Goal: Communication & Community: Answer question/provide support

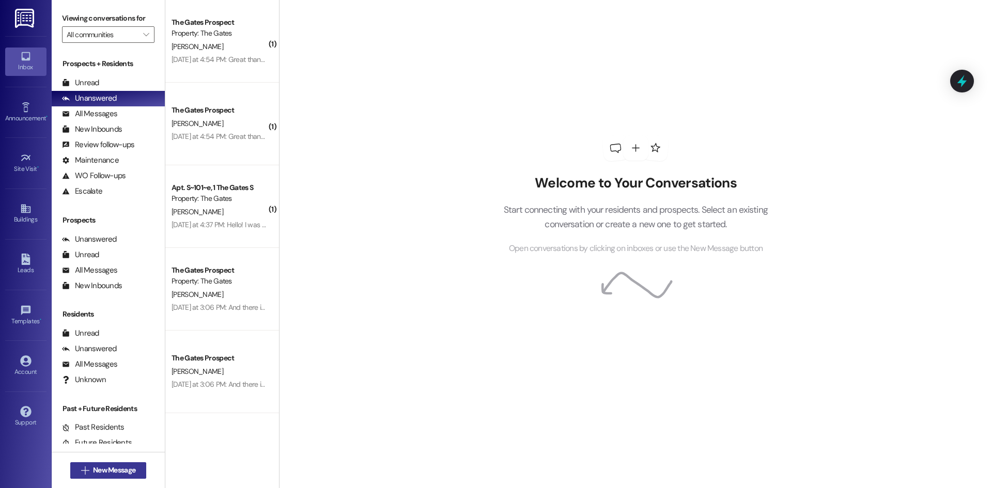
click at [133, 474] on span "New Message" at bounding box center [114, 470] width 47 height 11
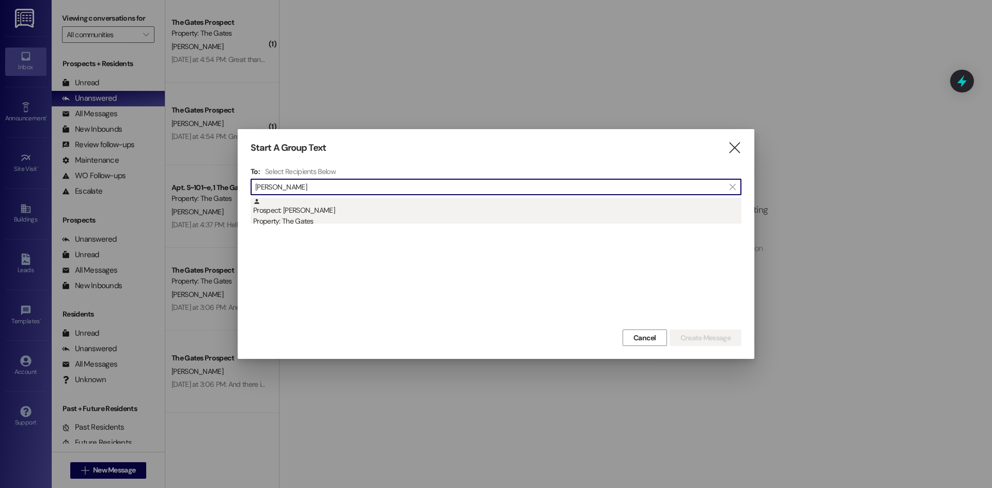
type input "[PERSON_NAME]"
click at [306, 210] on div "Prospect: [PERSON_NAME] Property: The Gates" at bounding box center [497, 212] width 488 height 29
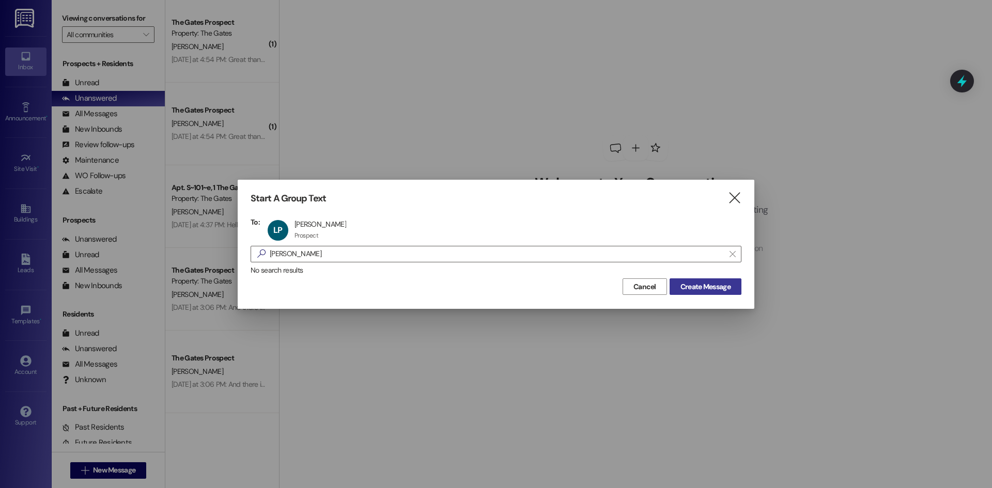
click at [698, 285] on span "Create Message" at bounding box center [705, 287] width 50 height 11
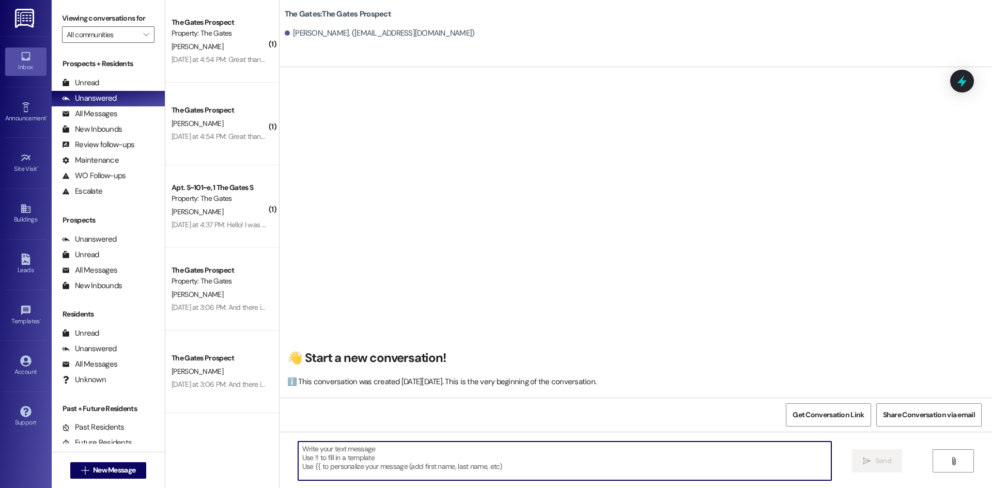
click at [378, 456] on textarea at bounding box center [564, 461] width 533 height 39
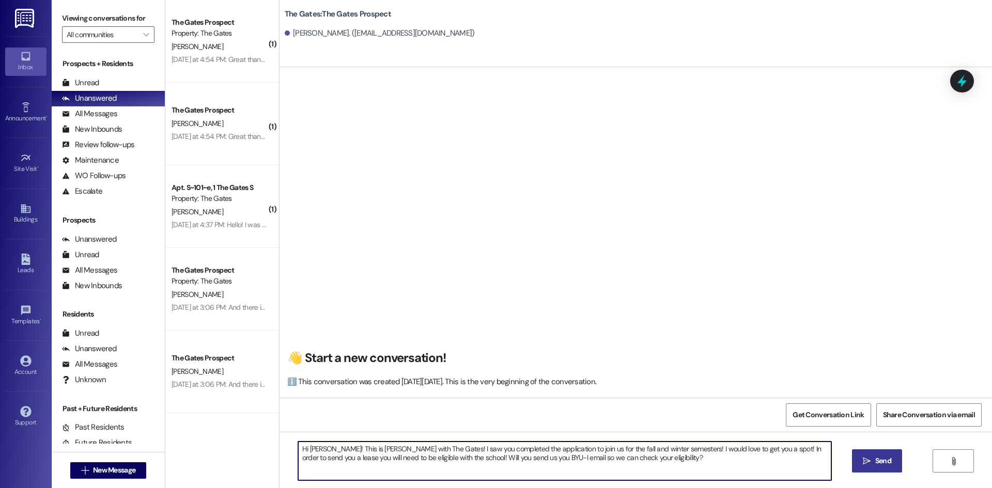
type textarea "Hi [PERSON_NAME]! This is [PERSON_NAME] with The Gates! I saw you completed the…"
click at [888, 463] on span "Send" at bounding box center [883, 461] width 16 height 11
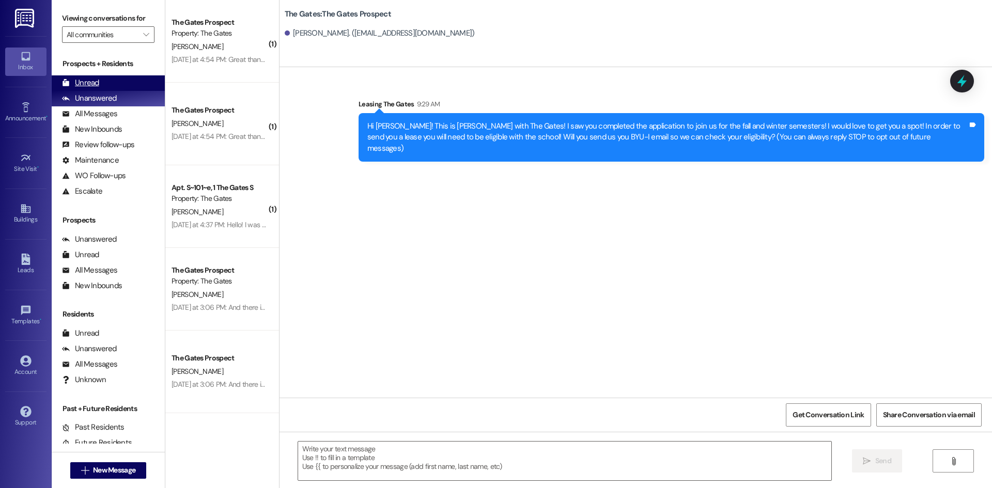
click at [122, 79] on div "Unread (0)" at bounding box center [108, 83] width 113 height 16
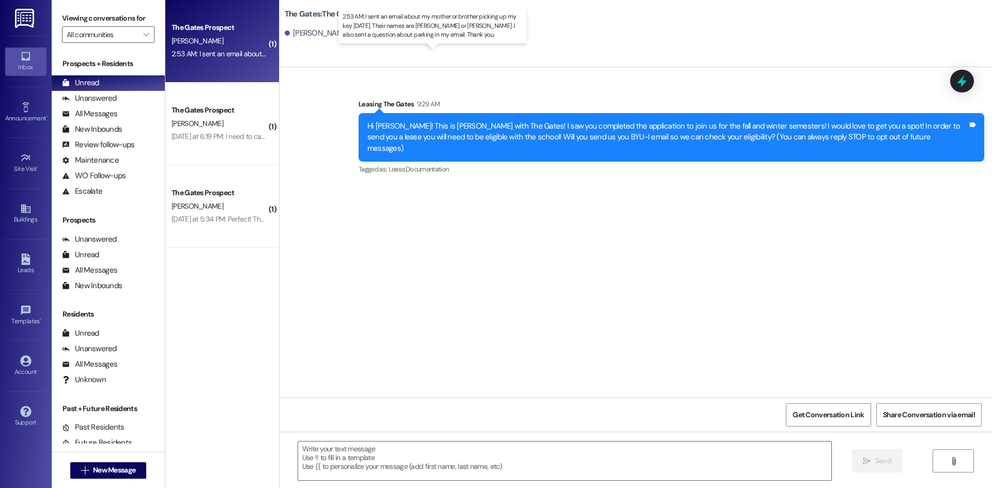
click at [178, 51] on div "2:53 AM: I sent an email about my mother or brother picking up my key [DATE]. T…" at bounding box center [461, 53] width 578 height 9
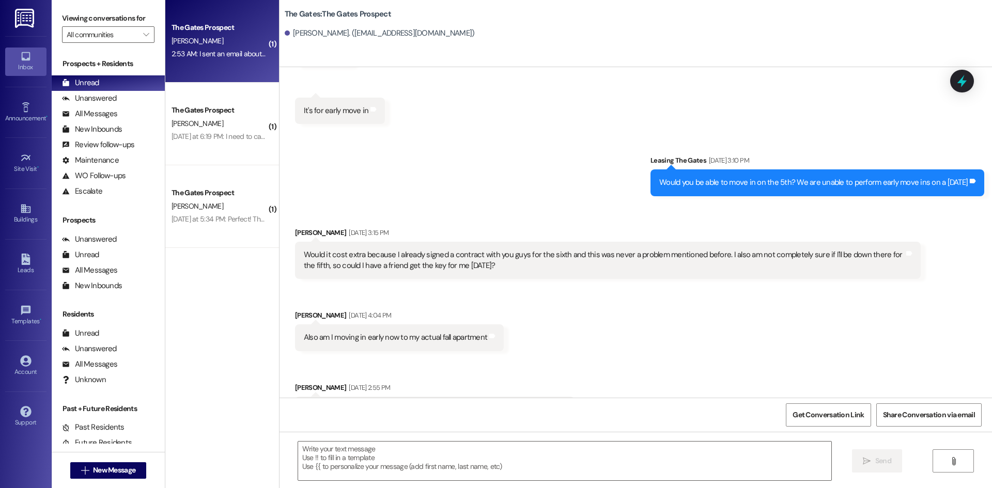
scroll to position [2721, 0]
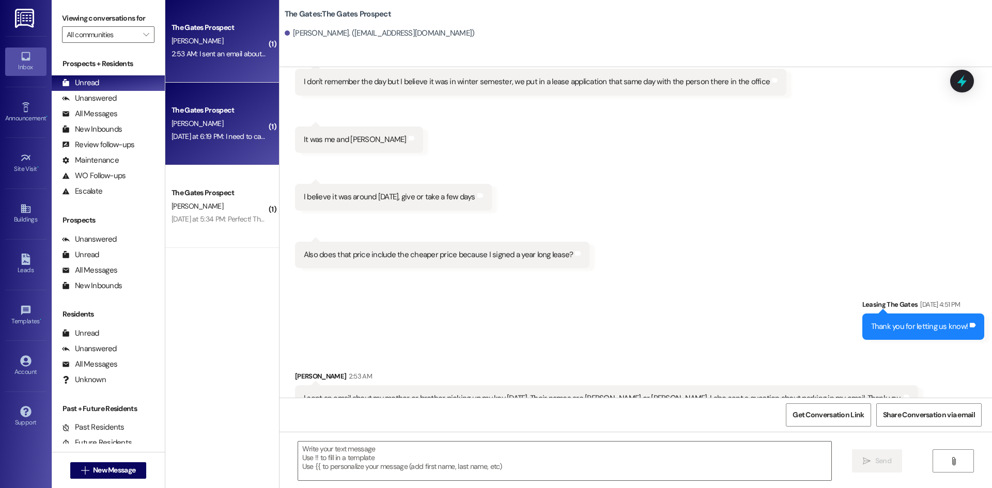
click at [250, 132] on div "[DATE] at 6:19 PM: I need to cancel my lease! I'm going to resign in about a we…" at bounding box center [347, 136] width 350 height 9
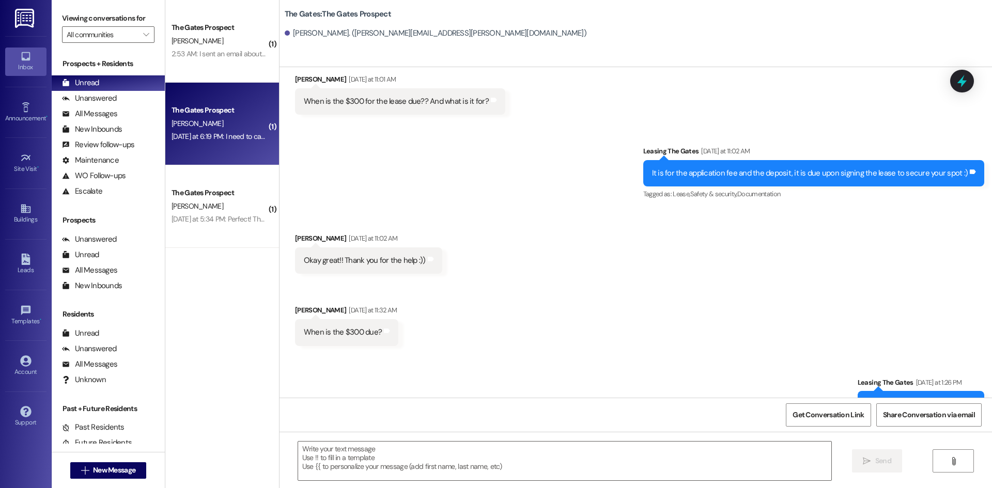
scroll to position [5156, 0]
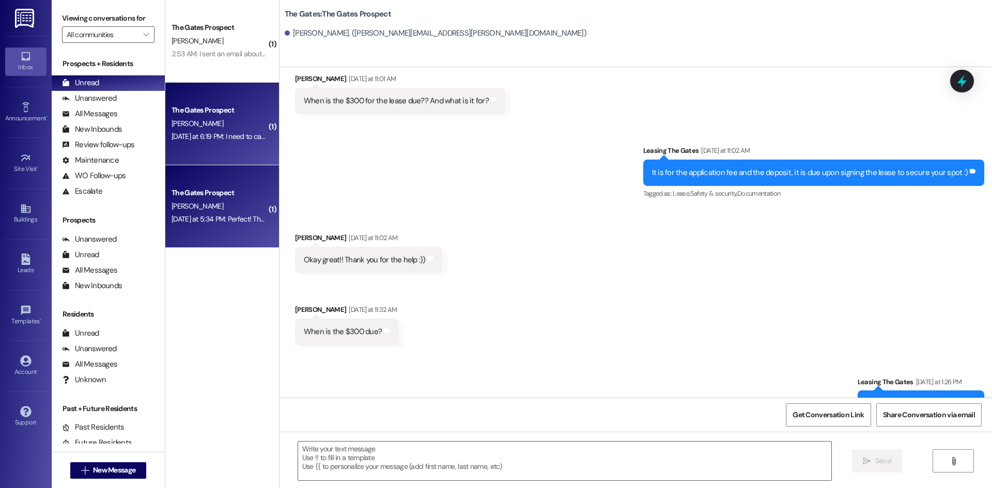
click at [212, 194] on div "The Gates Prospect" at bounding box center [220, 193] width 96 height 11
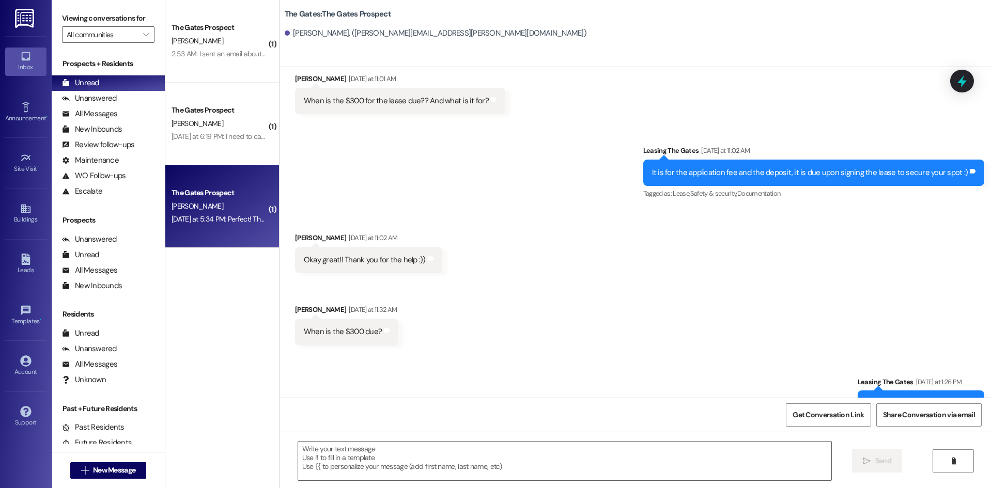
scroll to position [0, 0]
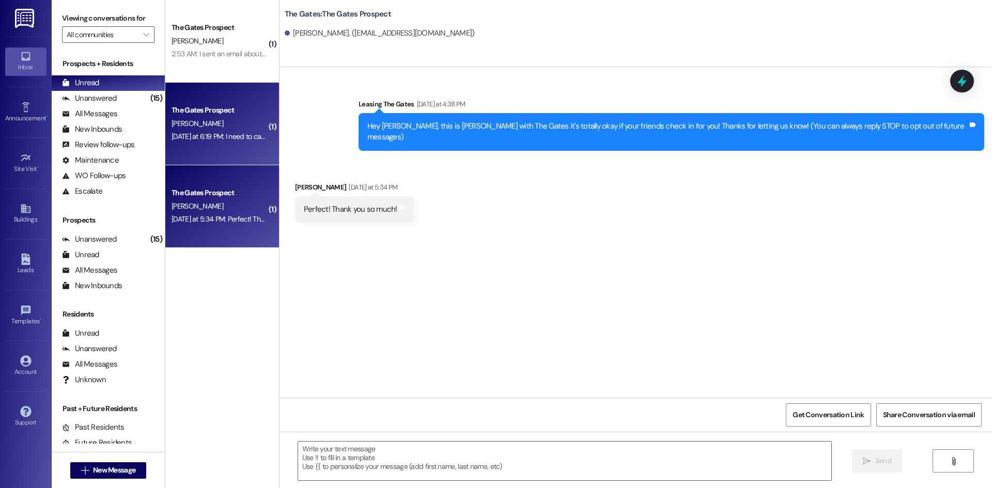
click at [218, 142] on div "[DATE] at 6:19 PM: I need to cancel my lease! I'm going to resign in about a we…" at bounding box center [220, 136] width 98 height 13
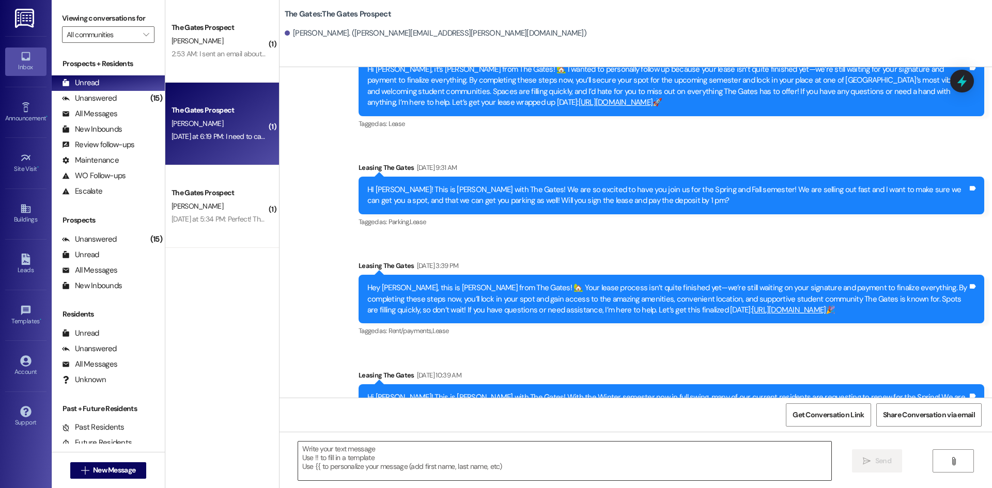
click at [366, 468] on textarea at bounding box center [564, 461] width 533 height 39
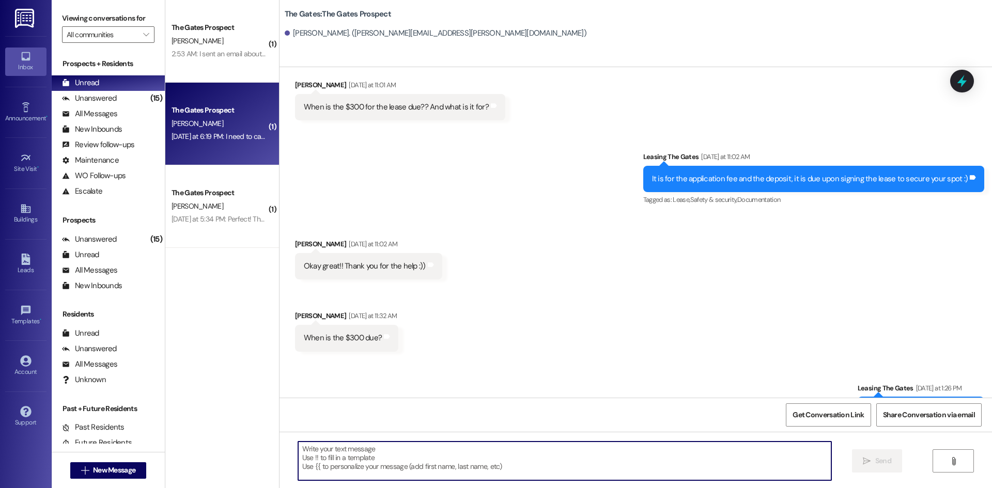
scroll to position [5155, 0]
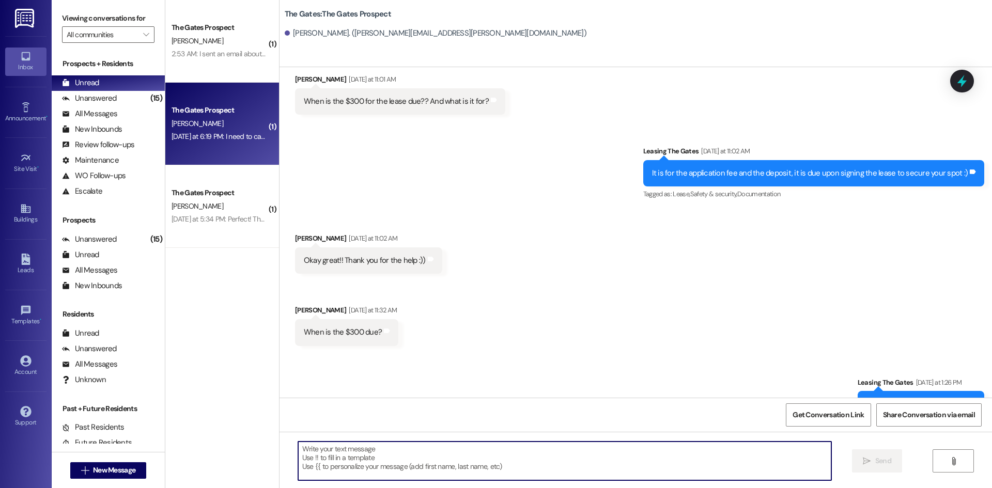
click at [366, 468] on textarea at bounding box center [564, 461] width 533 height 39
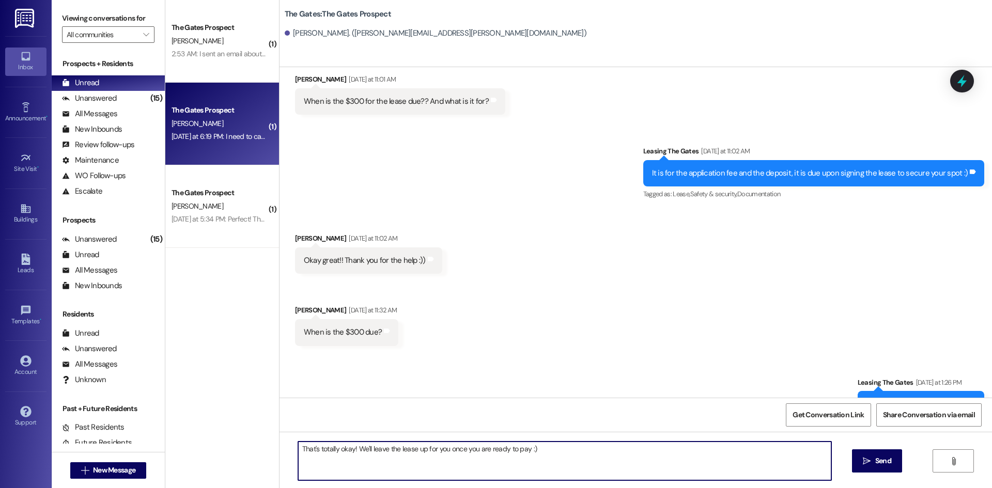
type textarea "That's totally okay! We'll leave the lease up for you once you are ready to pay…"
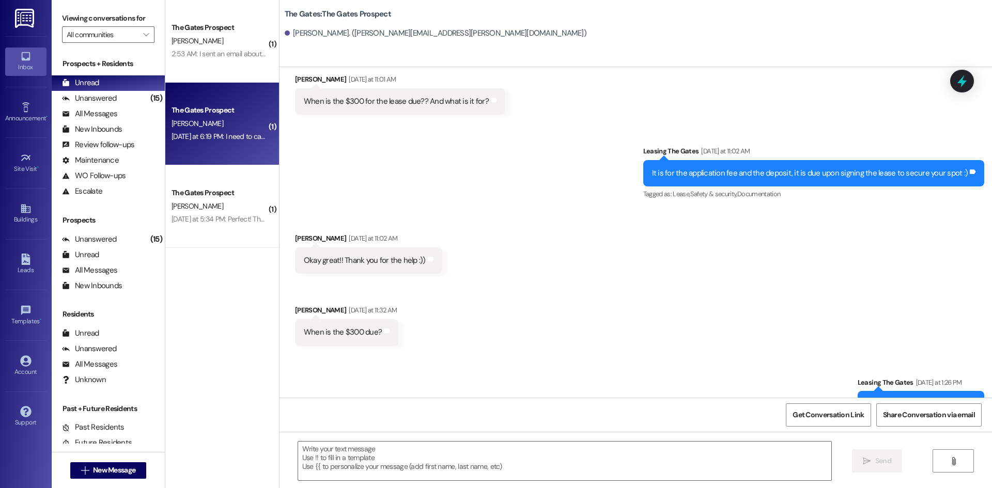
drag, startPoint x: 293, startPoint y: 376, endPoint x: 610, endPoint y: 378, distance: 317.3
click at [610, 463] on div "I need to cancel my lease! I'm going to resign in about a week or two once I ha…" at bounding box center [468, 476] width 346 height 26
copy div "I need to cancel my lease! I'm going to resign in about a week or two once I ha…"
click at [123, 465] on button " New Message" at bounding box center [108, 470] width 76 height 17
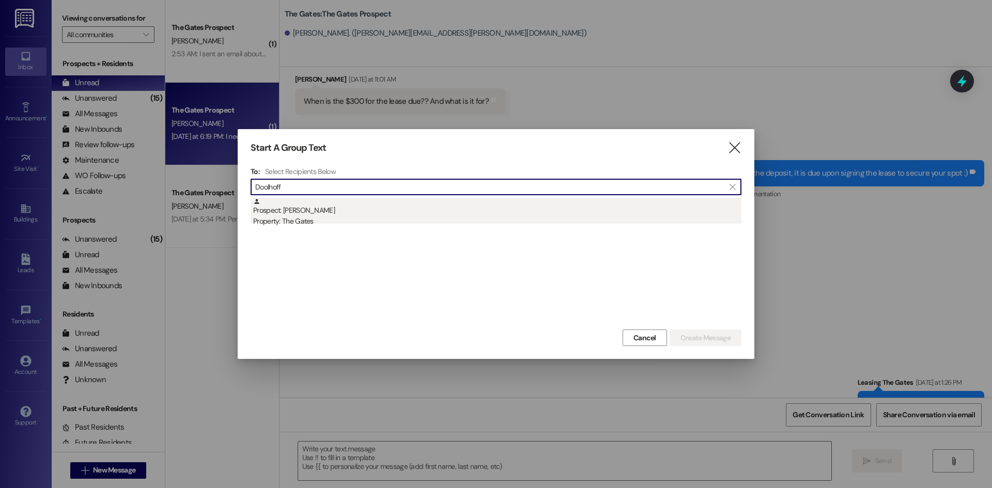
type input "Doolhoff"
click at [328, 214] on div "Prospect: [PERSON_NAME] Property: The Gates" at bounding box center [497, 212] width 488 height 29
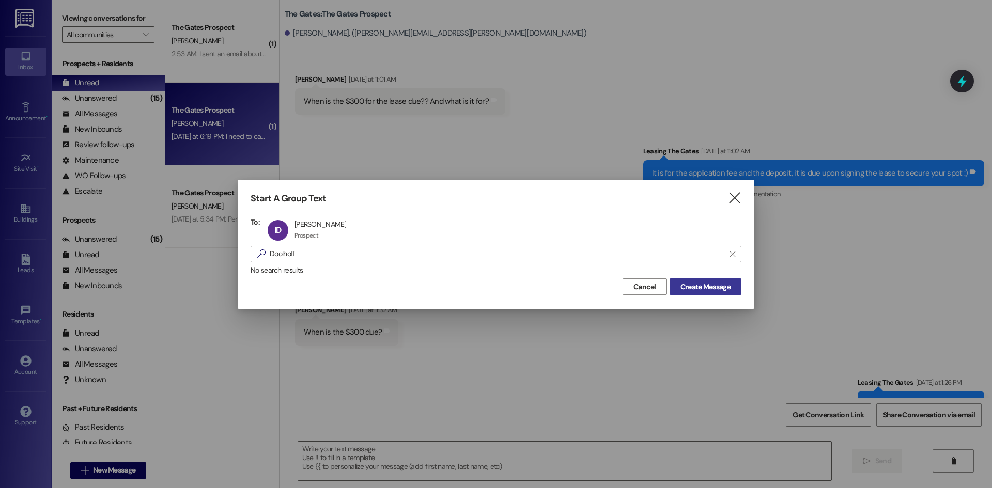
click at [715, 293] on button "Create Message" at bounding box center [706, 287] width 72 height 17
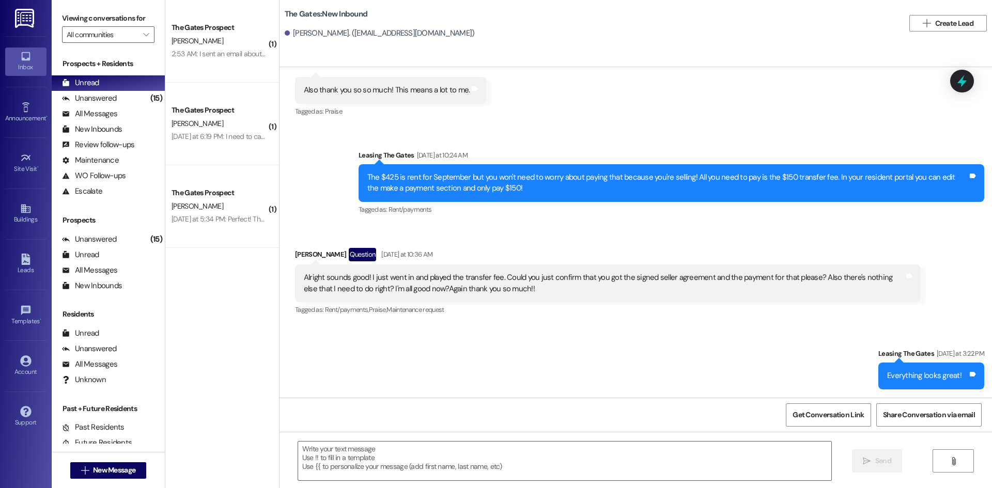
scroll to position [437, 0]
click at [117, 476] on button " New Message" at bounding box center [108, 470] width 76 height 17
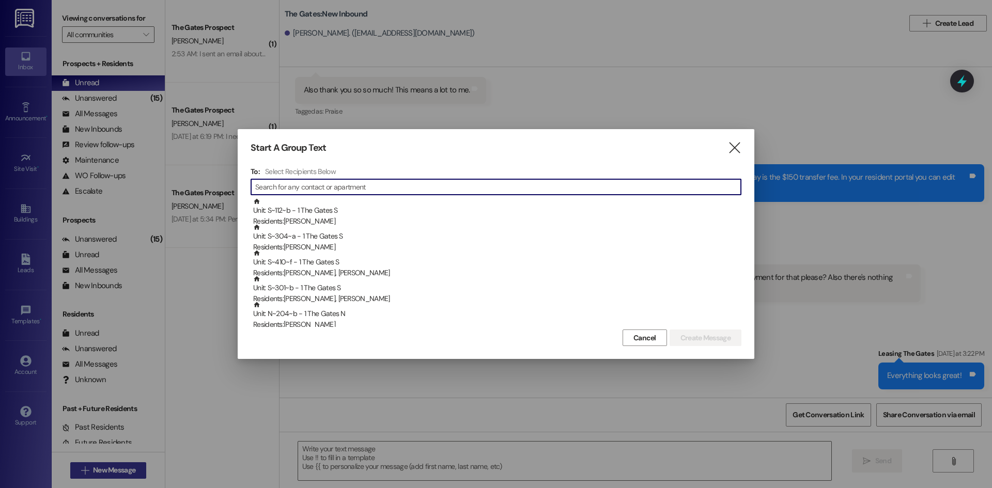
click at [117, 475] on div at bounding box center [496, 244] width 992 height 488
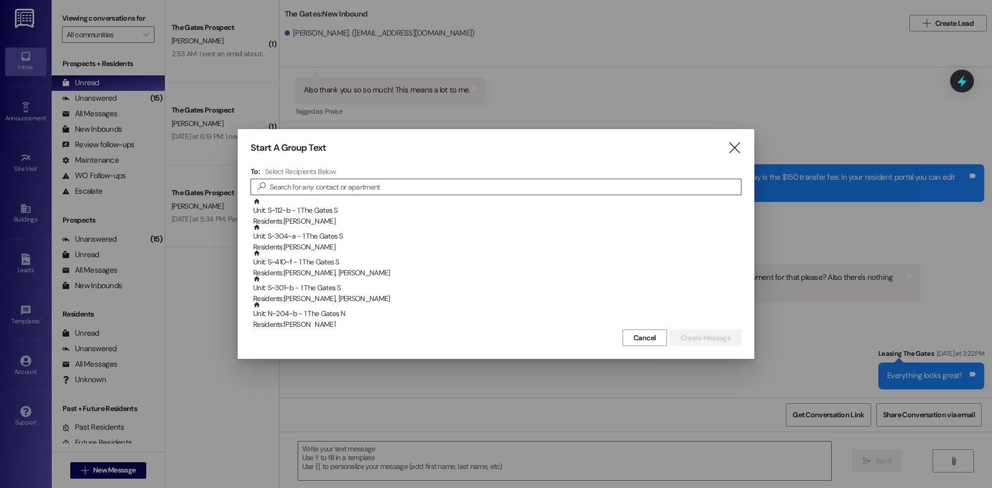
click at [300, 187] on input at bounding box center [505, 187] width 471 height 14
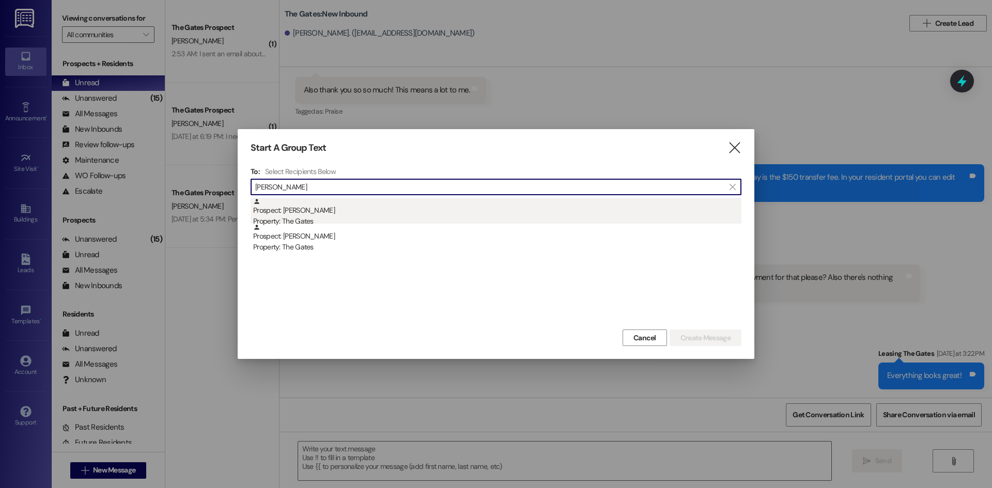
type input "[PERSON_NAME]"
click at [327, 212] on div "Prospect: [PERSON_NAME] Property: The Gates" at bounding box center [497, 212] width 488 height 29
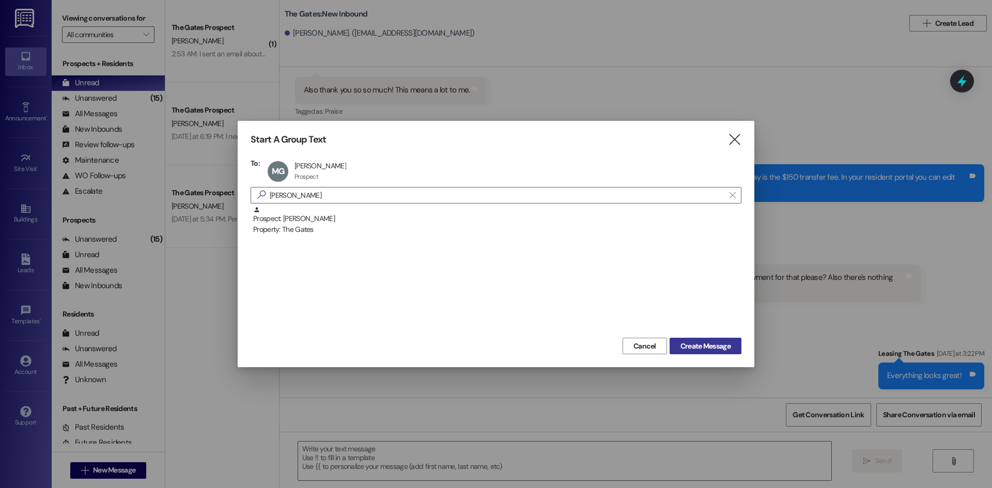
click at [703, 347] on span "Create Message" at bounding box center [705, 346] width 50 height 11
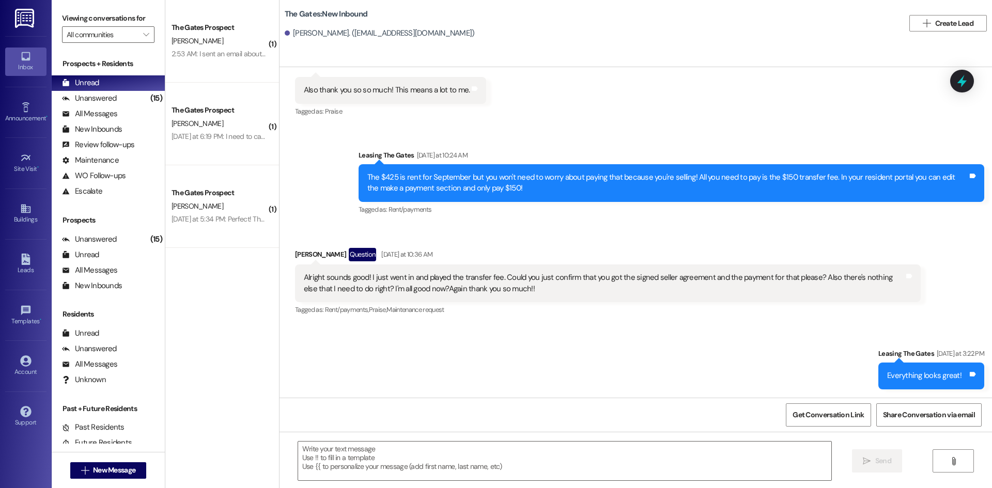
scroll to position [0, 0]
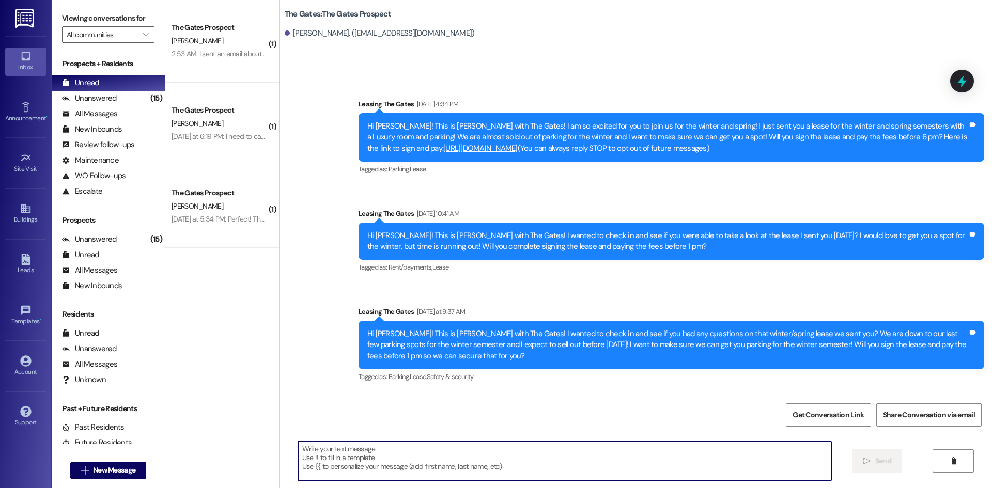
click at [364, 462] on textarea at bounding box center [564, 461] width 533 height 39
type textarea "H"
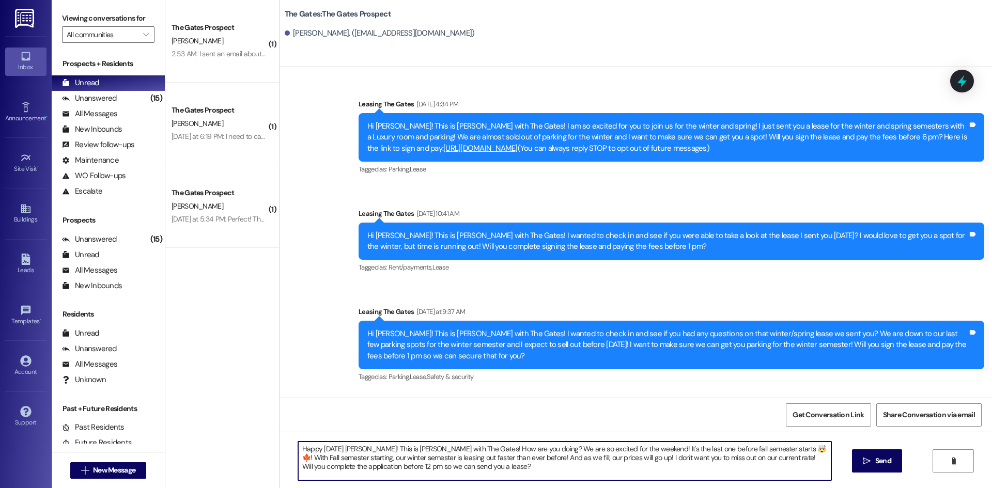
click at [471, 473] on textarea "Happy [DATE] [PERSON_NAME]! This is [PERSON_NAME] with The Gates! How are you d…" at bounding box center [564, 461] width 533 height 39
drag, startPoint x: 782, startPoint y: 458, endPoint x: 338, endPoint y: 468, distance: 443.9
click at [338, 468] on textarea "Happy [DATE] [PERSON_NAME]! This is [PERSON_NAME] with The Gates! How are you d…" at bounding box center [564, 461] width 533 height 39
drag, startPoint x: 486, startPoint y: 467, endPoint x: 438, endPoint y: 469, distance: 48.6
click at [438, 469] on textarea "Happy [DATE] [PERSON_NAME]! This is [PERSON_NAME] with The Gates! How are you d…" at bounding box center [564, 461] width 533 height 39
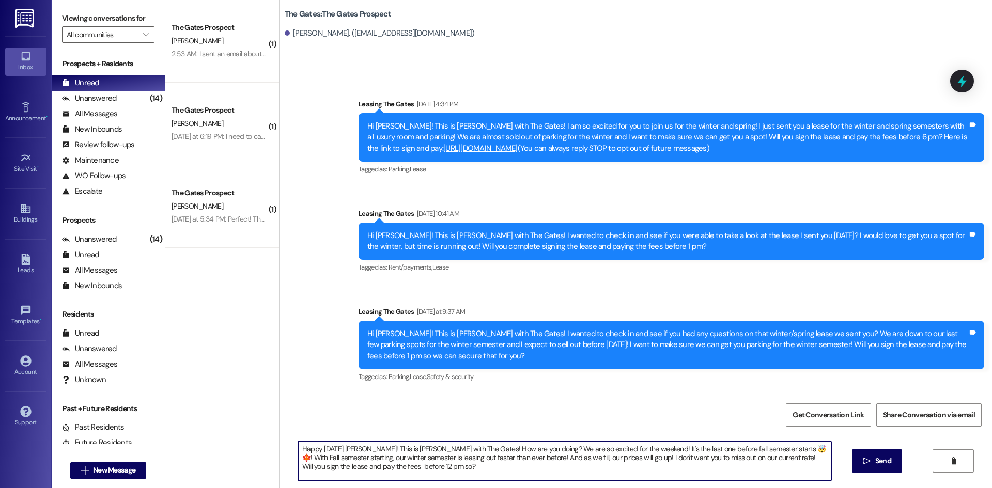
click at [409, 464] on textarea "Happy [DATE] [PERSON_NAME]! This is [PERSON_NAME] with The Gates! How are you d…" at bounding box center [564, 461] width 533 height 39
click at [411, 465] on textarea "Happy [DATE] [PERSON_NAME]! This is [PERSON_NAME] with The Gates! How are you d…" at bounding box center [564, 461] width 533 height 39
click at [411, 466] on textarea "Happy [DATE] [PERSON_NAME]! This is [PERSON_NAME] with The Gates! How are you d…" at bounding box center [564, 461] width 533 height 39
click at [413, 467] on textarea "Happy [DATE] [PERSON_NAME]! This is [PERSON_NAME] with The Gates! How are you d…" at bounding box center [564, 461] width 533 height 39
type textarea "Happy [DATE] [PERSON_NAME]! This is [PERSON_NAME] with The Gates! How are you d…"
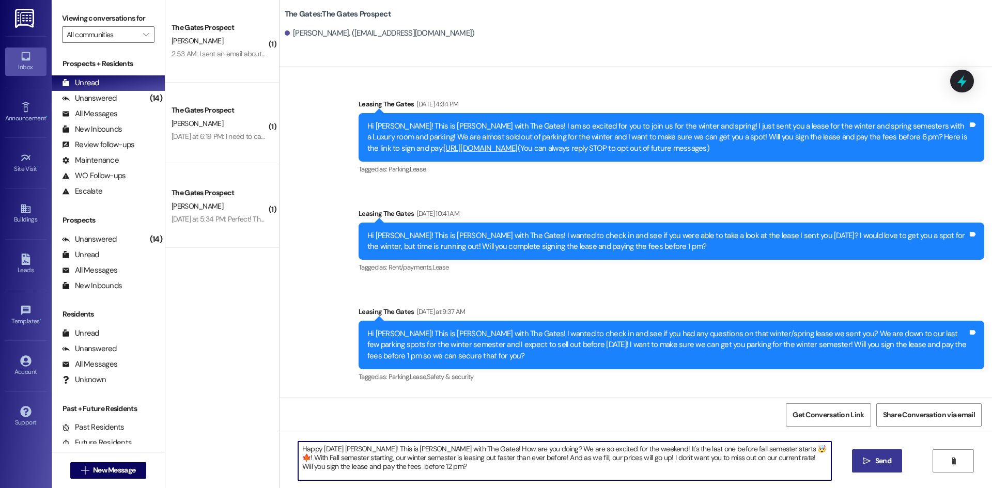
click at [877, 459] on span "Send" at bounding box center [883, 461] width 16 height 11
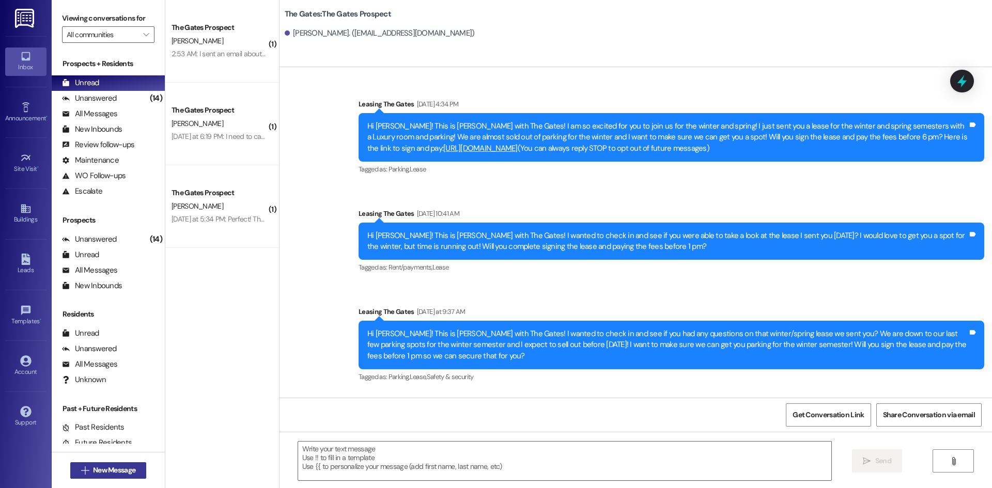
click at [93, 467] on span "New Message" at bounding box center [114, 470] width 42 height 11
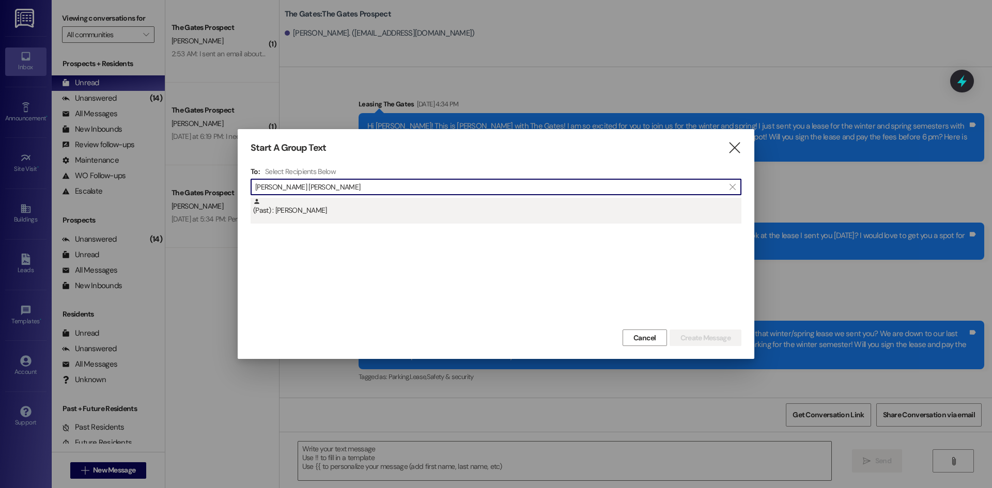
type input "[PERSON_NAME] [PERSON_NAME]"
click at [337, 208] on div "(Past) : [PERSON_NAME]" at bounding box center [497, 207] width 488 height 18
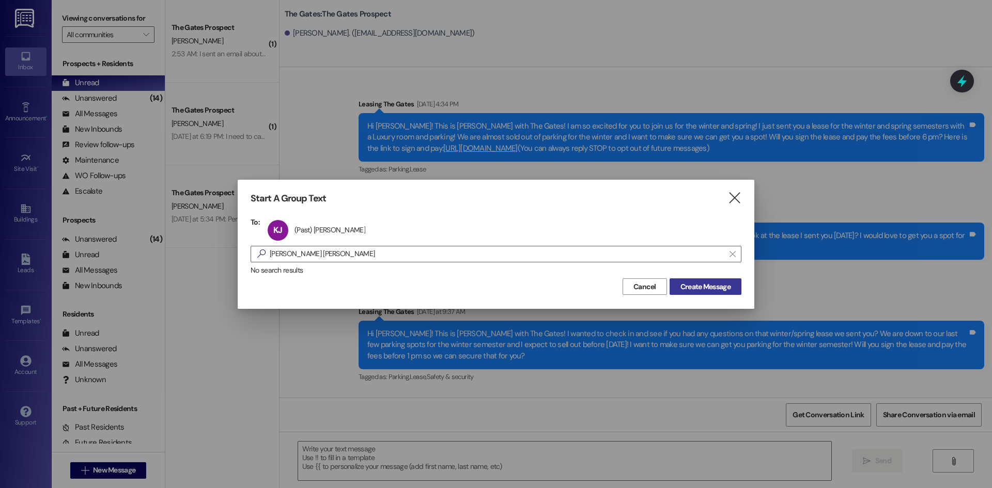
click at [705, 284] on span "Create Message" at bounding box center [705, 287] width 50 height 11
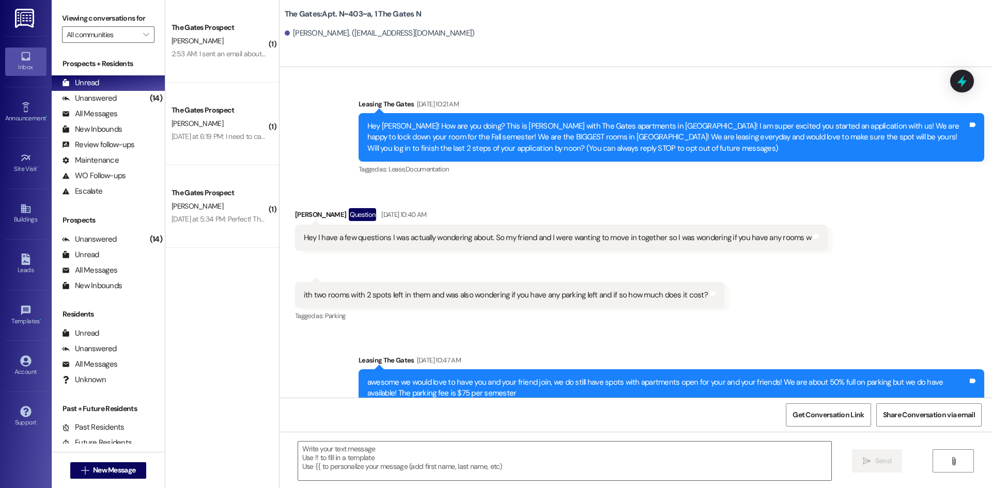
scroll to position [13435, 0]
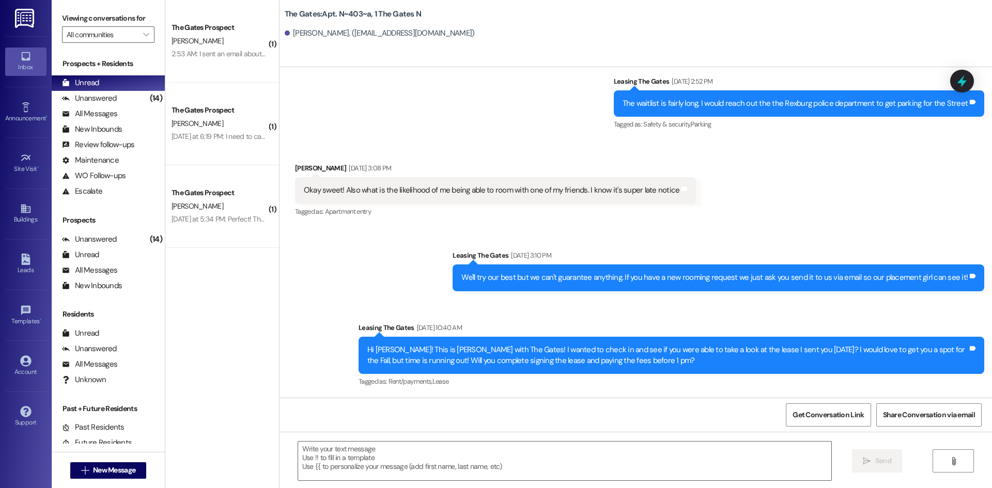
click at [313, 461] on textarea at bounding box center [564, 461] width 533 height 39
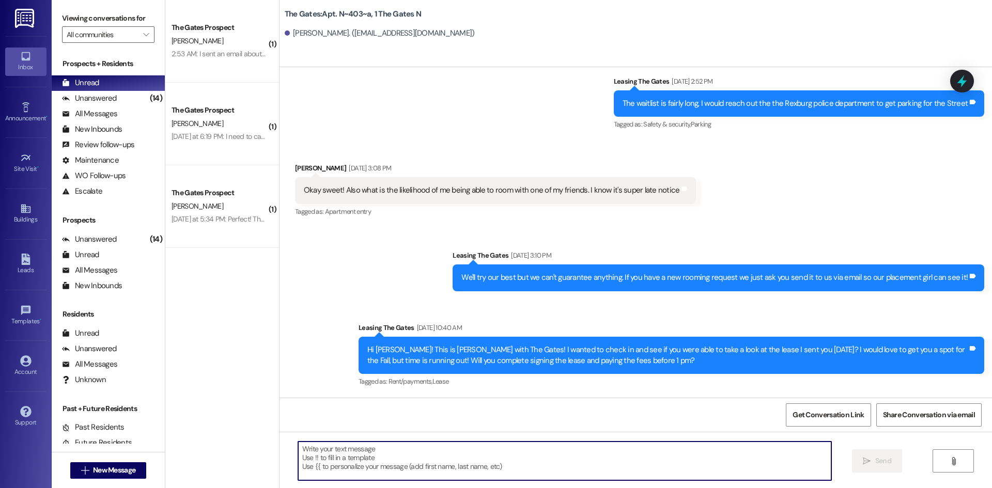
paste textarea "Happy [DATE] [PERSON_NAME]! This is [PERSON_NAME] with The Gates! How are you d…"
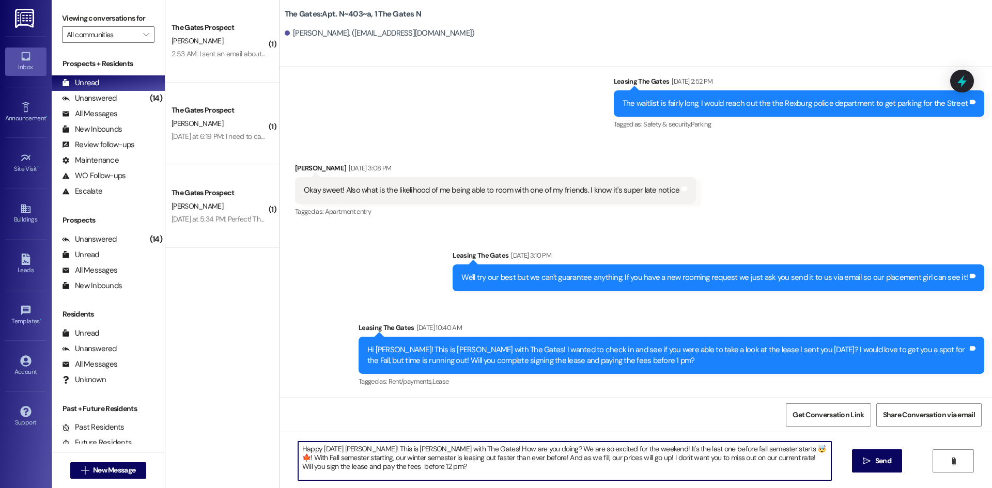
click at [365, 447] on textarea "Happy [DATE] [PERSON_NAME]! This is [PERSON_NAME] with The Gates! How are you d…" at bounding box center [564, 461] width 533 height 39
type textarea "Happy [DATE] [PERSON_NAME]! This is [PERSON_NAME] with The Gates! How are you d…"
click at [893, 456] on button " Send" at bounding box center [877, 461] width 50 height 23
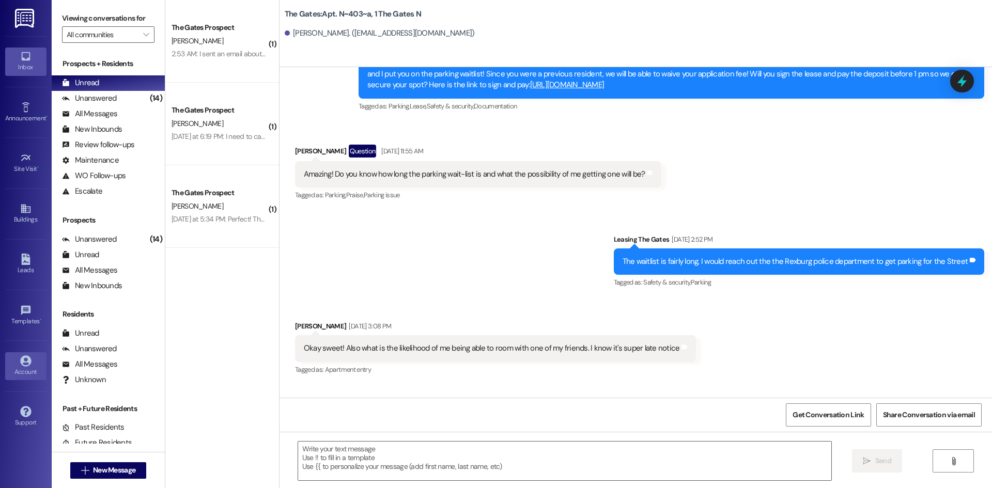
scroll to position [13265, 0]
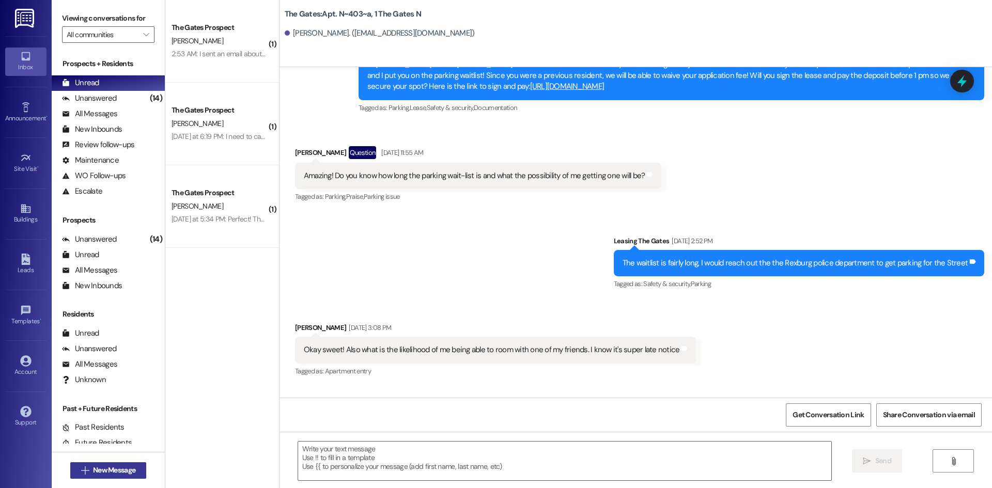
click at [113, 469] on span "New Message" at bounding box center [114, 470] width 42 height 11
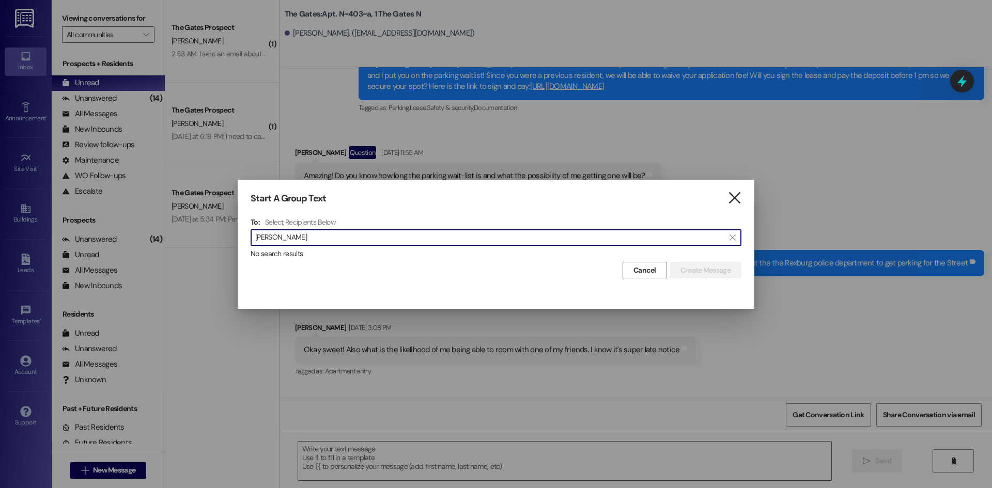
type input "[PERSON_NAME]"
click at [735, 193] on icon "" at bounding box center [735, 198] width 14 height 11
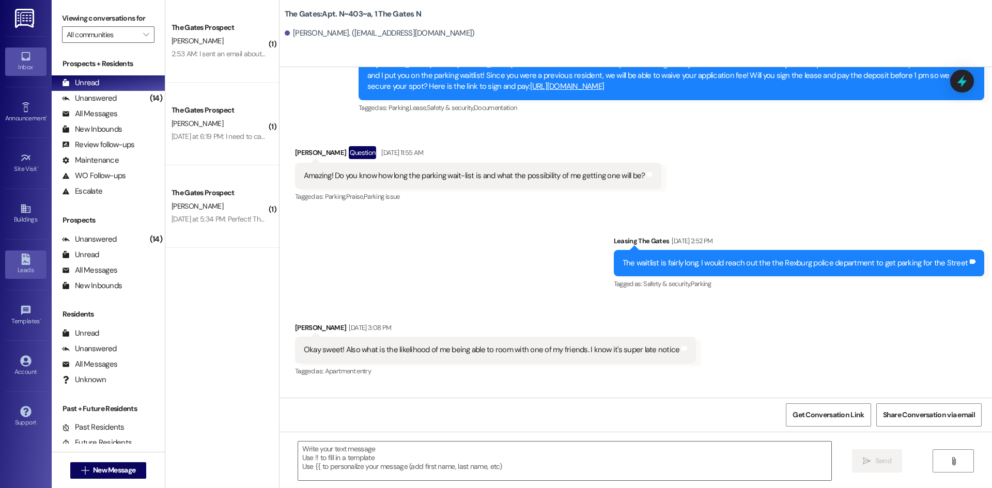
click at [19, 252] on link "Leads" at bounding box center [25, 265] width 41 height 28
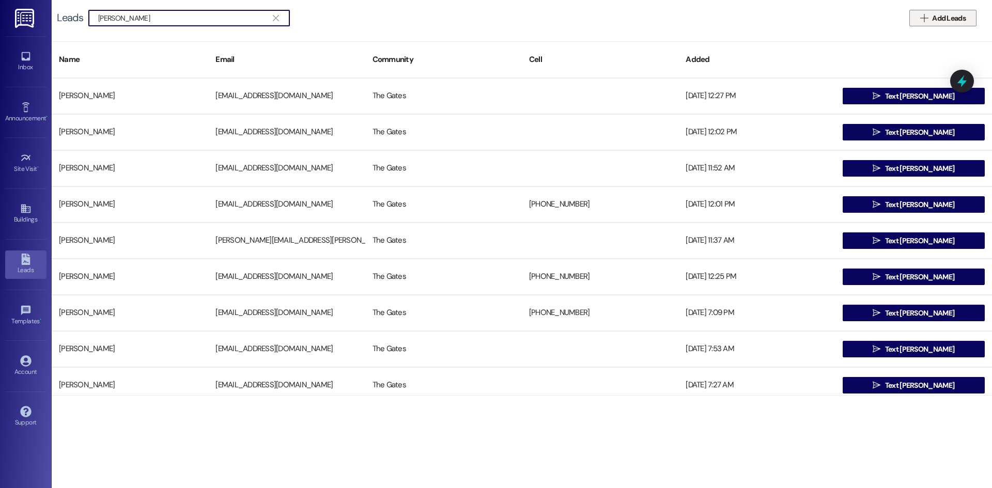
type input "[PERSON_NAME]"
click at [949, 23] on span "Add Leads" at bounding box center [949, 18] width 34 height 11
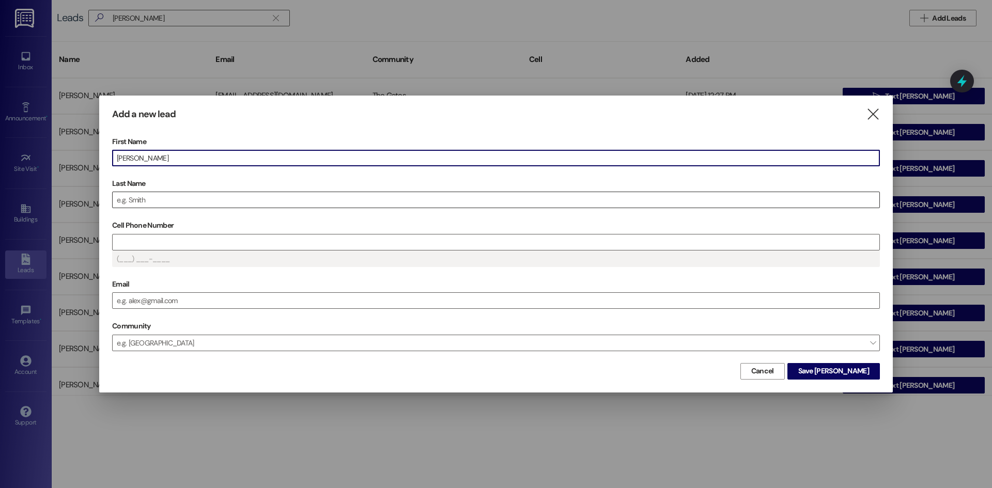
click at [141, 204] on input "Last Name" at bounding box center [496, 200] width 767 height 16
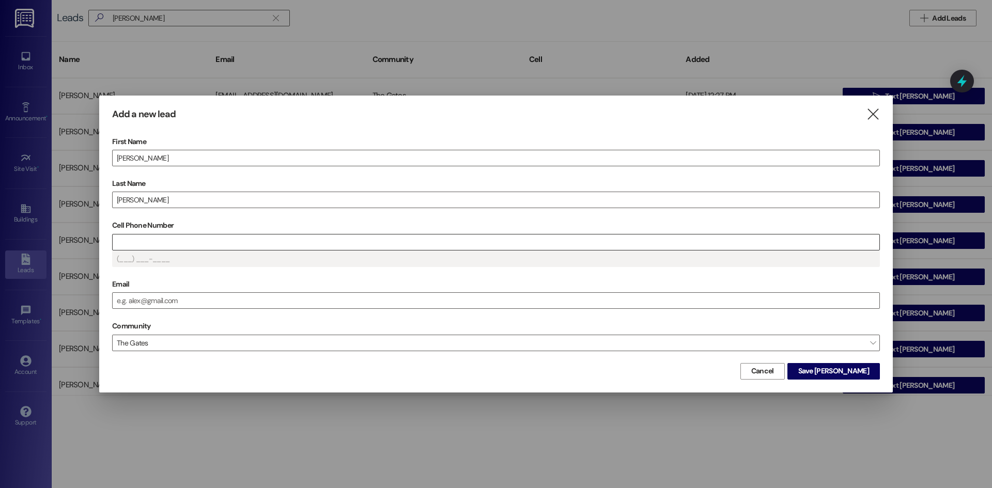
click at [154, 245] on input "Cell Phone Number" at bounding box center [496, 243] width 767 height 16
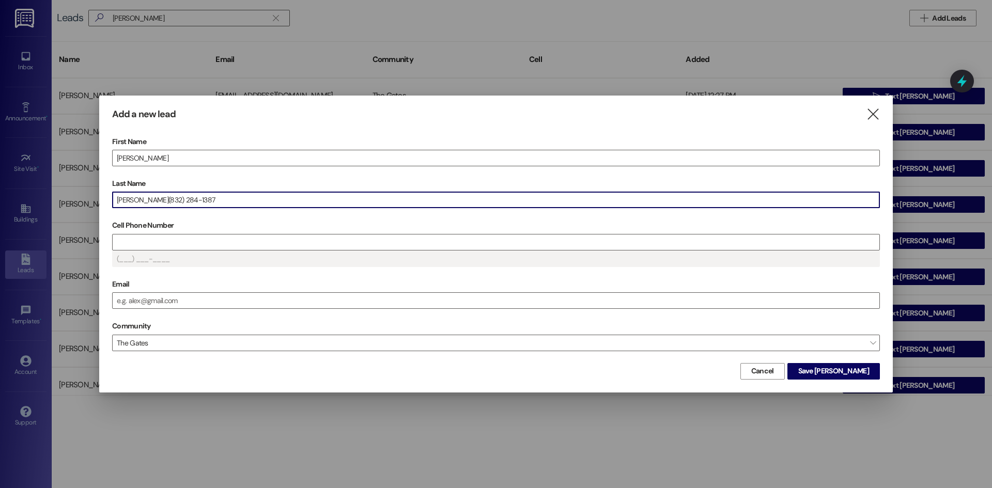
drag, startPoint x: 188, startPoint y: 199, endPoint x: 138, endPoint y: 195, distance: 49.8
click at [138, 195] on input "[PERSON_NAME](832) 284-1387" at bounding box center [496, 200] width 767 height 16
click at [130, 238] on input "Cell Phone Number" at bounding box center [496, 243] width 767 height 16
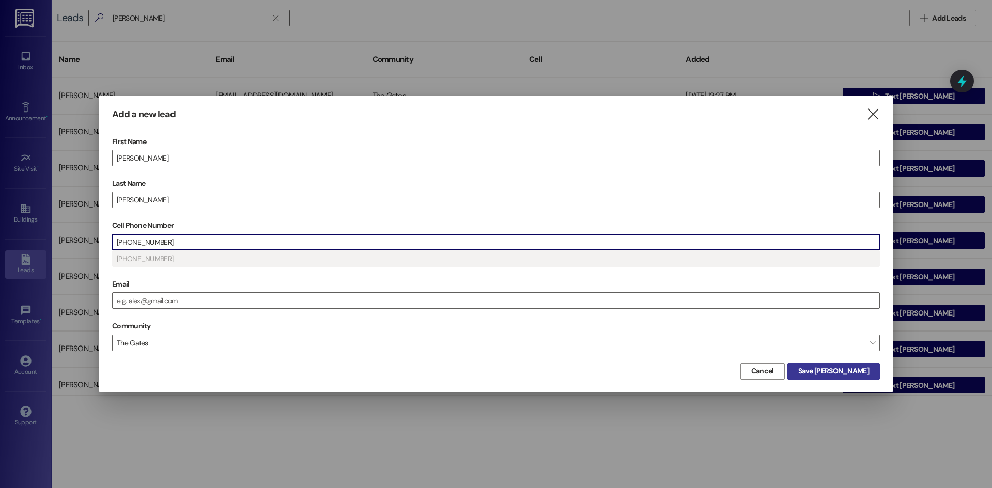
click at [842, 368] on span "Save [PERSON_NAME]" at bounding box center [833, 371] width 71 height 11
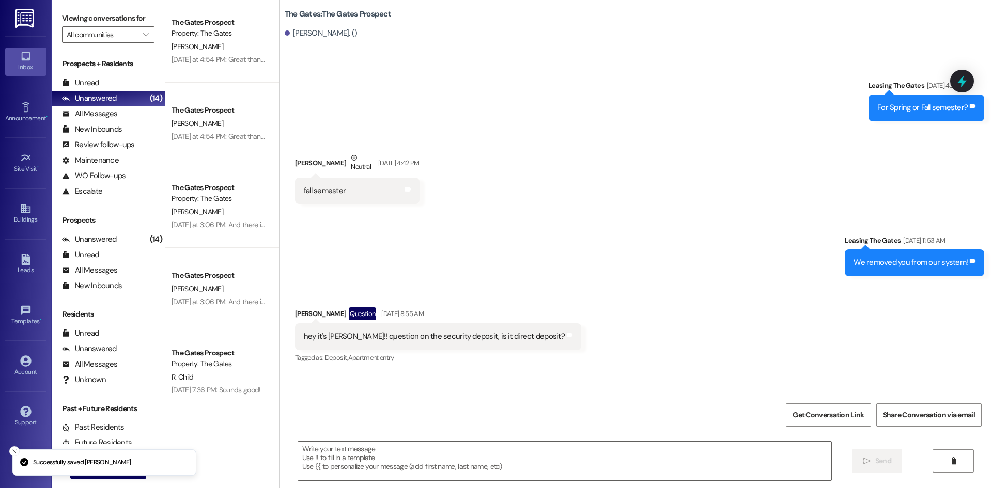
scroll to position [6745, 0]
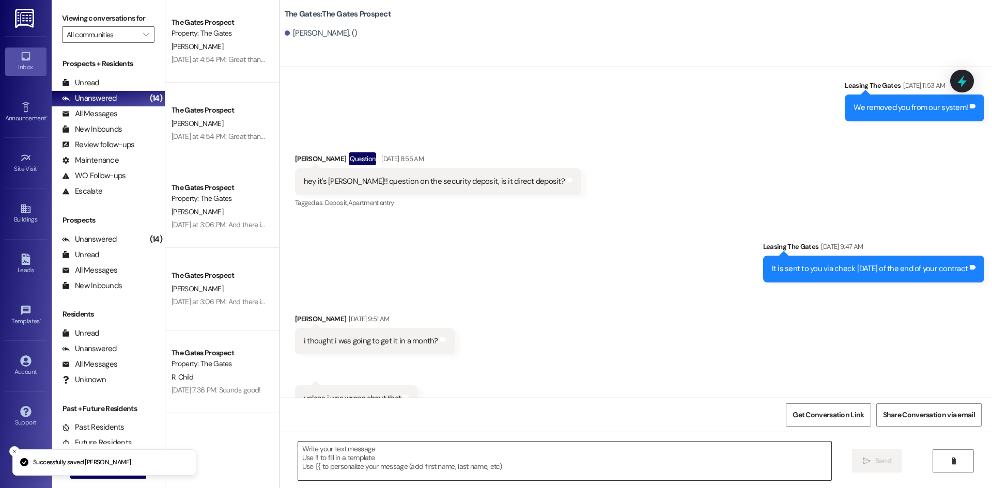
click at [373, 460] on textarea at bounding box center [564, 461] width 533 height 39
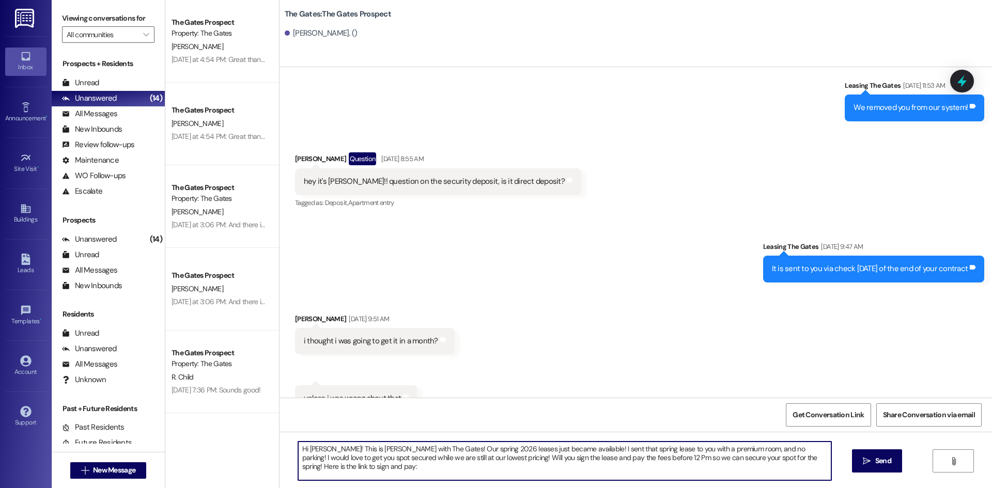
click at [363, 471] on textarea "Hi [PERSON_NAME]! This is [PERSON_NAME] with The Gates! Our spring 2026 leases …" at bounding box center [564, 461] width 533 height 39
paste textarea "[URL][DOMAIN_NAME]"
type textarea "Hi [PERSON_NAME]! This is [PERSON_NAME] with The Gates! Our spring 2026 leases …"
click at [889, 460] on span "Send" at bounding box center [883, 461] width 16 height 11
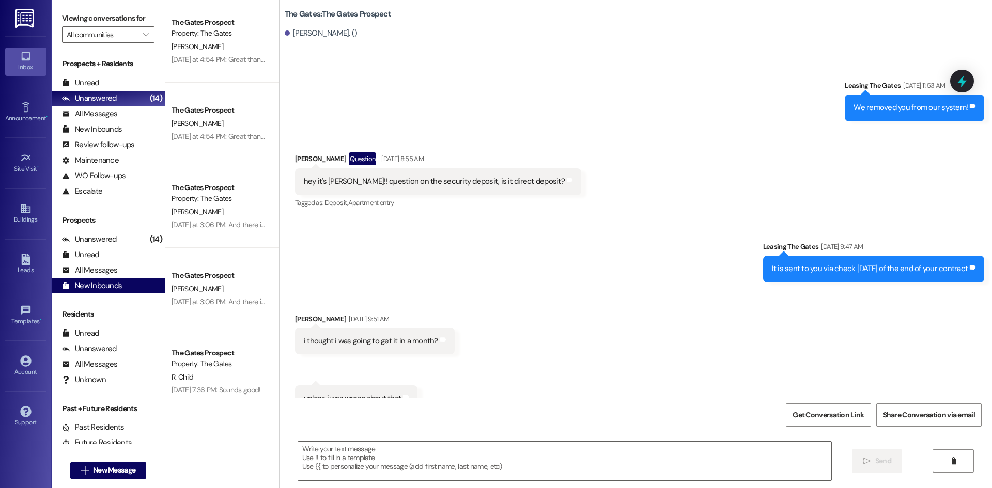
scroll to position [6782, 0]
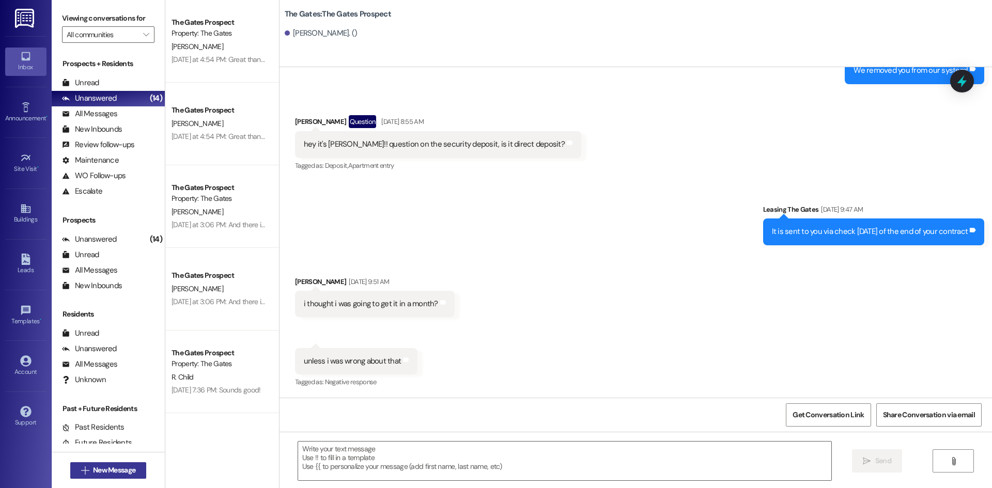
click at [99, 477] on button " New Message" at bounding box center [108, 470] width 76 height 17
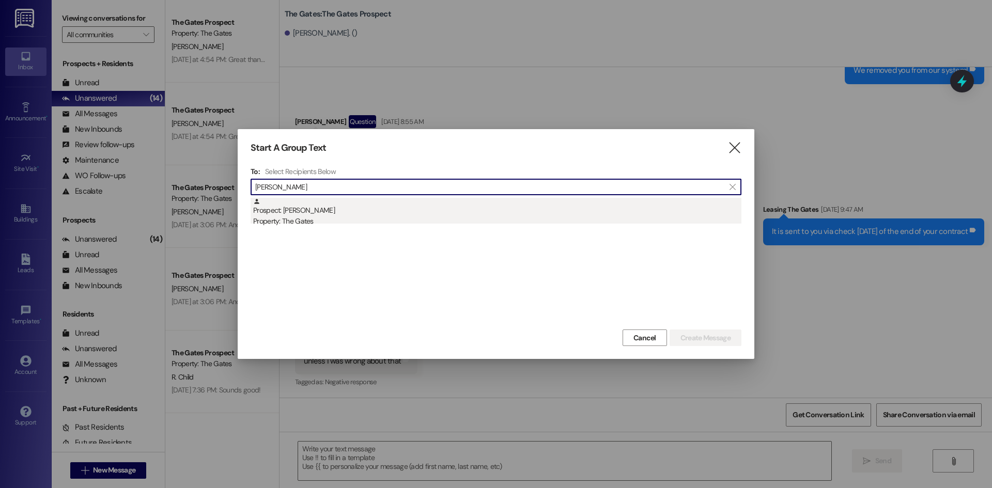
type input "[PERSON_NAME]"
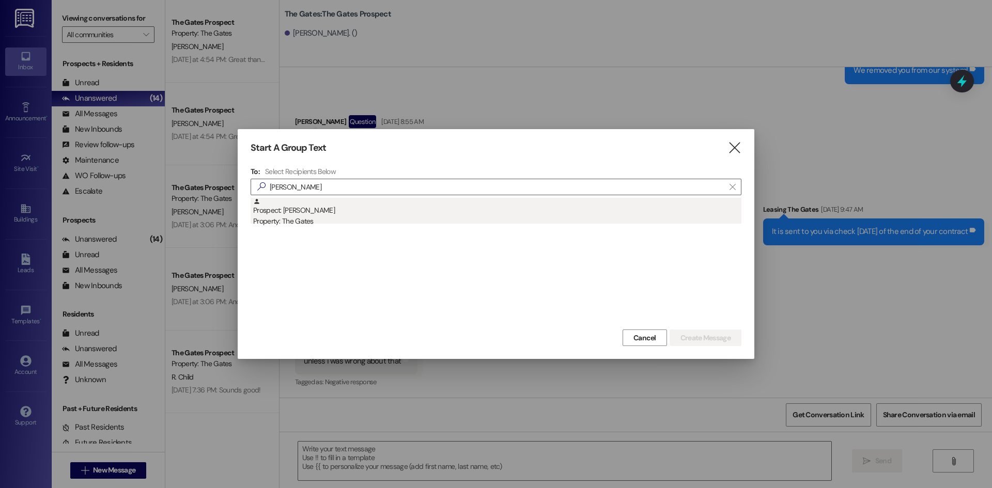
click at [300, 211] on div "Prospect: [PERSON_NAME] Property: The Gates" at bounding box center [497, 212] width 488 height 29
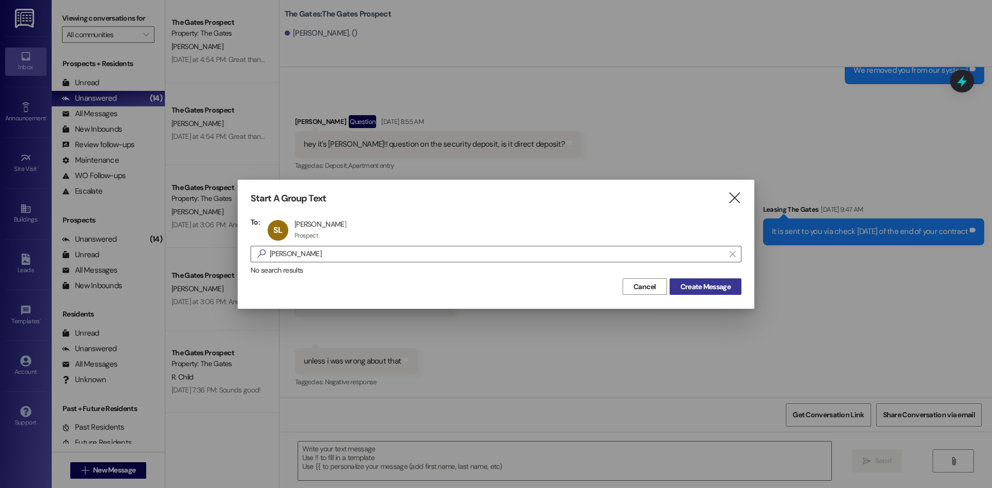
click at [693, 285] on span "Create Message" at bounding box center [705, 287] width 50 height 11
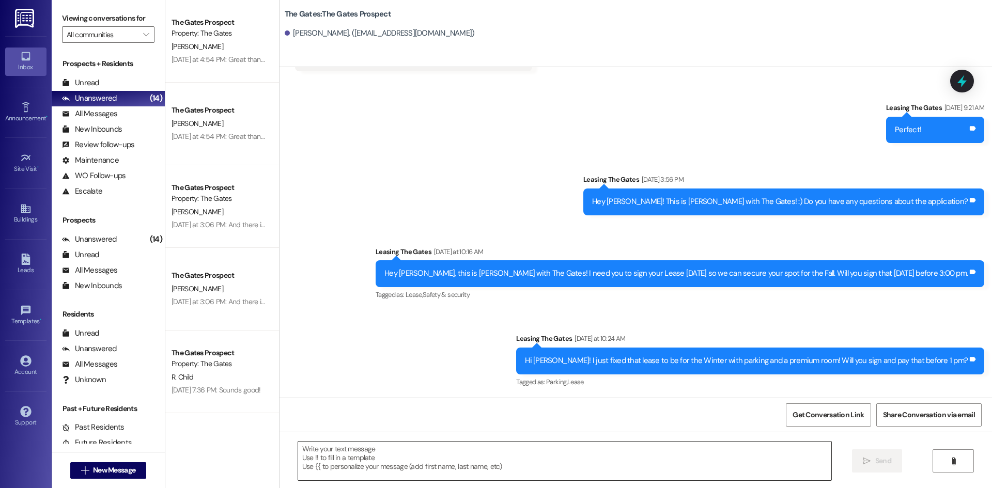
scroll to position [1086, 0]
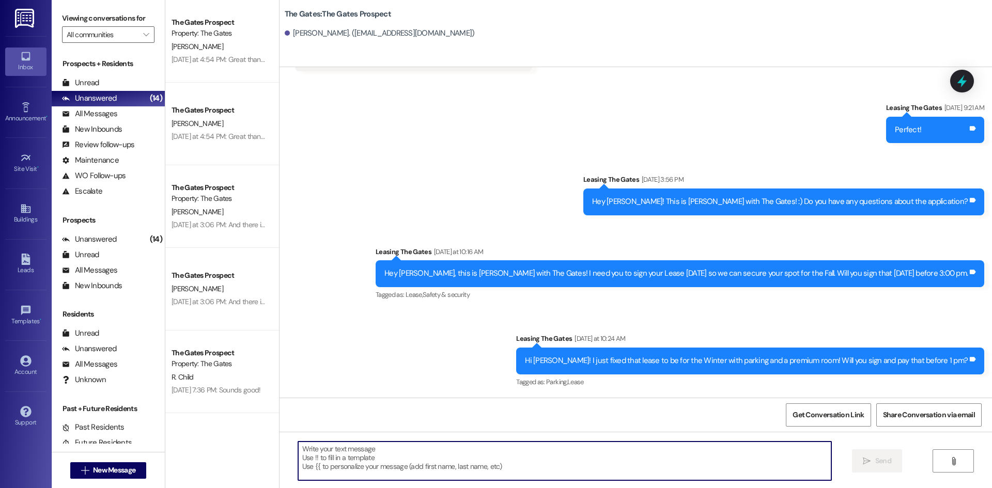
click at [331, 463] on textarea at bounding box center [564, 461] width 533 height 39
paste textarea "Happy [DATE] [PERSON_NAME]! This is [PERSON_NAME] with The Gates! How are you d…"
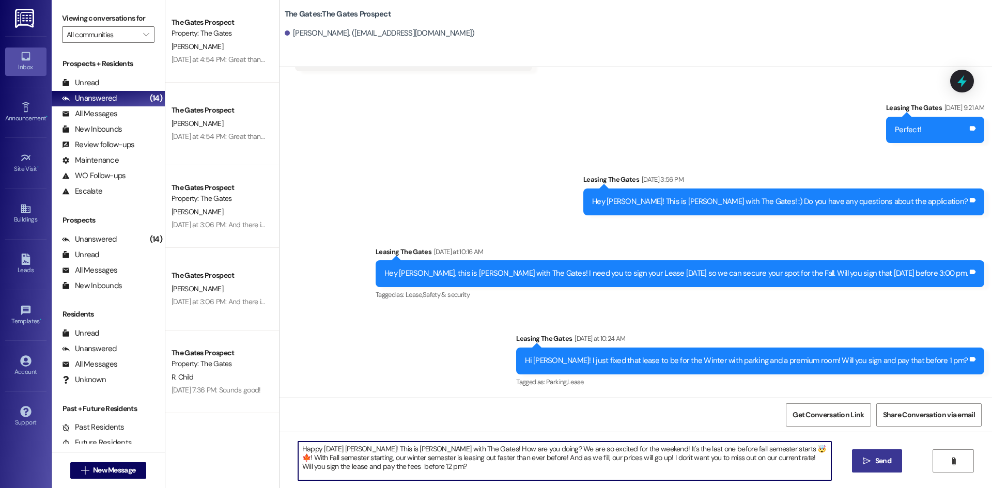
click at [357, 448] on textarea "Happy [DATE] [PERSON_NAME]! This is [PERSON_NAME] with The Gates! How are you d…" at bounding box center [564, 461] width 533 height 39
type textarea "Happy [DATE] [GEOGRAPHIC_DATA]! This is [PERSON_NAME] with The Gates! How are y…"
click at [884, 457] on span "Send" at bounding box center [883, 461] width 16 height 11
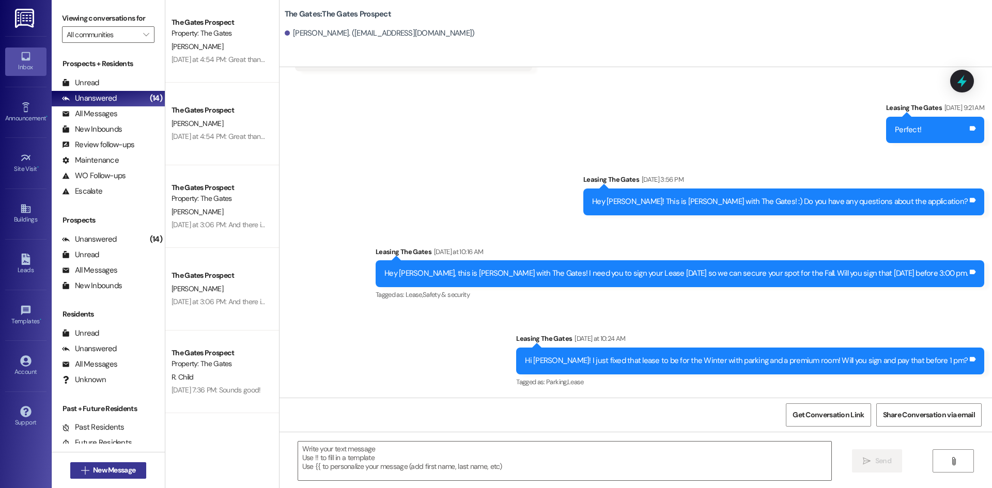
click at [126, 467] on span "New Message" at bounding box center [114, 470] width 42 height 11
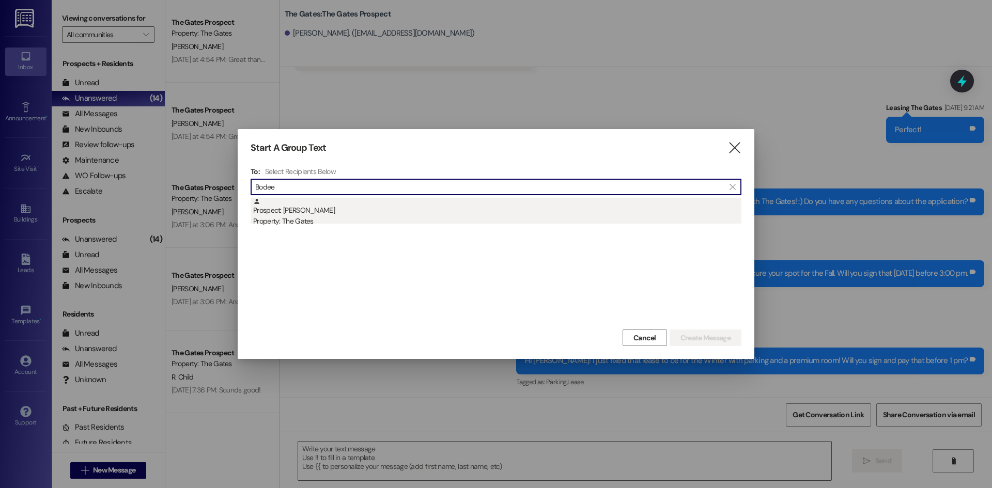
type input "Bodee"
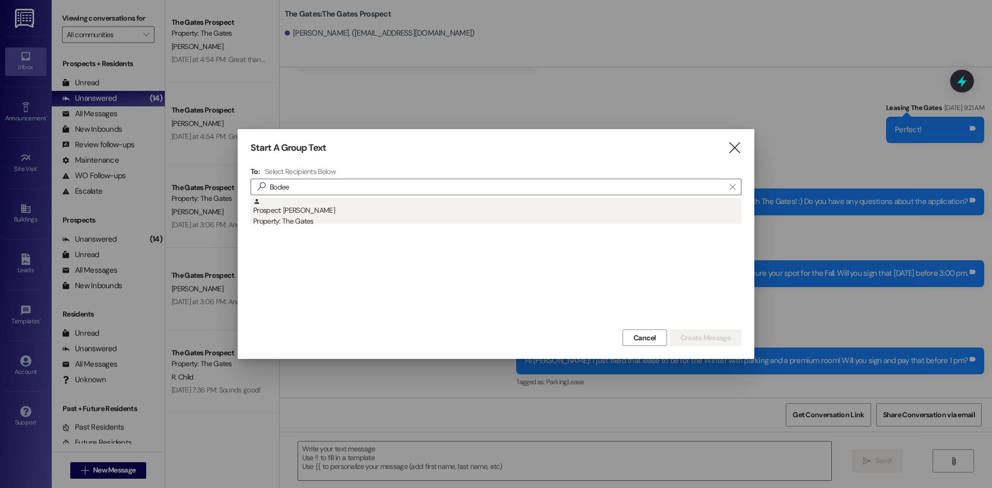
click at [288, 207] on div "Prospect: [PERSON_NAME] Property: The Gates" at bounding box center [497, 212] width 488 height 29
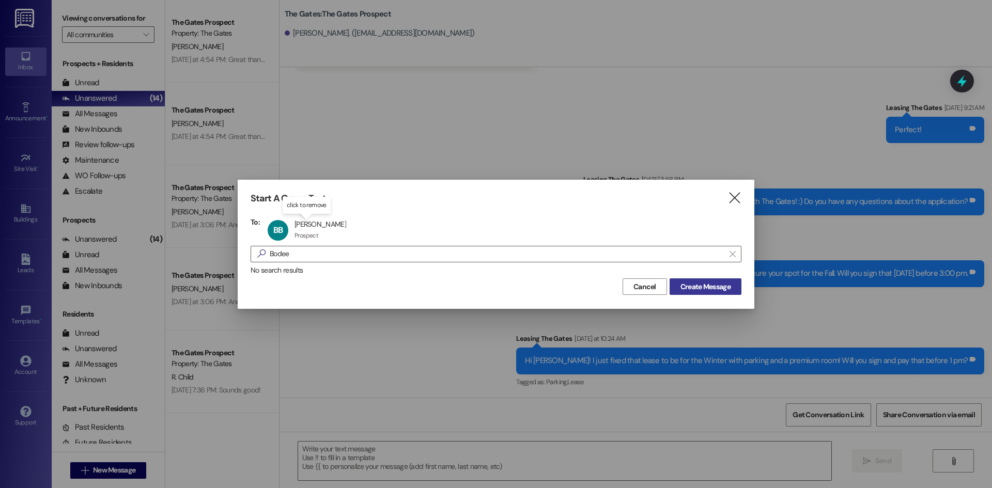
click at [741, 283] on button "Create Message" at bounding box center [706, 287] width 72 height 17
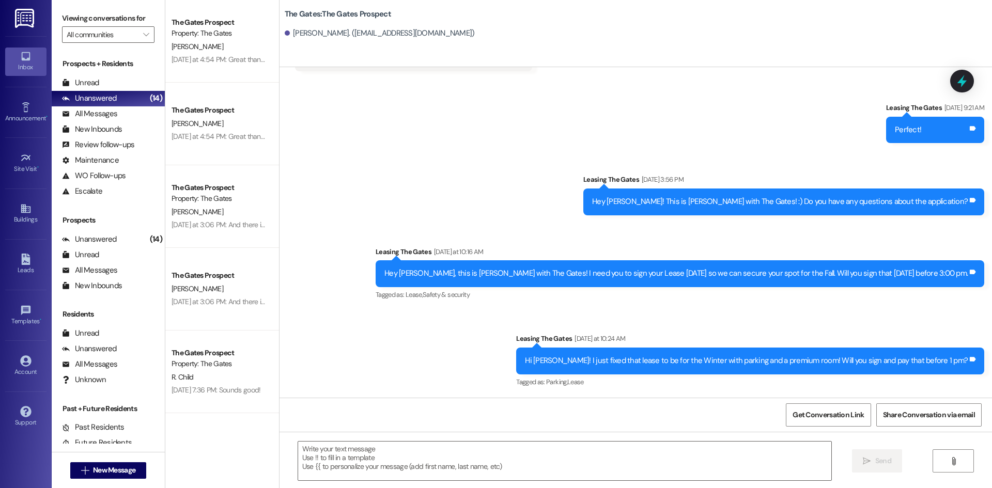
scroll to position [339, 0]
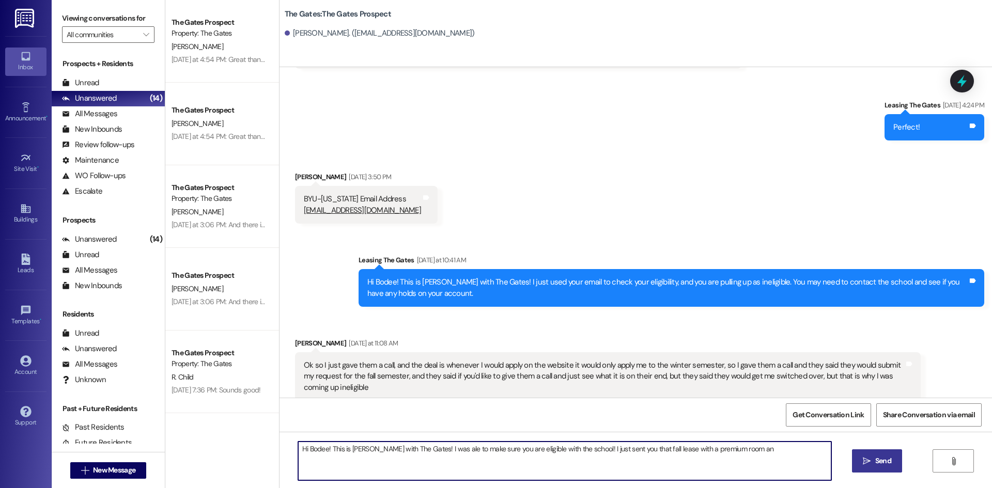
drag, startPoint x: 322, startPoint y: 459, endPoint x: 352, endPoint y: 426, distance: 45.0
type textarea "Hi Bodee! This is [PERSON_NAME] with The Gates! I was ale to make sure you are …"
click at [103, 472] on span "New Message" at bounding box center [114, 470] width 42 height 11
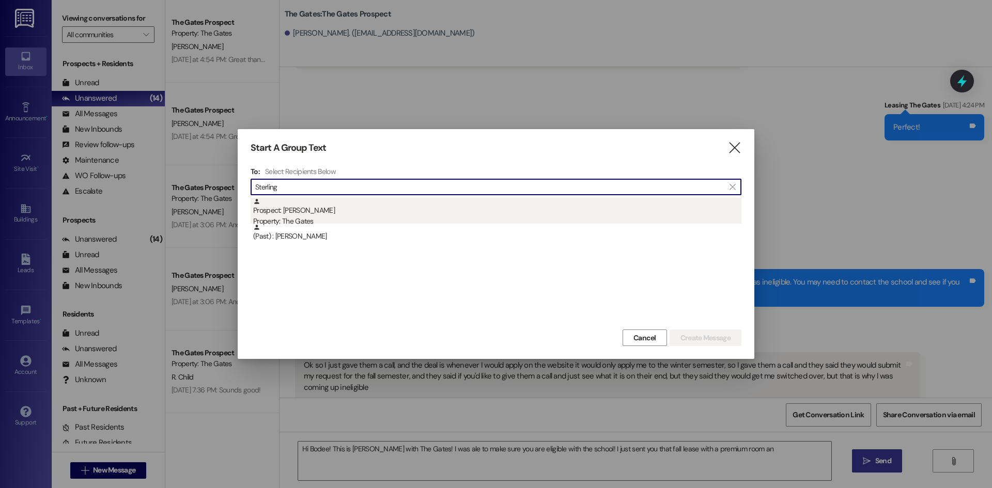
type input "Sterling"
click at [381, 208] on div "Prospect: [PERSON_NAME] Property: The Gates" at bounding box center [497, 212] width 488 height 29
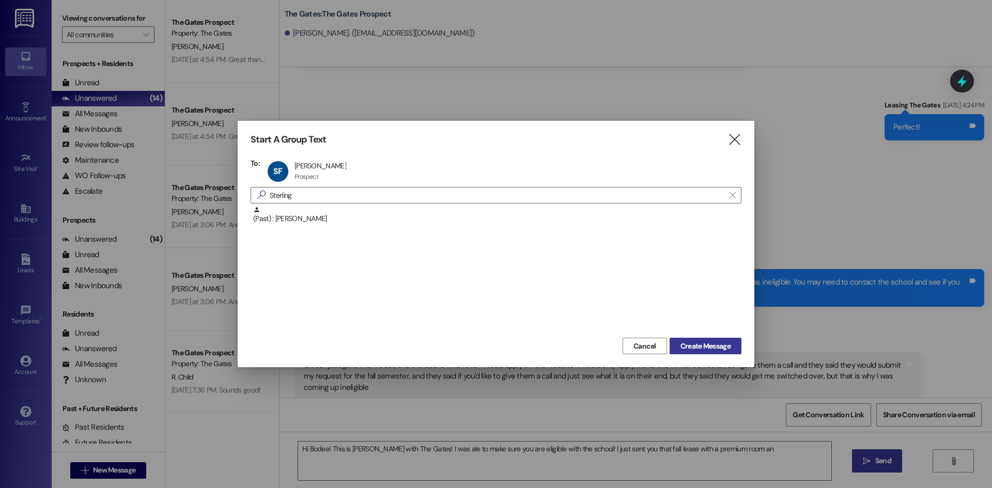
drag, startPoint x: 733, startPoint y: 341, endPoint x: 667, endPoint y: 368, distance: 71.8
click at [732, 341] on button "Create Message" at bounding box center [706, 346] width 72 height 17
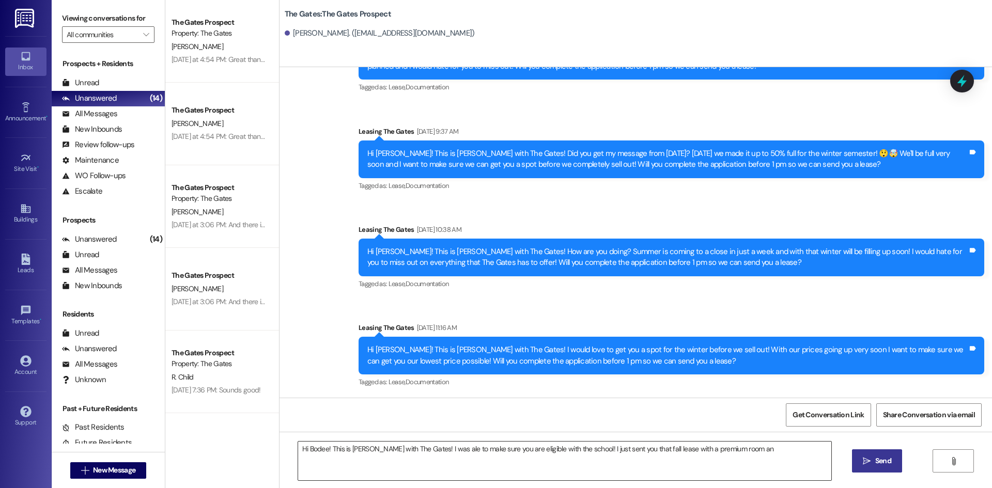
scroll to position [335, 0]
click at [354, 455] on textarea "Hi Bodee! This is [PERSON_NAME] with The Gates! I was ale to make sure you are …" at bounding box center [564, 461] width 533 height 39
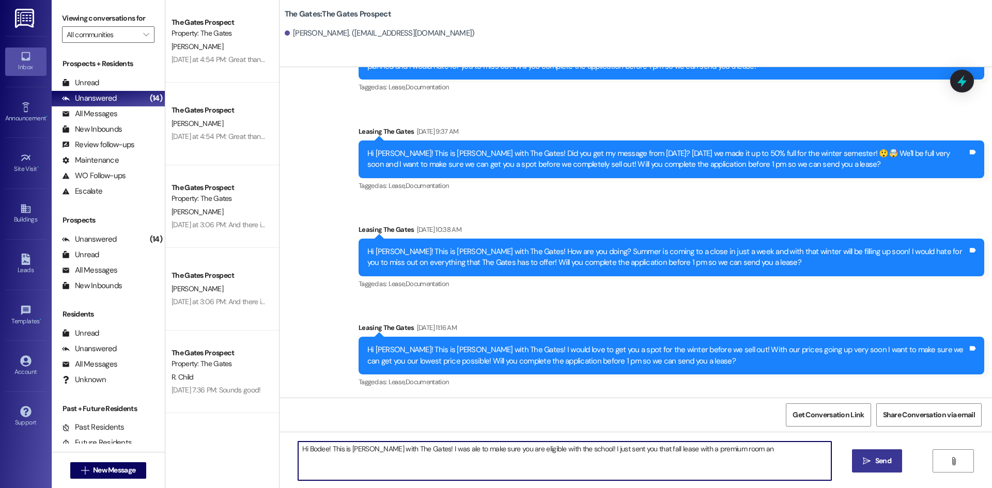
click at [354, 455] on textarea "Hi Bodee! This is [PERSON_NAME] with The Gates! I was ale to make sure you are …" at bounding box center [564, 461] width 533 height 39
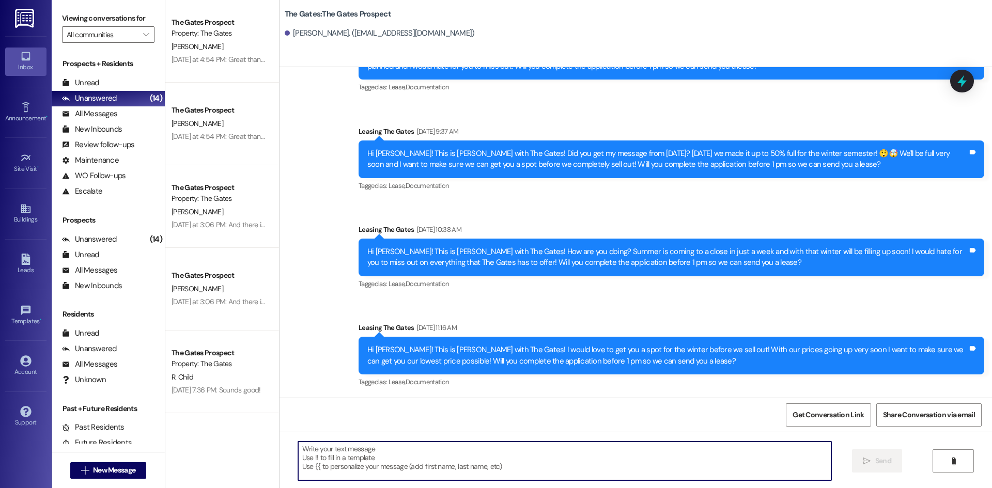
paste textarea "Happy [DATE] [PERSON_NAME]! This is [PERSON_NAME] with The Gates! How are you d…"
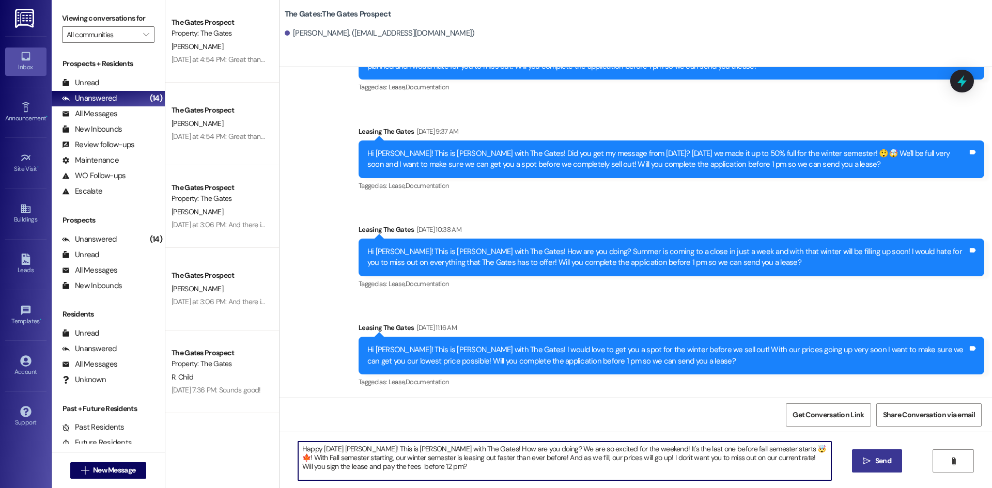
click at [357, 448] on textarea "Happy [DATE] [PERSON_NAME]! This is [PERSON_NAME] with The Gates! How are you d…" at bounding box center [564, 461] width 533 height 39
type textarea "Happy [DATE] [PERSON_NAME]! This is [PERSON_NAME] with The Gates! How are you d…"
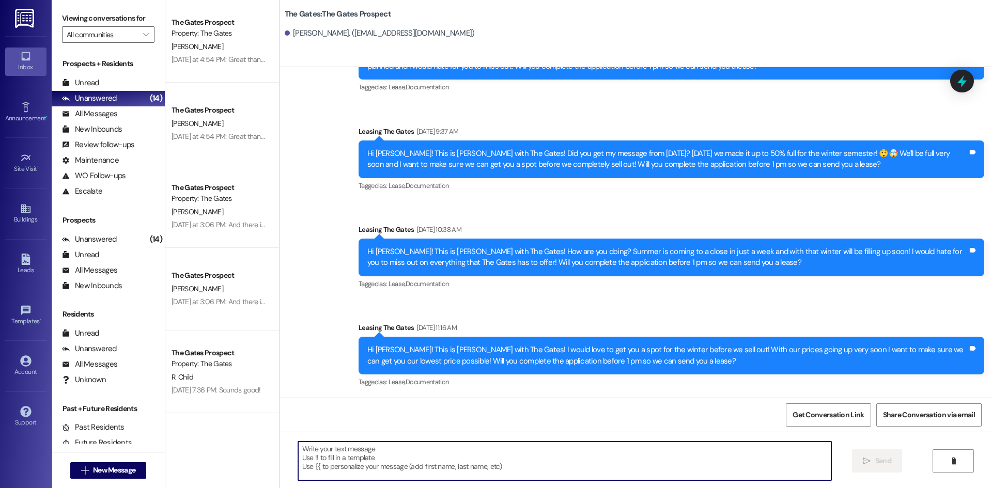
scroll to position [339, 0]
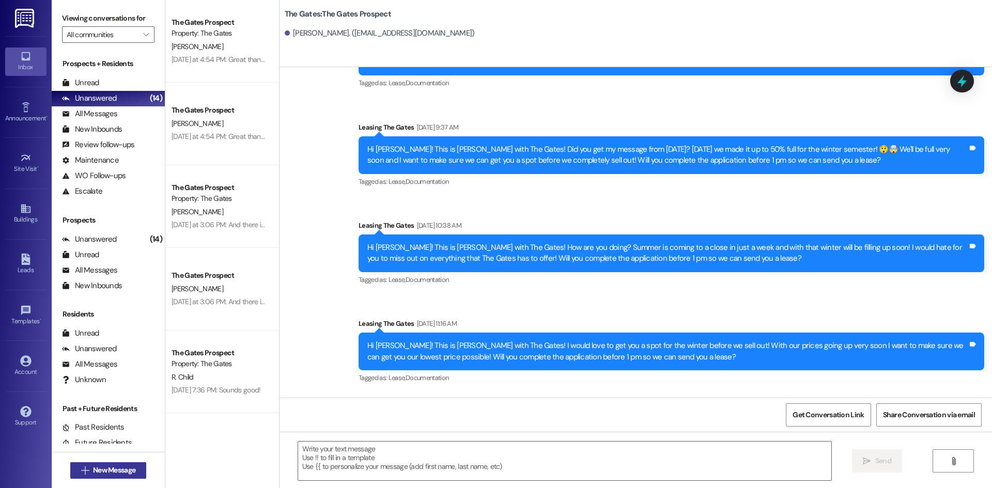
click at [84, 468] on span " New Message" at bounding box center [108, 470] width 59 height 11
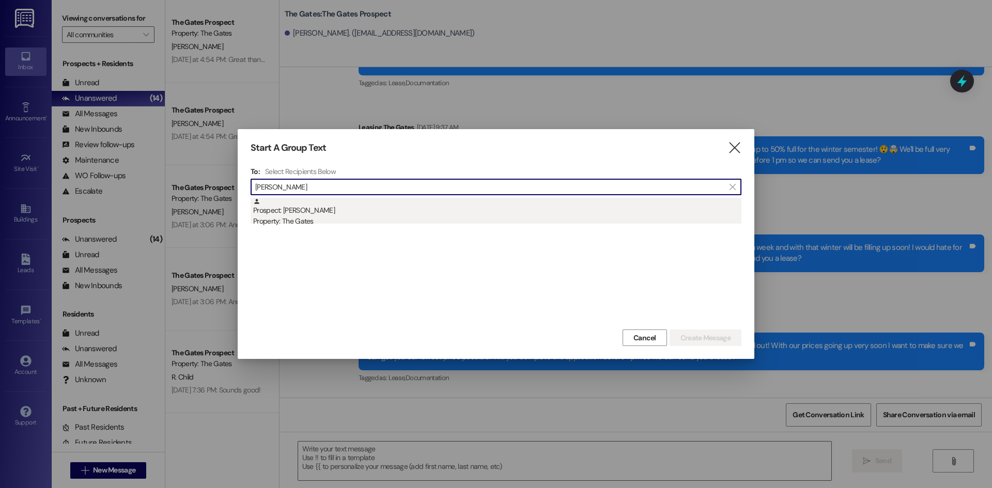
type input "[PERSON_NAME]"
click at [301, 216] on div "Property: The Gates" at bounding box center [497, 221] width 488 height 11
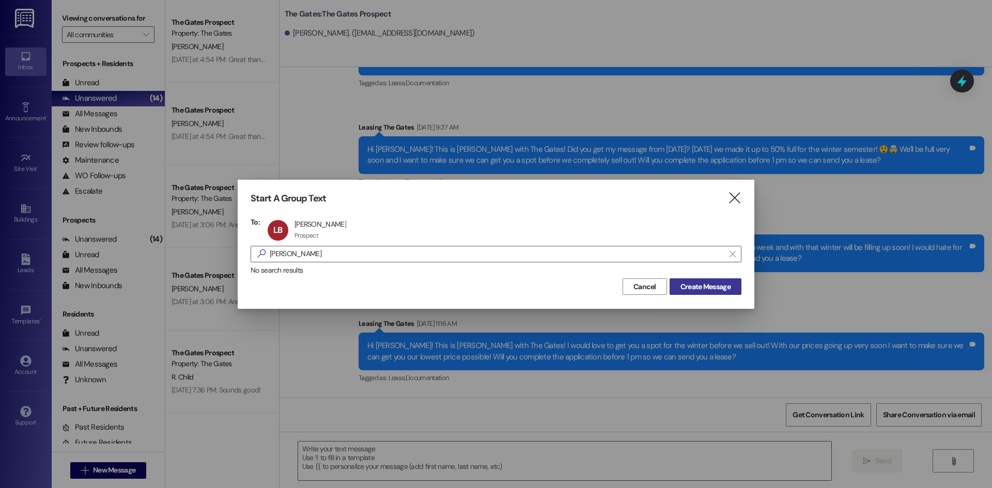
click at [720, 282] on span "Create Message" at bounding box center [705, 287] width 50 height 11
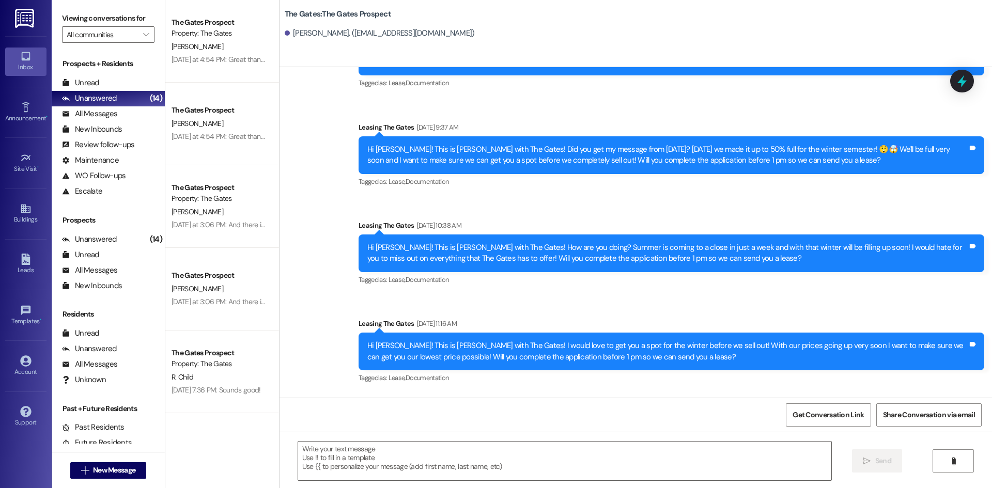
scroll to position [0, 0]
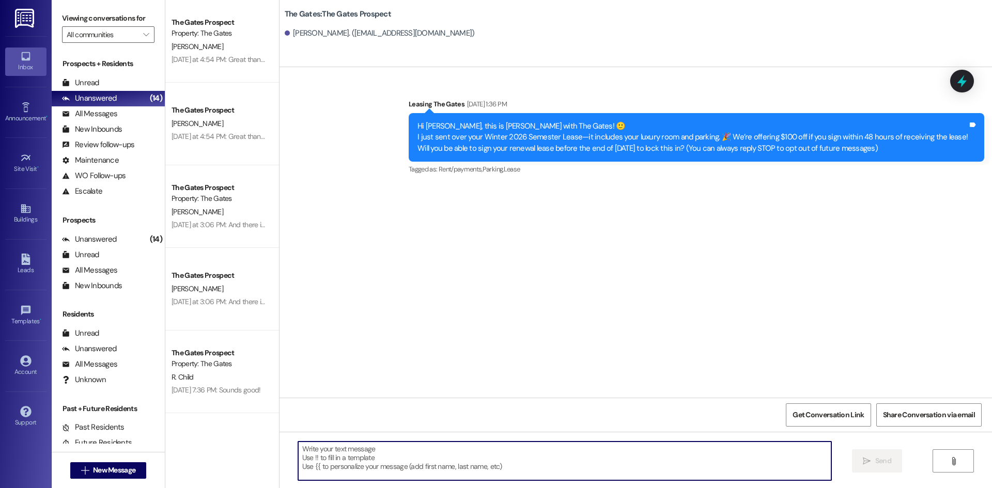
click at [348, 456] on textarea at bounding box center [564, 461] width 533 height 39
paste textarea "Happy [DATE] [PERSON_NAME]! This is [PERSON_NAME] with The Gates! How are you d…"
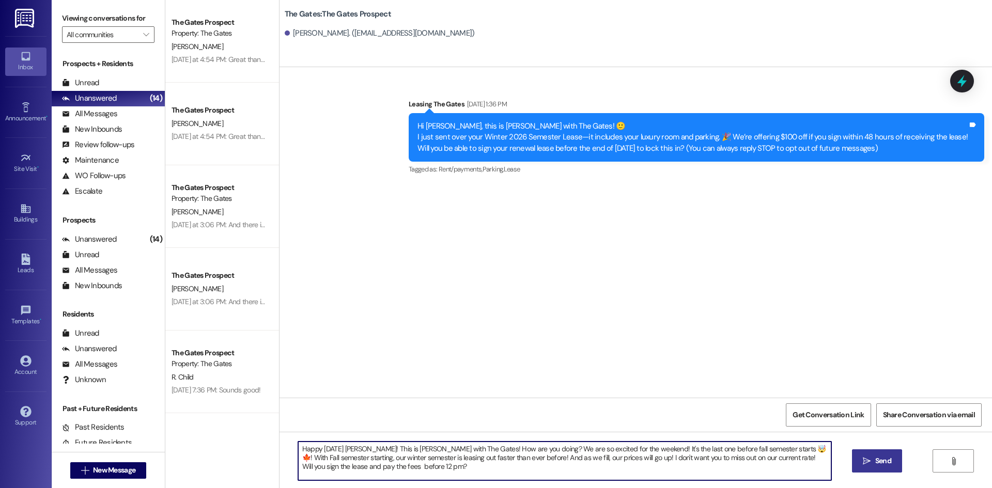
drag, startPoint x: 358, startPoint y: 447, endPoint x: 336, endPoint y: 446, distance: 21.2
click at [336, 446] on textarea "Happy [DATE] [PERSON_NAME]! This is [PERSON_NAME] with The Gates! How are you d…" at bounding box center [564, 461] width 533 height 39
drag, startPoint x: 784, startPoint y: 458, endPoint x: 365, endPoint y: 472, distance: 419.3
click at [365, 472] on textarea "Happy [DATE] [PERSON_NAME]! This is [PERSON_NAME] with The Gates! How are you d…" at bounding box center [564, 461] width 533 height 39
drag, startPoint x: 801, startPoint y: 453, endPoint x: 793, endPoint y: 462, distance: 12.8
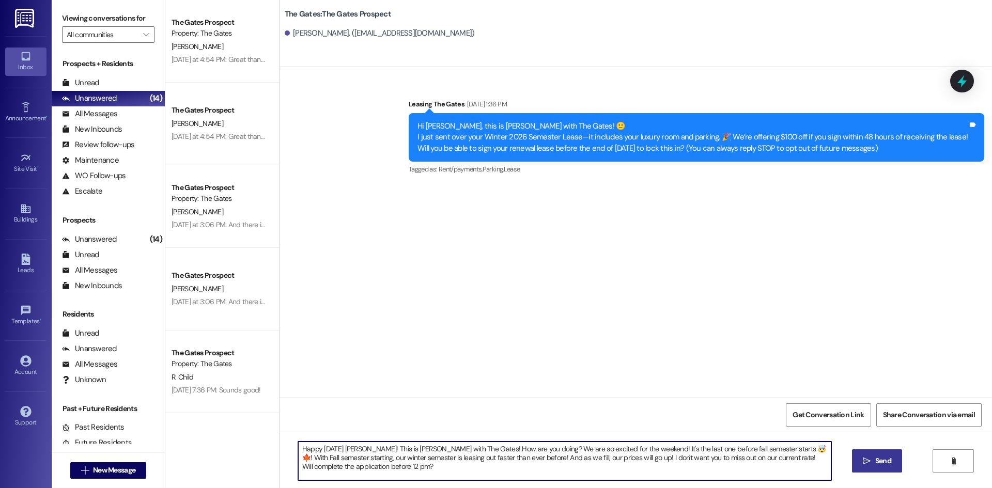
click at [783, 456] on textarea "Happy [DATE] [PERSON_NAME]! This is [PERSON_NAME] with The Gates! How are you d…" at bounding box center [564, 461] width 533 height 39
type textarea "Happy [DATE] [PERSON_NAME]! This is [PERSON_NAME] with The Gates! How are you d…"
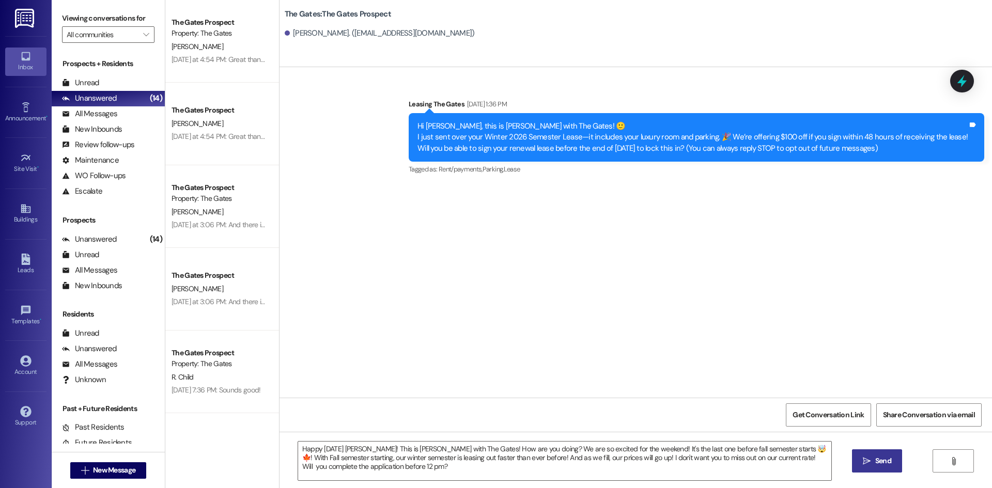
click at [867, 473] on button " Send" at bounding box center [877, 461] width 50 height 23
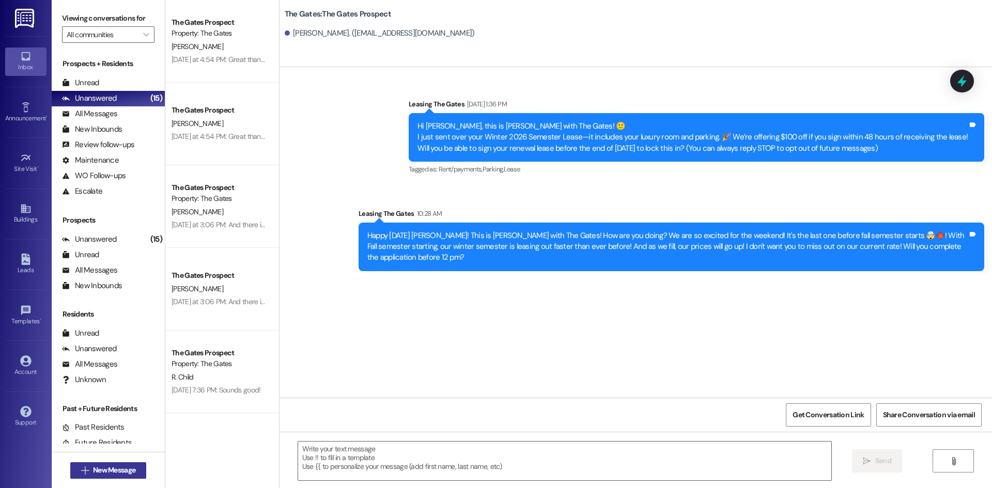
click at [118, 472] on span "New Message" at bounding box center [114, 470] width 42 height 11
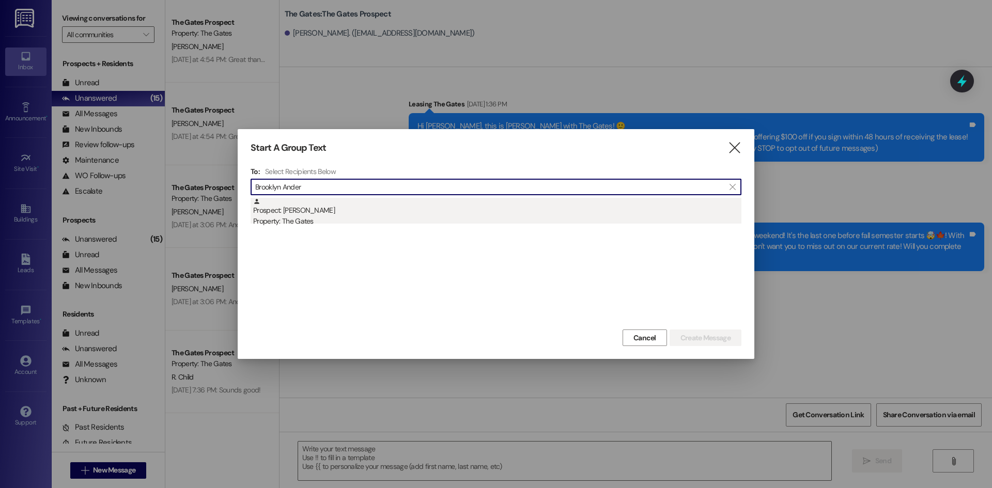
type input "Brooklyn Ander"
click at [338, 215] on div "Prospect: [PERSON_NAME] Property: The Gates" at bounding box center [497, 212] width 488 height 29
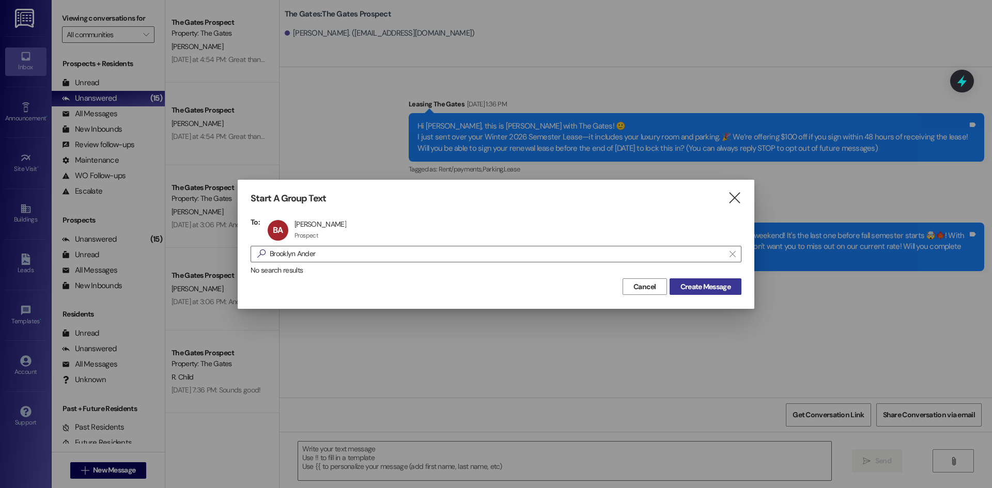
click at [680, 285] on span "Create Message" at bounding box center [705, 287] width 50 height 11
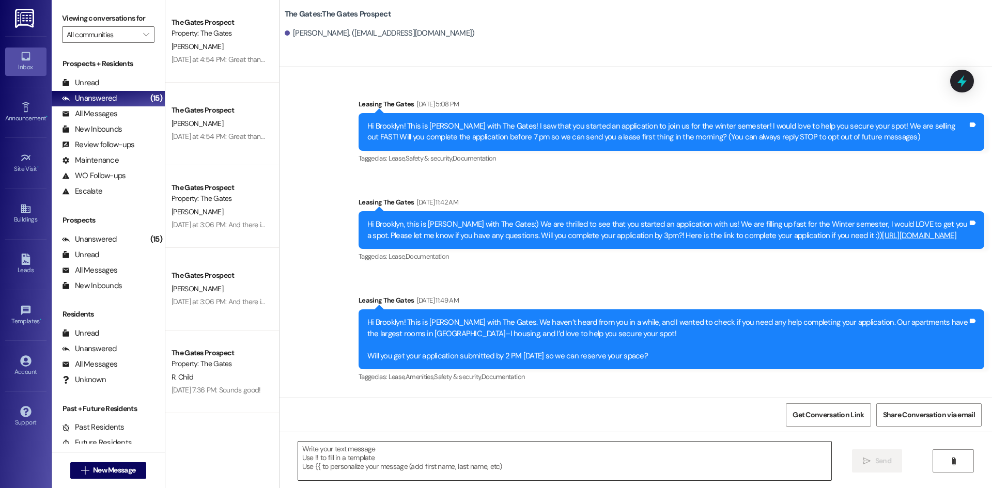
click at [332, 463] on textarea at bounding box center [564, 461] width 533 height 39
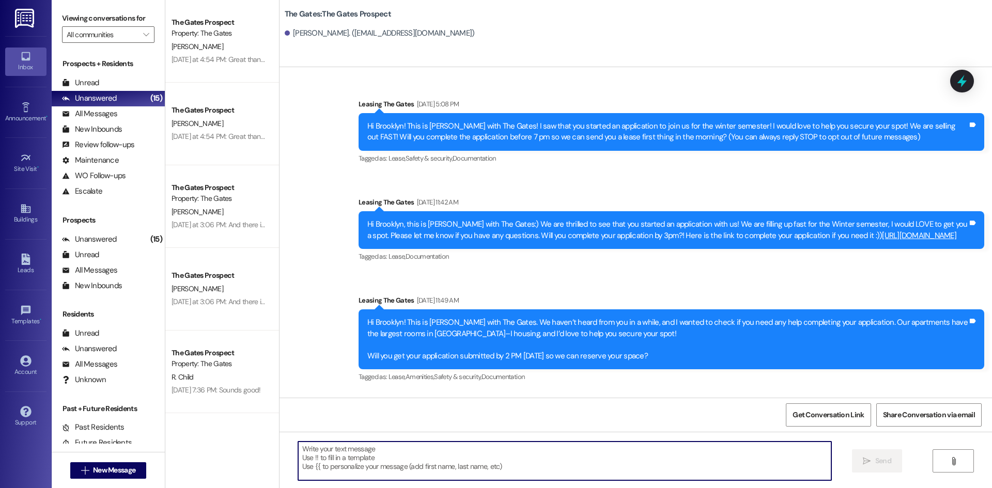
paste textarea "Happy [DATE] [PERSON_NAME]! This is [PERSON_NAME] with The Gates! How are you d…"
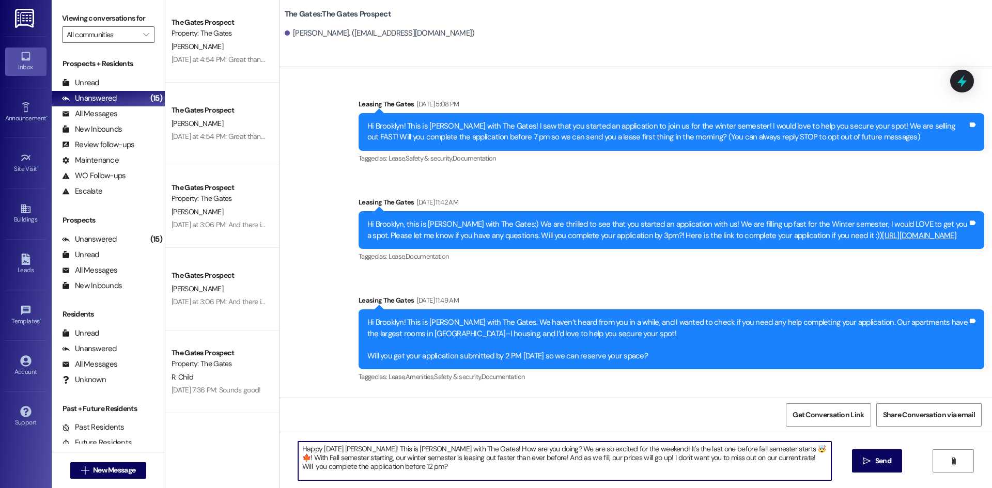
click at [352, 448] on textarea "Happy [DATE] [PERSON_NAME]! This is [PERSON_NAME] with The Gates! How are you d…" at bounding box center [564, 461] width 533 height 39
type textarea "Happy [DATE] [GEOGRAPHIC_DATA]! This is [PERSON_NAME] with The Gates! How are y…"
click at [888, 456] on span "Send" at bounding box center [883, 461] width 16 height 11
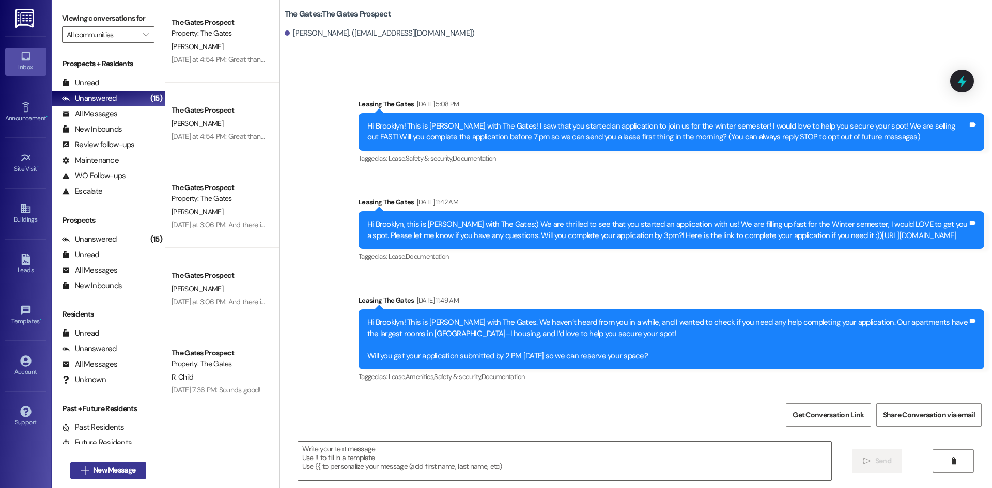
click at [101, 466] on span "New Message" at bounding box center [114, 470] width 42 height 11
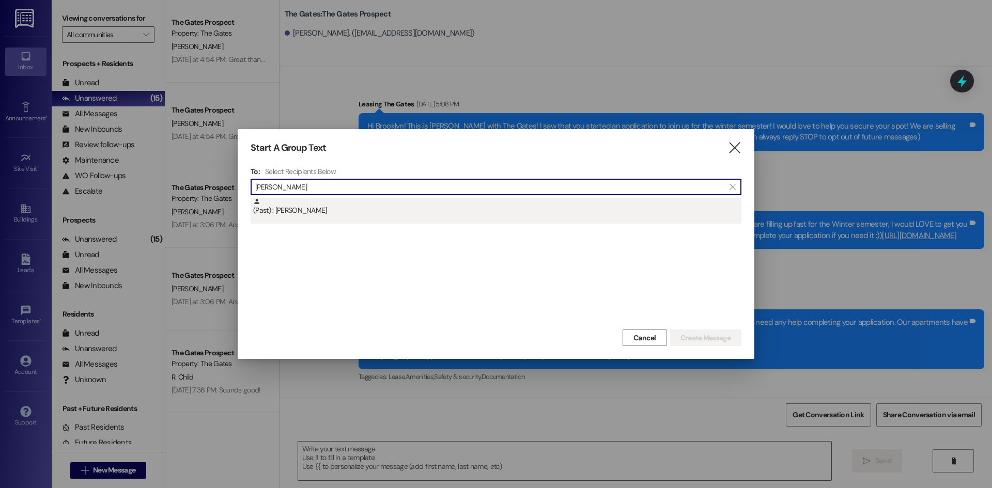
type input "[PERSON_NAME]"
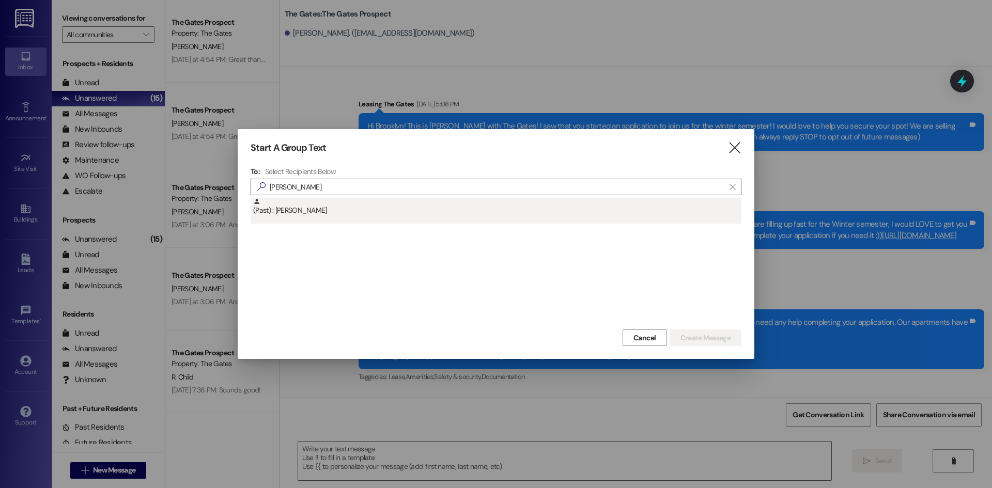
click at [295, 209] on div "(Past) : [PERSON_NAME]" at bounding box center [497, 207] width 488 height 18
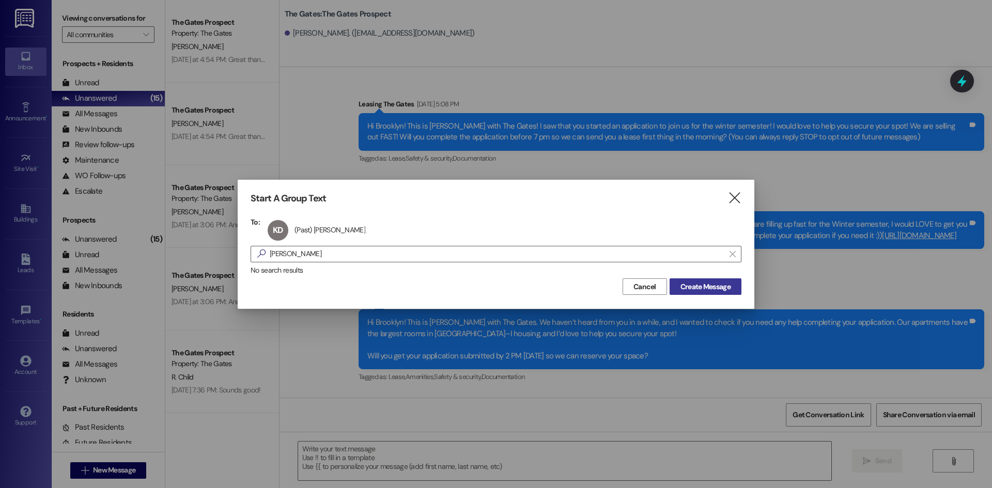
click at [707, 286] on span "Create Message" at bounding box center [705, 287] width 50 height 11
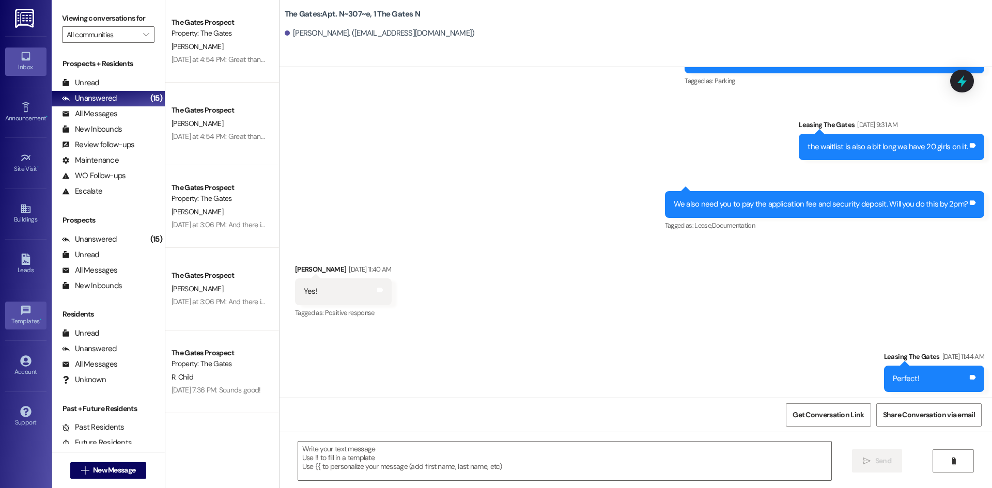
scroll to position [3373, 0]
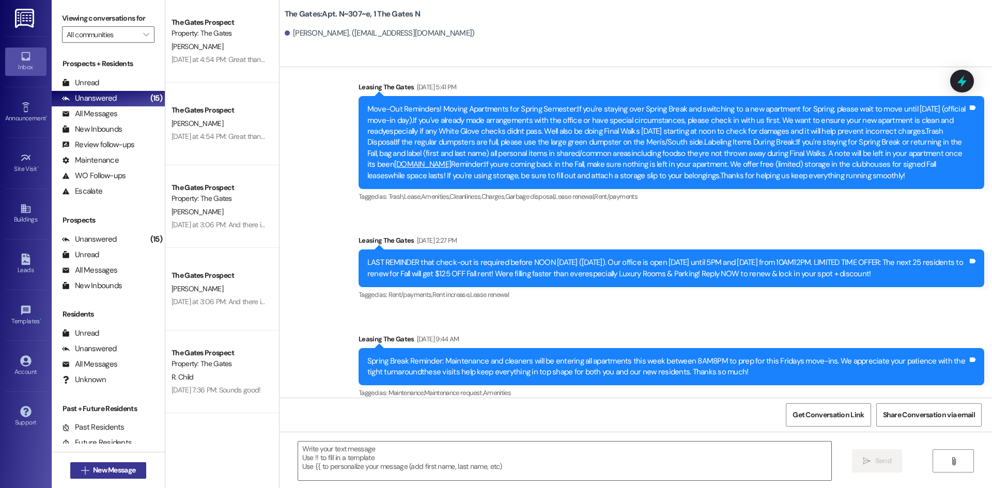
click at [114, 466] on span "New Message" at bounding box center [114, 470] width 42 height 11
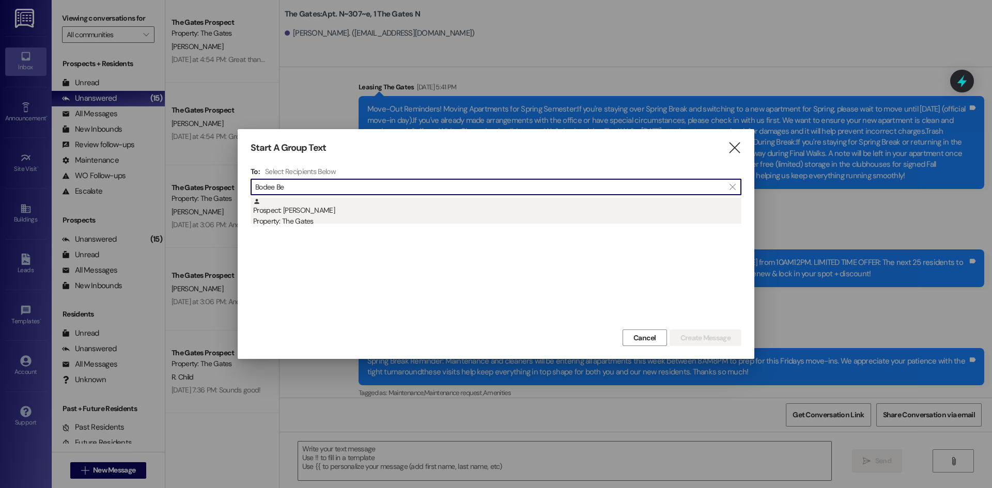
type input "Bodee Be"
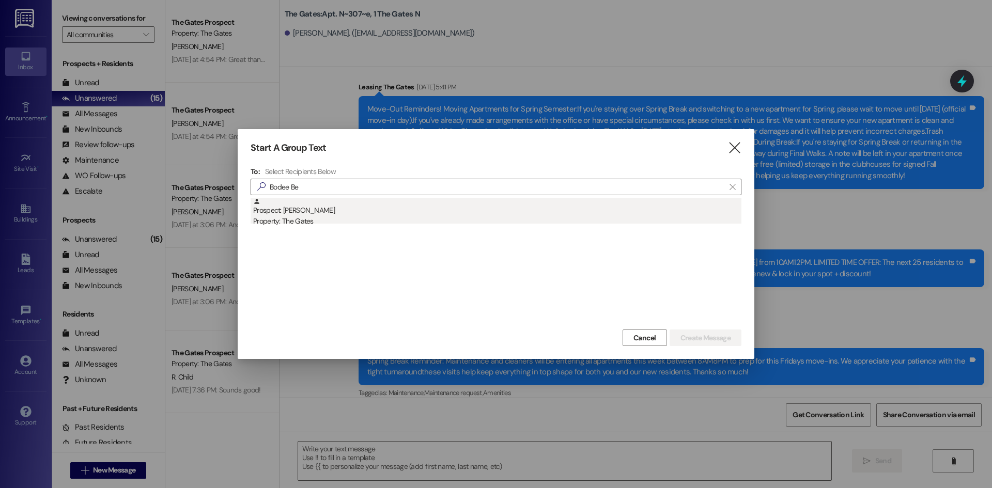
click at [362, 215] on div "Prospect: [PERSON_NAME] Property: The Gates" at bounding box center [497, 212] width 488 height 29
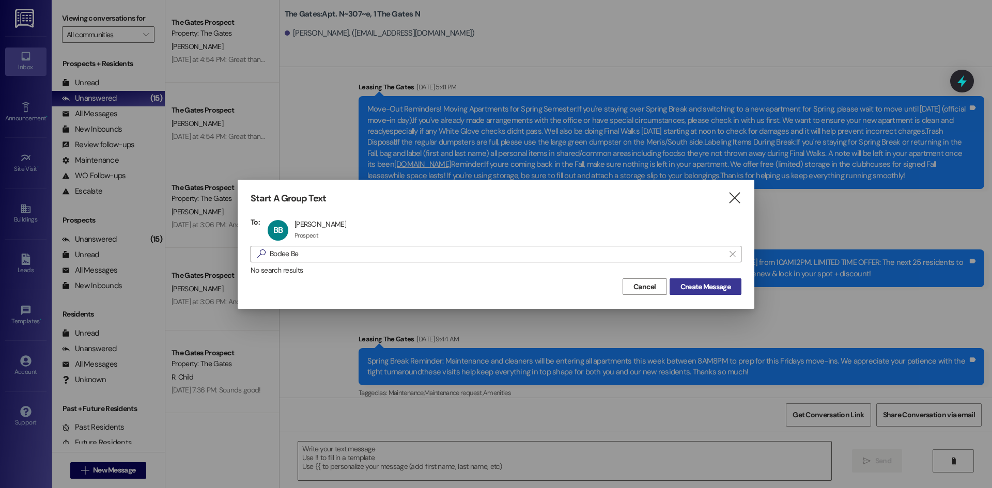
click at [693, 287] on span "Create Message" at bounding box center [705, 287] width 50 height 11
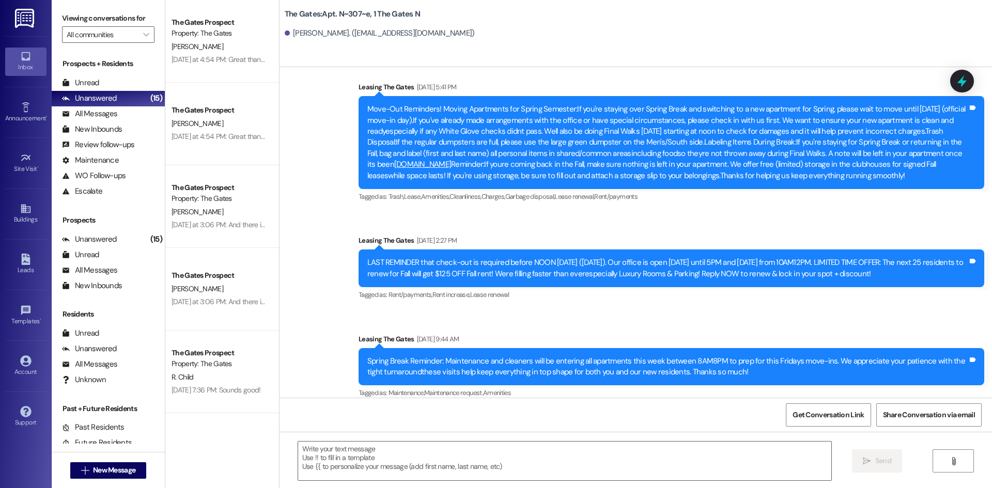
scroll to position [340, 0]
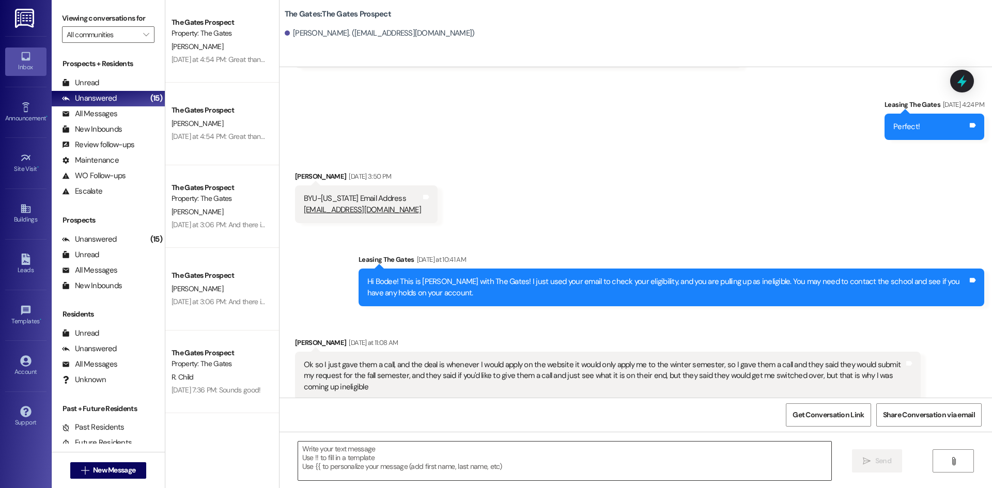
click at [334, 460] on textarea at bounding box center [564, 461] width 533 height 39
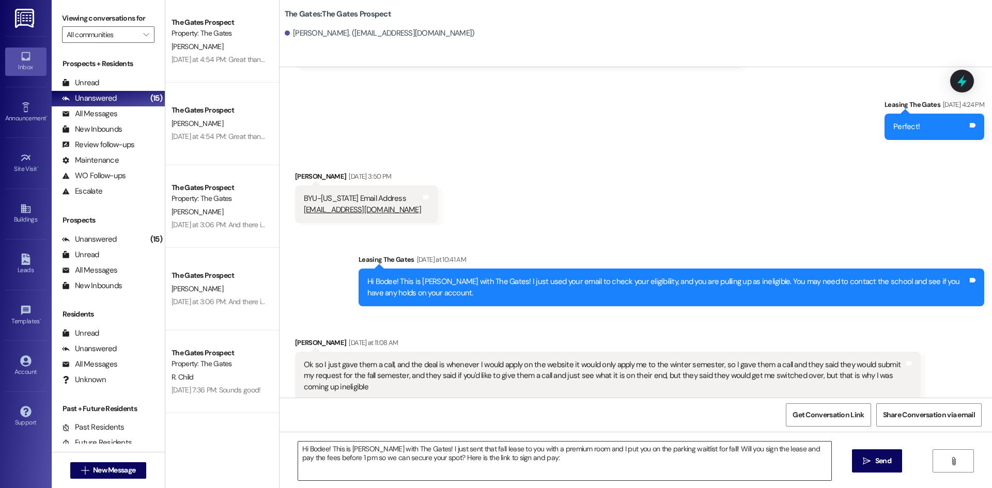
click at [552, 454] on textarea "Hi Bodee! This is [PERSON_NAME] with The Gates! I just sent that fall lease to …" at bounding box center [564, 461] width 533 height 39
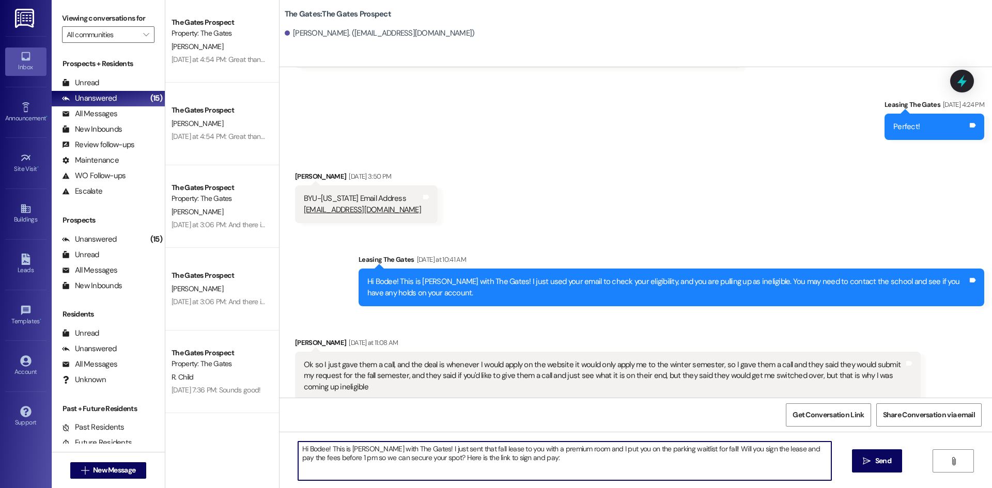
paste textarea "[URL][DOMAIN_NAME]"
type textarea "Hi Bodee! This is [PERSON_NAME] with The Gates! I just sent that fall lease to …"
click at [883, 463] on span "Send" at bounding box center [883, 461] width 16 height 11
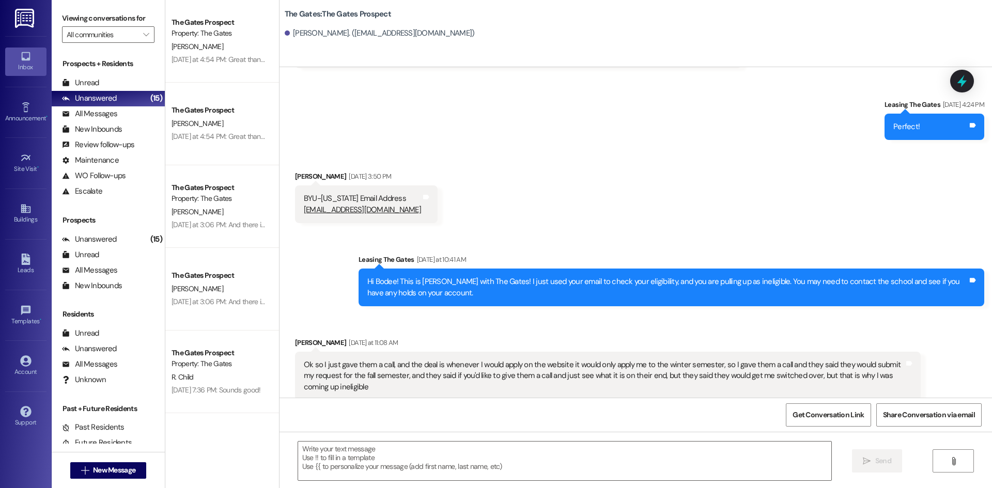
scroll to position [423, 0]
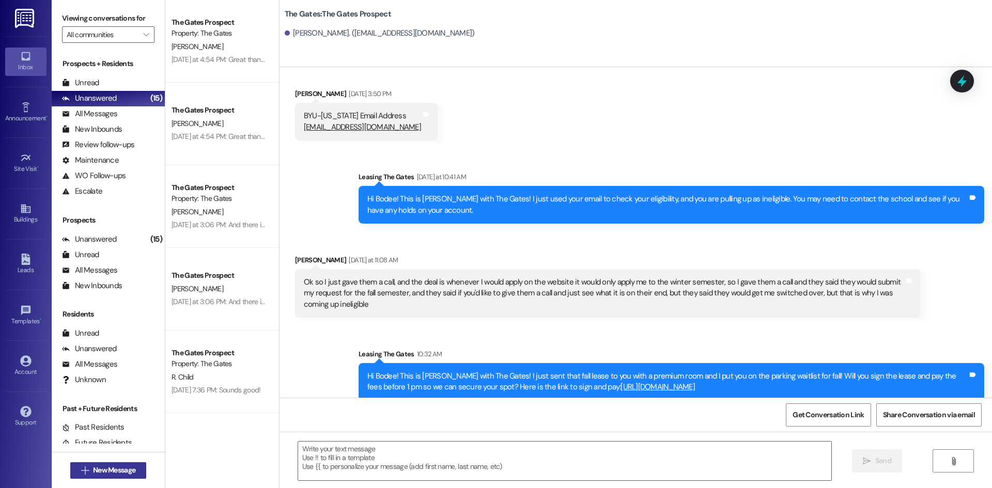
click at [115, 473] on span "New Message" at bounding box center [114, 470] width 42 height 11
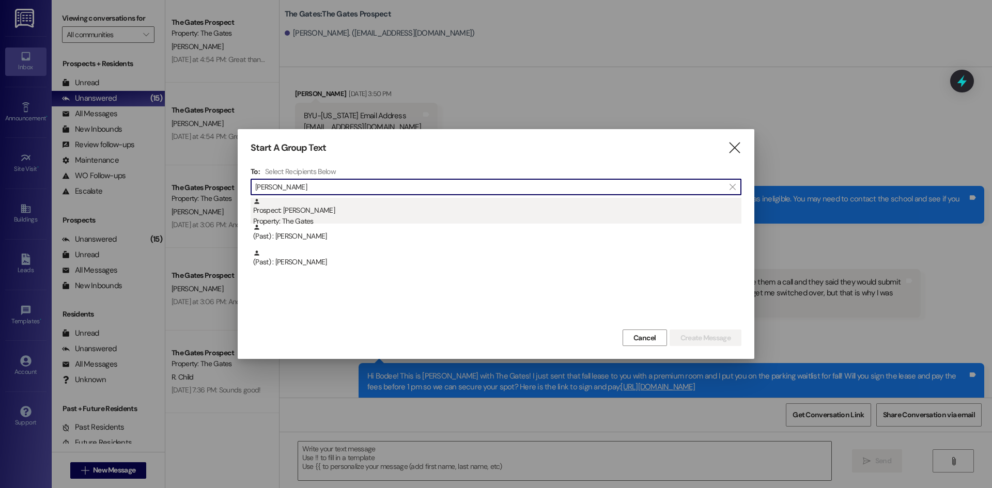
type input "[PERSON_NAME]"
click at [331, 210] on div "Prospect: [PERSON_NAME] Property: The Gates" at bounding box center [497, 212] width 488 height 29
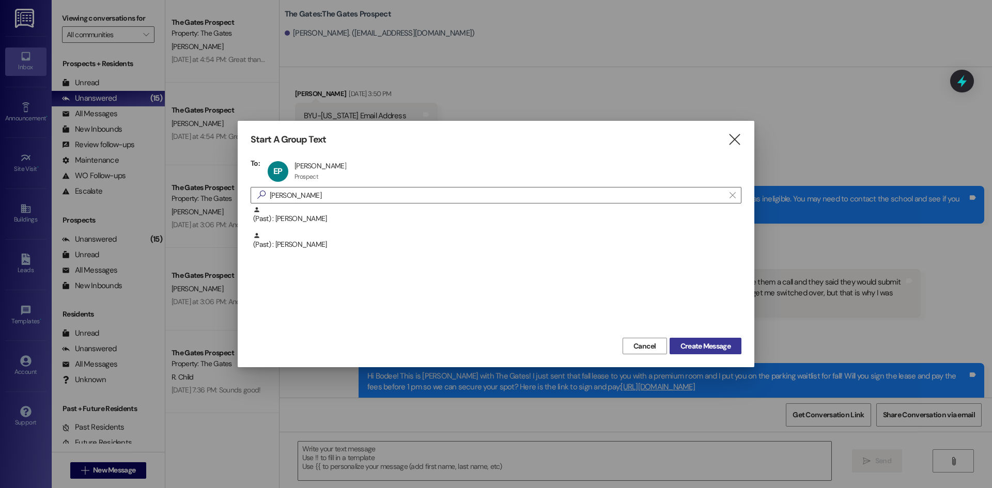
click at [696, 350] on span "Create Message" at bounding box center [705, 346] width 50 height 11
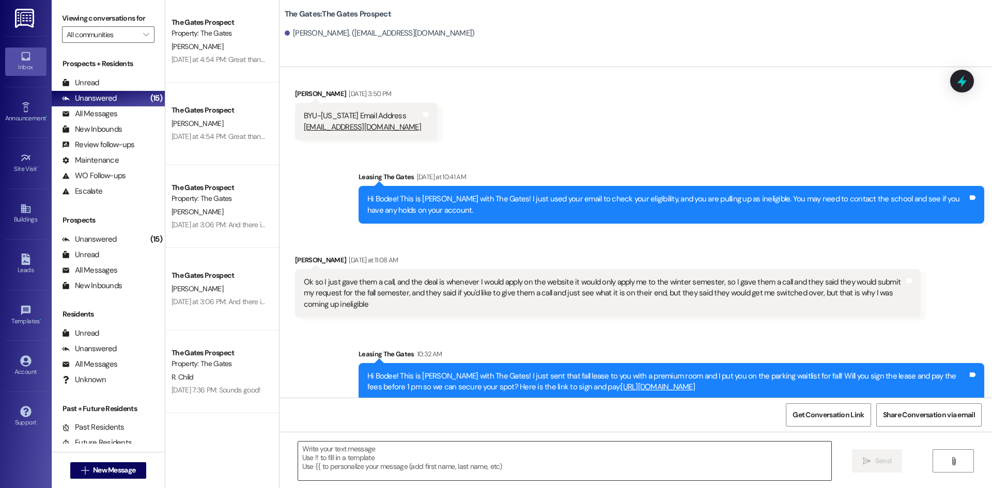
scroll to position [82, 0]
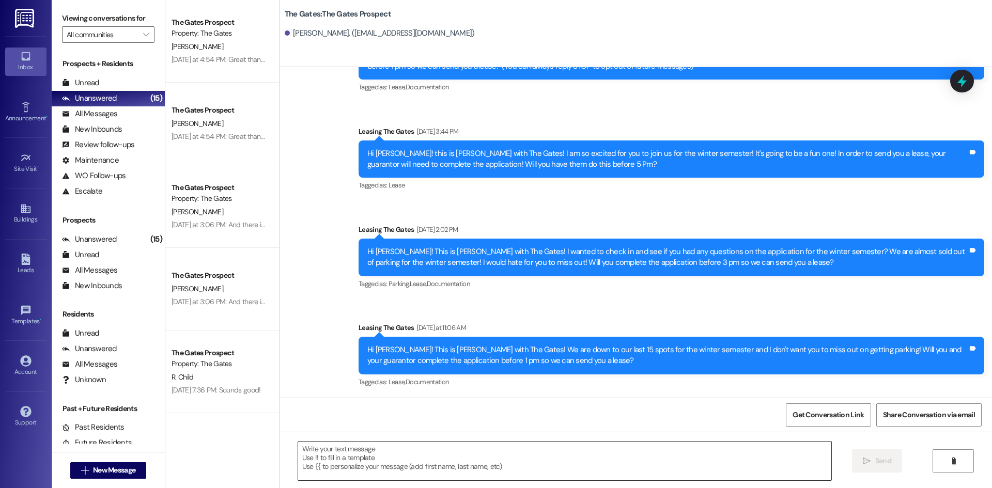
click at [348, 455] on textarea at bounding box center [564, 461] width 533 height 39
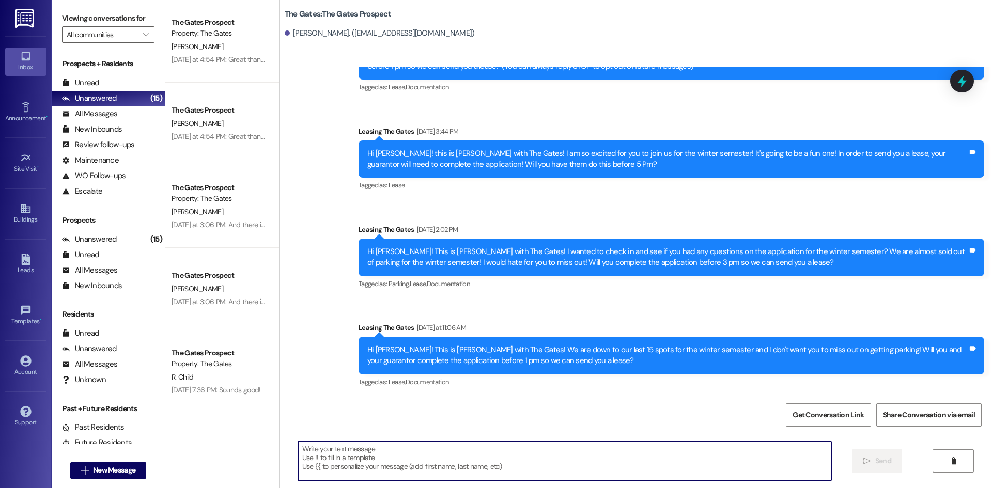
paste textarea "Happy [DATE] [PERSON_NAME]! This is [PERSON_NAME] with The Gates! How are you d…"
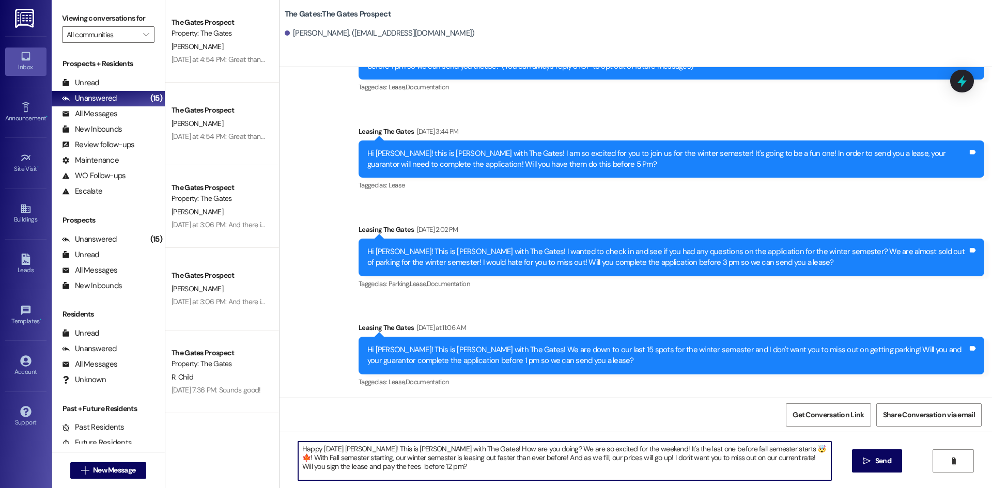
click at [358, 448] on textarea "Happy [DATE] [PERSON_NAME]! This is [PERSON_NAME] with The Gates! How are you d…" at bounding box center [564, 461] width 533 height 39
type textarea "Happy [DATE] [PERSON_NAME]! This is [PERSON_NAME] with The Gates! How are you d…"
click at [893, 464] on button " Send" at bounding box center [877, 461] width 50 height 23
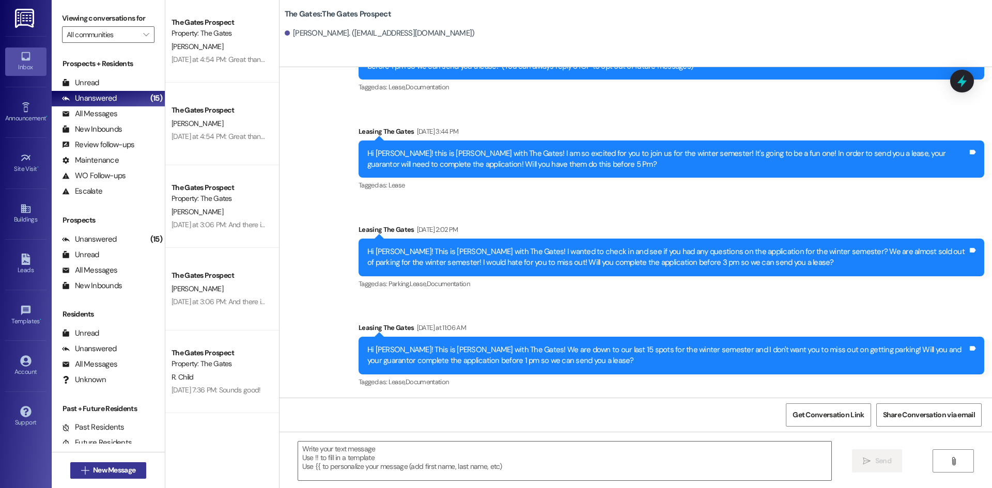
click at [80, 465] on button " New Message" at bounding box center [108, 470] width 76 height 17
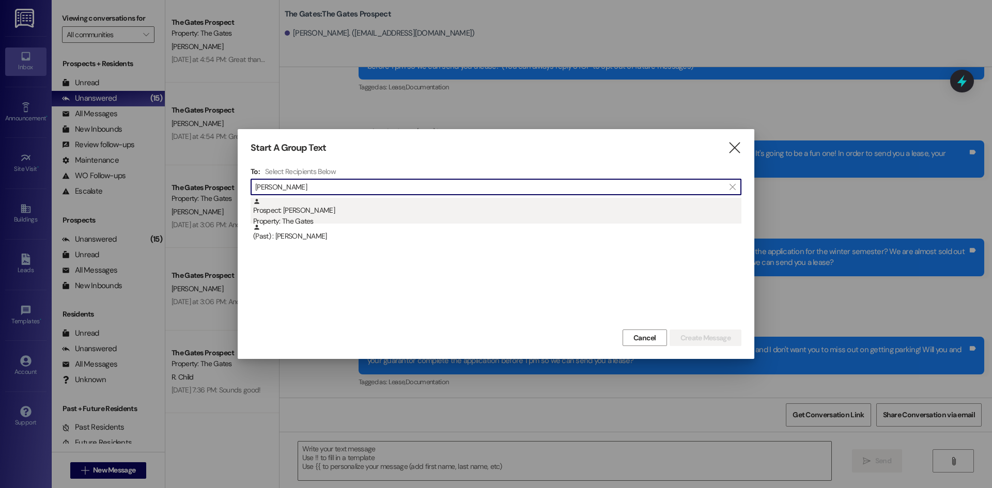
type input "[PERSON_NAME]"
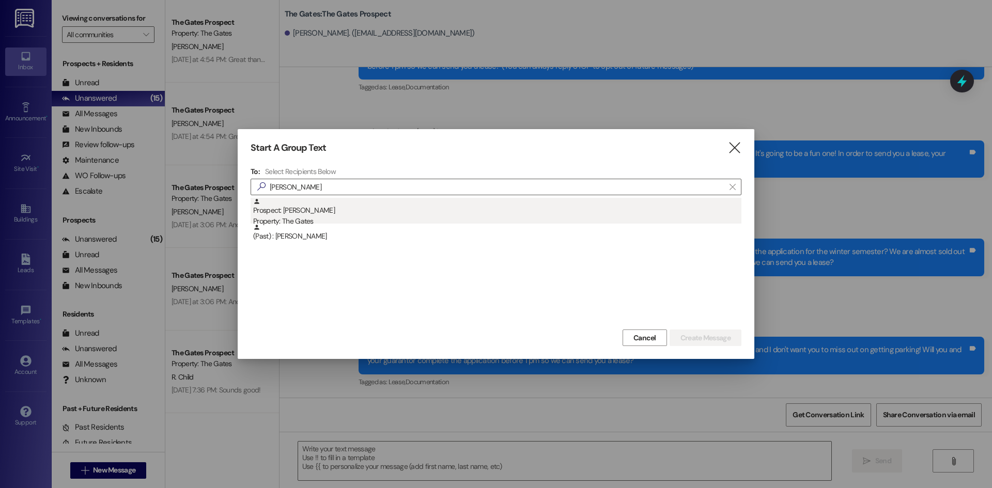
click at [301, 216] on div "Property: The Gates" at bounding box center [497, 221] width 488 height 11
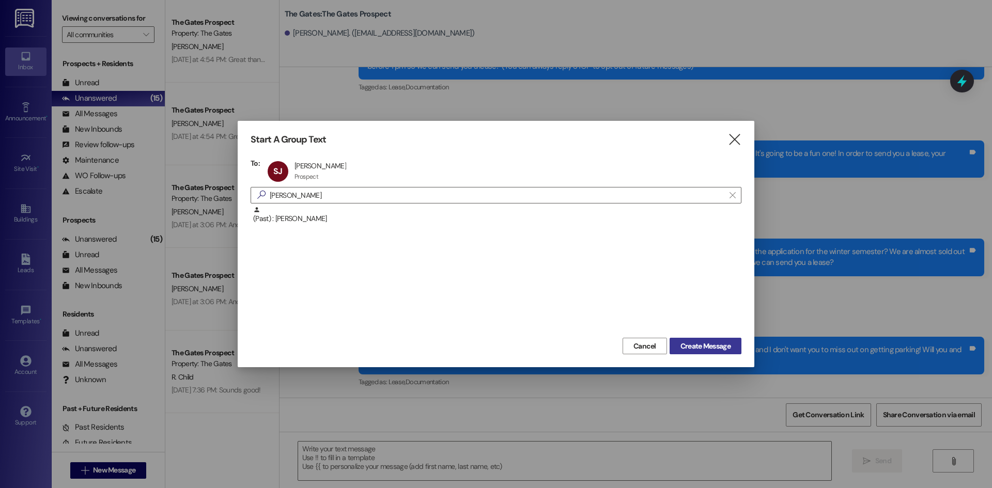
click at [692, 354] on button "Create Message" at bounding box center [706, 346] width 72 height 17
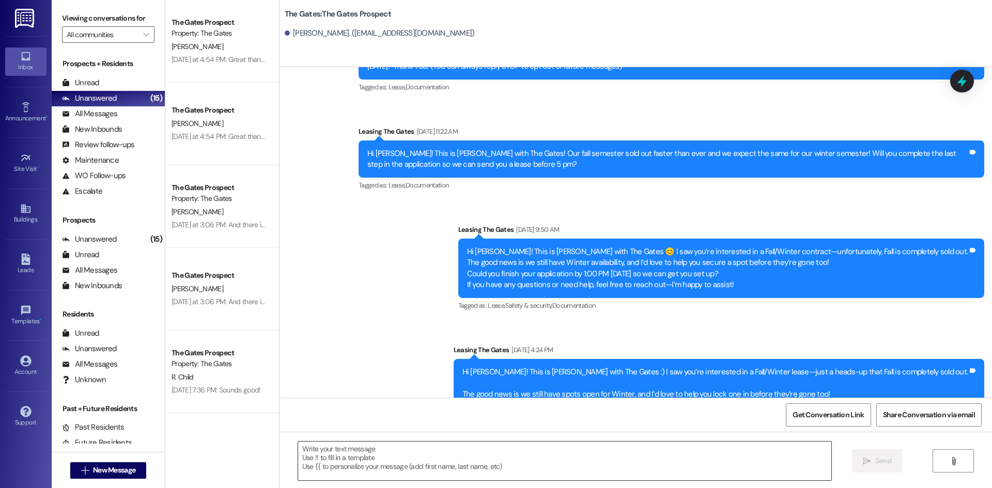
click at [331, 461] on textarea at bounding box center [564, 461] width 533 height 39
paste textarea "Happy [DATE] [PERSON_NAME]! This is [PERSON_NAME] with The Gates! How are you d…"
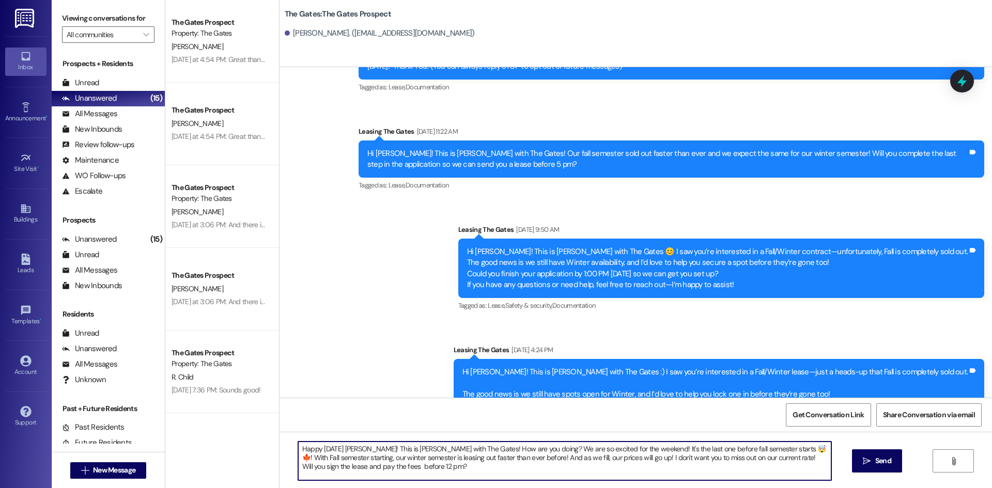
click at [356, 448] on textarea "Happy [DATE] [PERSON_NAME]! This is [PERSON_NAME] with The Gates! How are you d…" at bounding box center [564, 461] width 533 height 39
type textarea "Happy [DATE] [PERSON_NAME]! This is [PERSON_NAME] with The Gates! How are you d…"
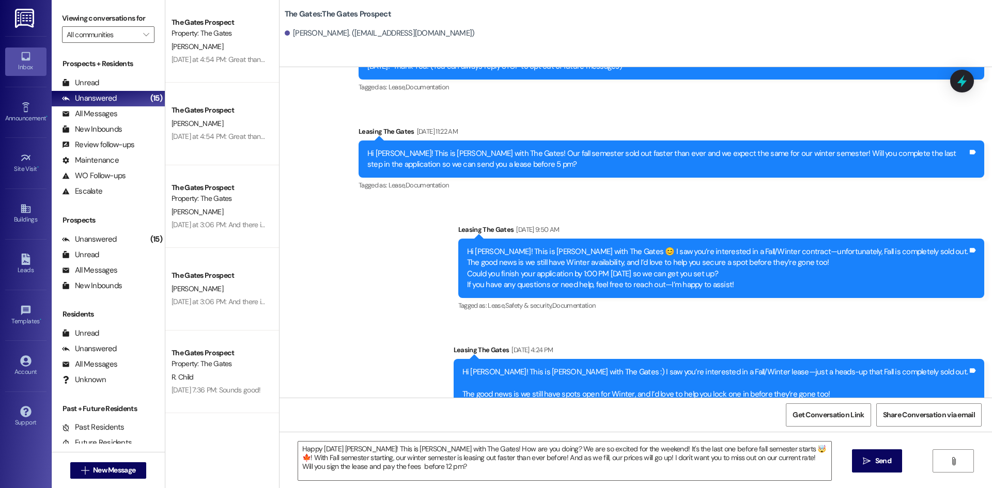
click at [863, 461] on icon "" at bounding box center [867, 461] width 8 height 8
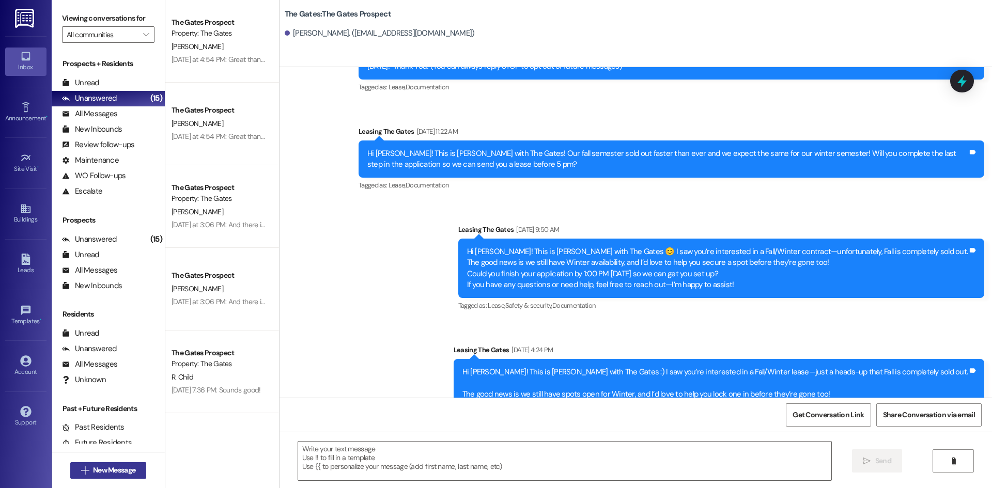
click at [120, 477] on button " New Message" at bounding box center [108, 470] width 76 height 17
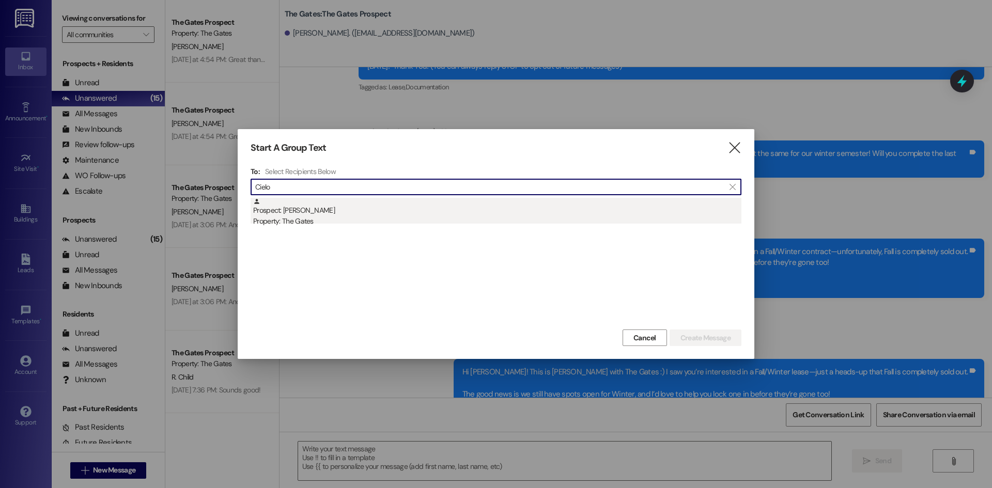
type input "Cielo"
click at [313, 207] on div "Prospect: [PERSON_NAME] Property: The Gates" at bounding box center [497, 212] width 488 height 29
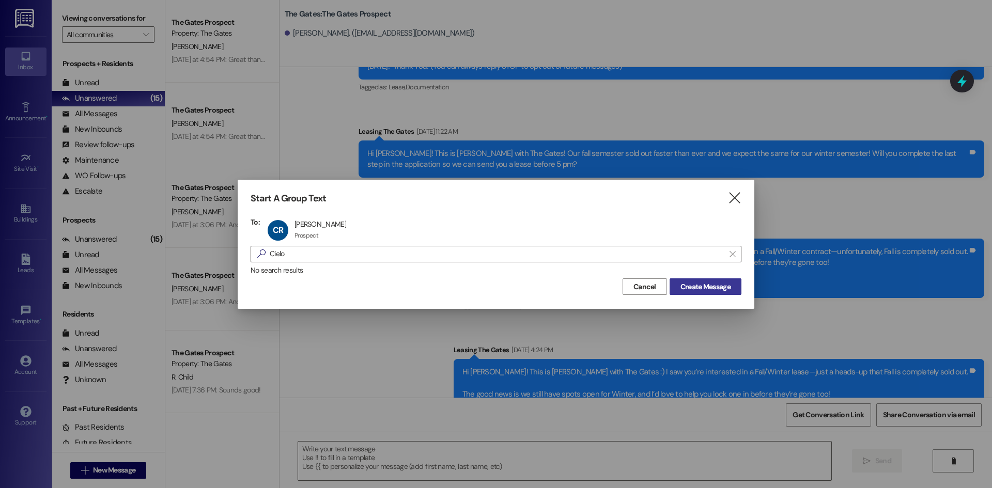
click at [714, 284] on span "Create Message" at bounding box center [705, 287] width 50 height 11
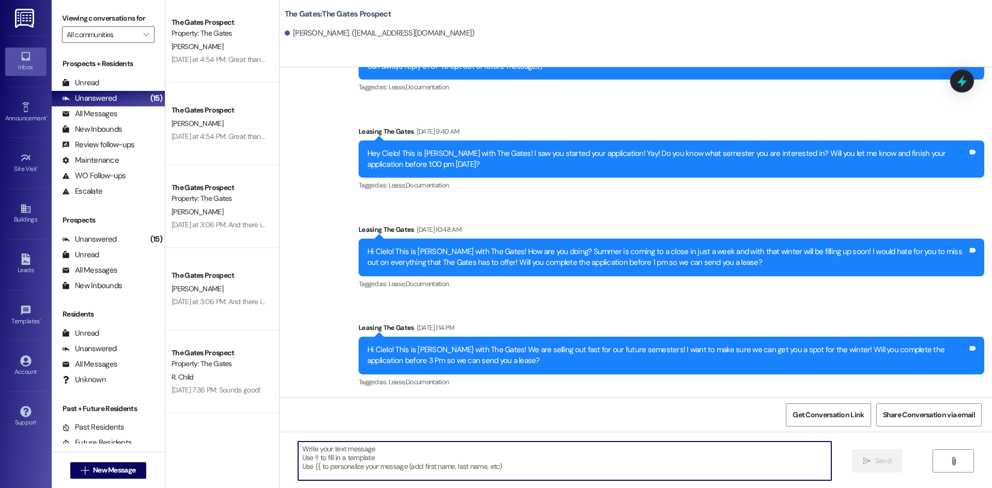
click at [381, 461] on textarea at bounding box center [564, 461] width 533 height 39
paste textarea "Happy [DATE] [PERSON_NAME]! This is [PERSON_NAME] with The Gates! How are you d…"
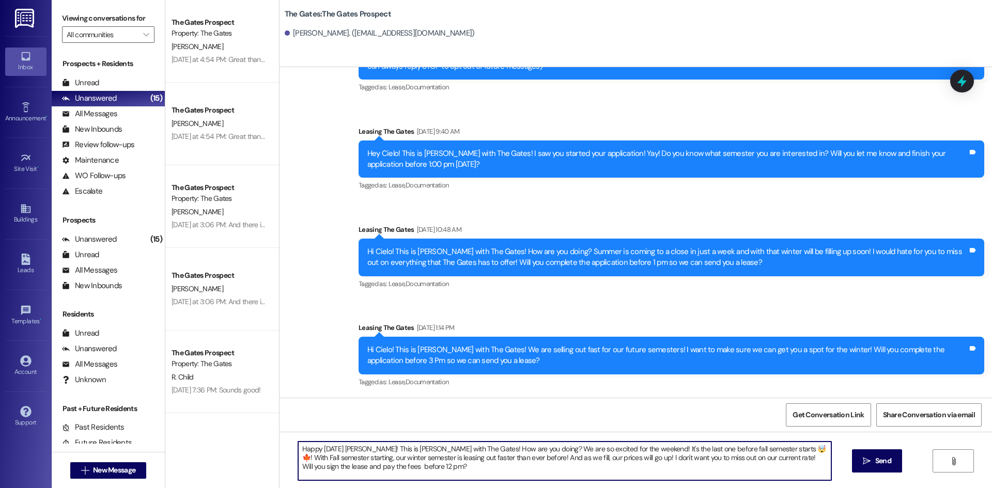
click at [355, 447] on textarea "Happy [DATE] [PERSON_NAME]! This is [PERSON_NAME] with The Gates! How are you d…" at bounding box center [564, 461] width 533 height 39
type textarea "Happy [DATE] Cielo! This is [PERSON_NAME] with The Gates! How are you doing? We…"
click at [896, 461] on button " Send" at bounding box center [877, 461] width 50 height 23
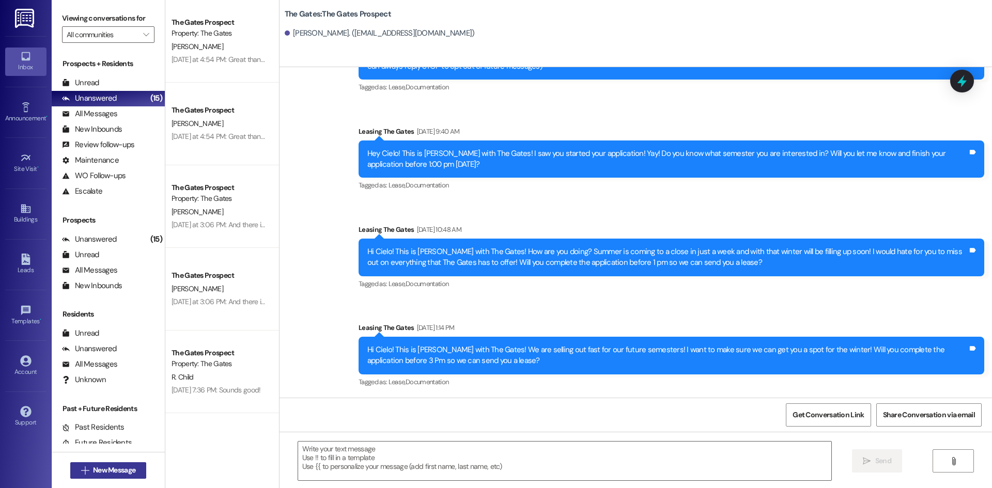
click at [93, 469] on span "New Message" at bounding box center [114, 470] width 42 height 11
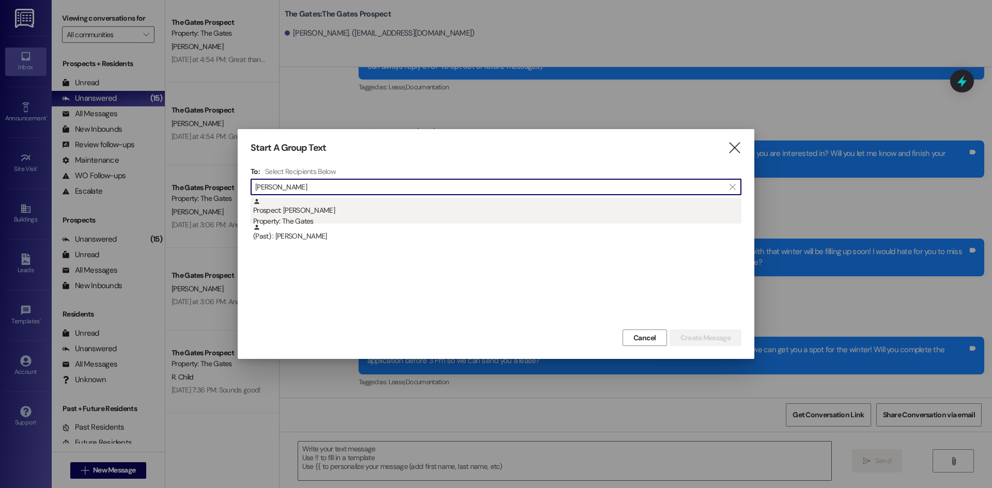
type input "[PERSON_NAME]"
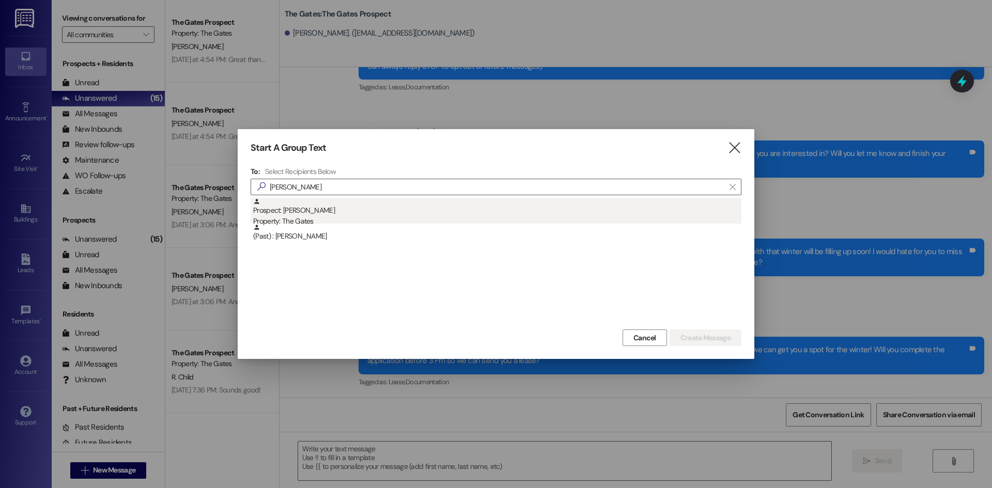
click at [305, 208] on div "Prospect: [PERSON_NAME] Property: The Gates" at bounding box center [497, 212] width 488 height 29
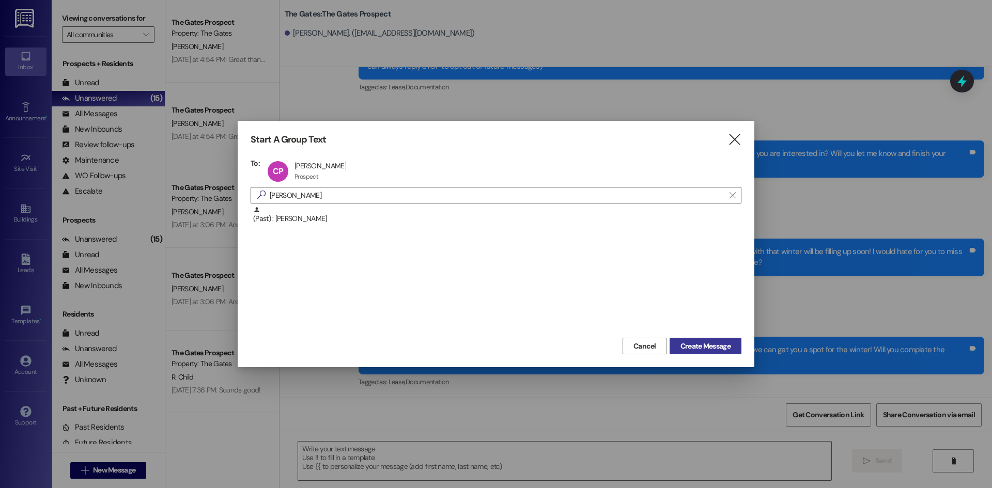
click at [695, 342] on span "Create Message" at bounding box center [705, 346] width 50 height 11
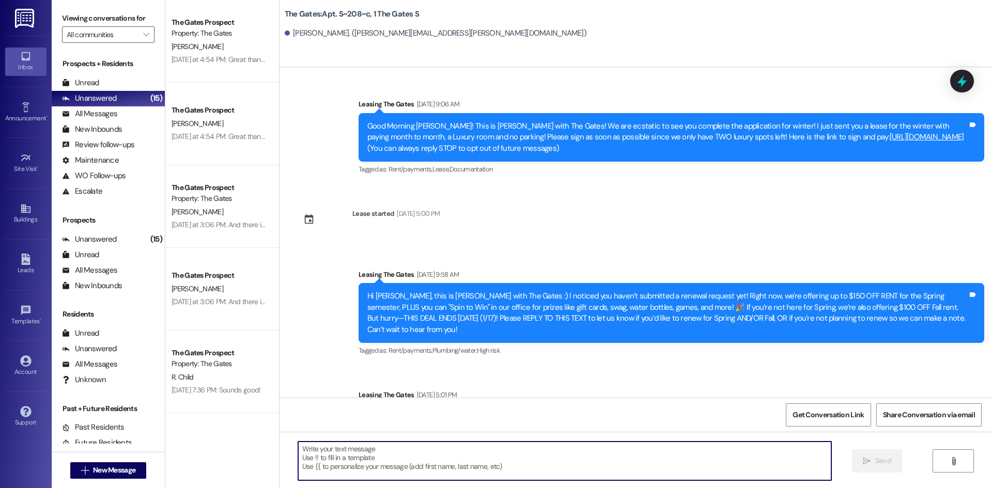
scroll to position [3302, 0]
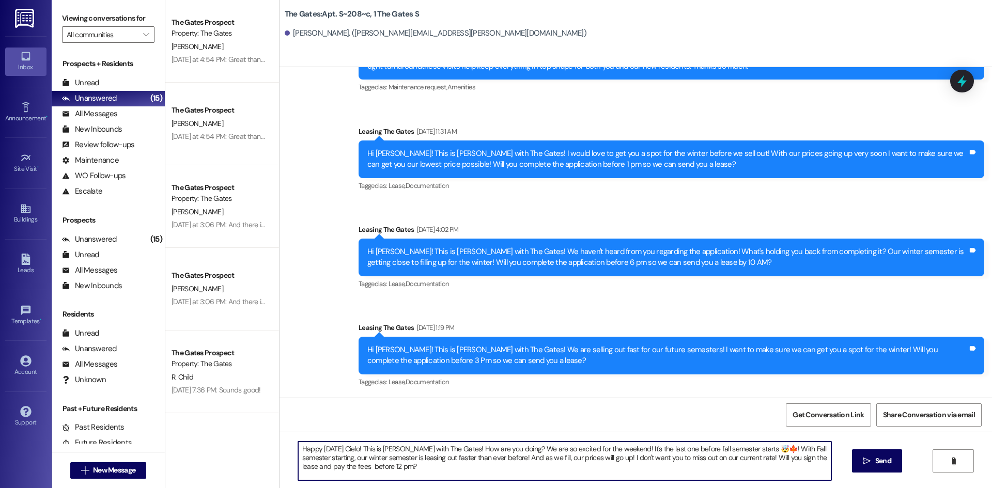
click at [348, 447] on textarea "Happy [DATE] Cielo! This is [PERSON_NAME] with The Gates! How are you doing? We…" at bounding box center [564, 461] width 533 height 39
type textarea "Happy [DATE] [PERSON_NAME]! This is [PERSON_NAME] with The Gates! How are you d…"
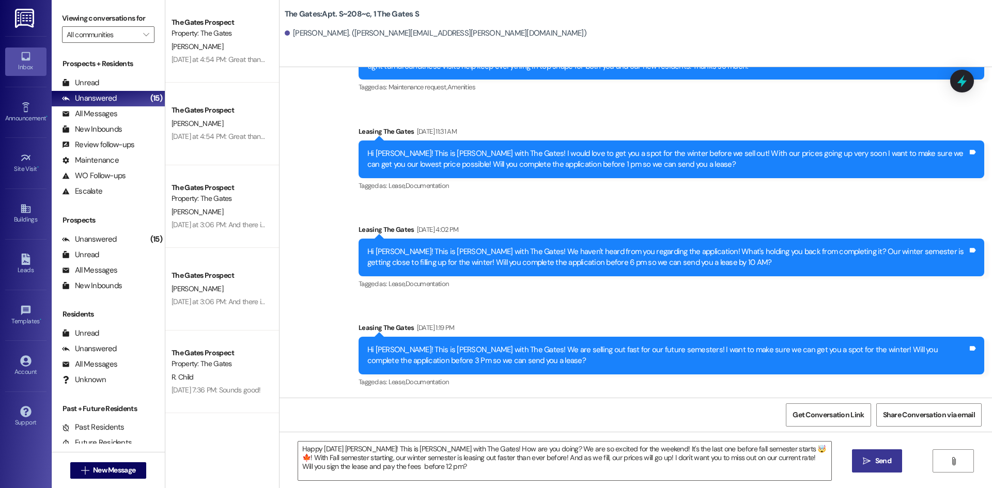
drag, startPoint x: 880, startPoint y: 467, endPoint x: 93, endPoint y: 294, distance: 806.3
click at [879, 467] on button " Send" at bounding box center [877, 461] width 50 height 23
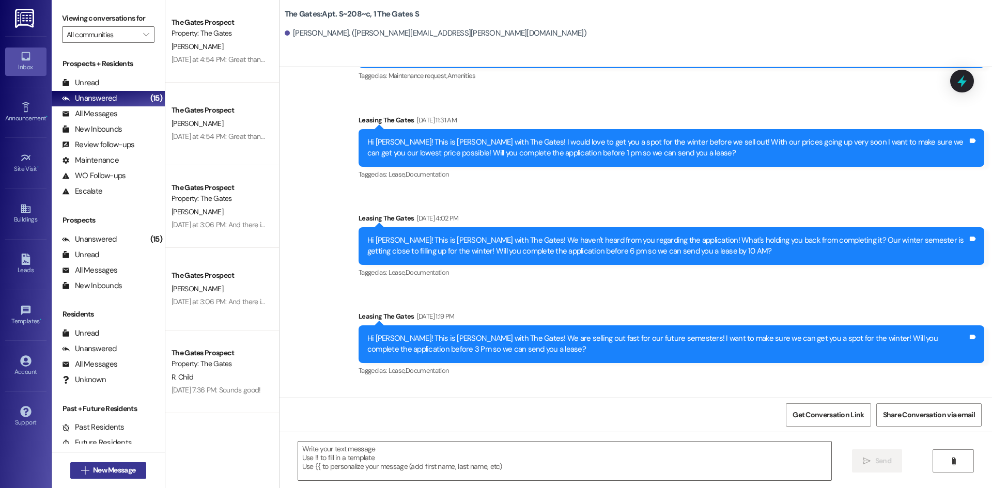
click at [106, 474] on span "New Message" at bounding box center [114, 470] width 42 height 11
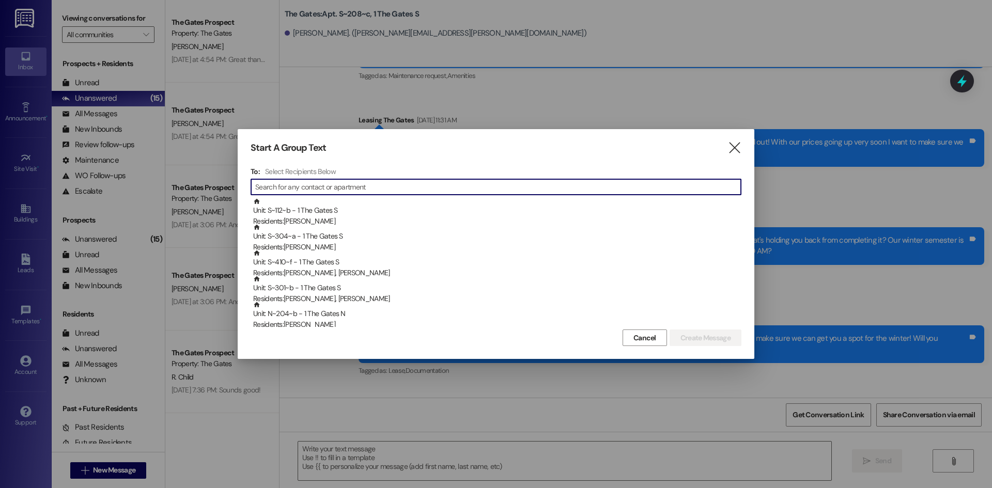
type input "A"
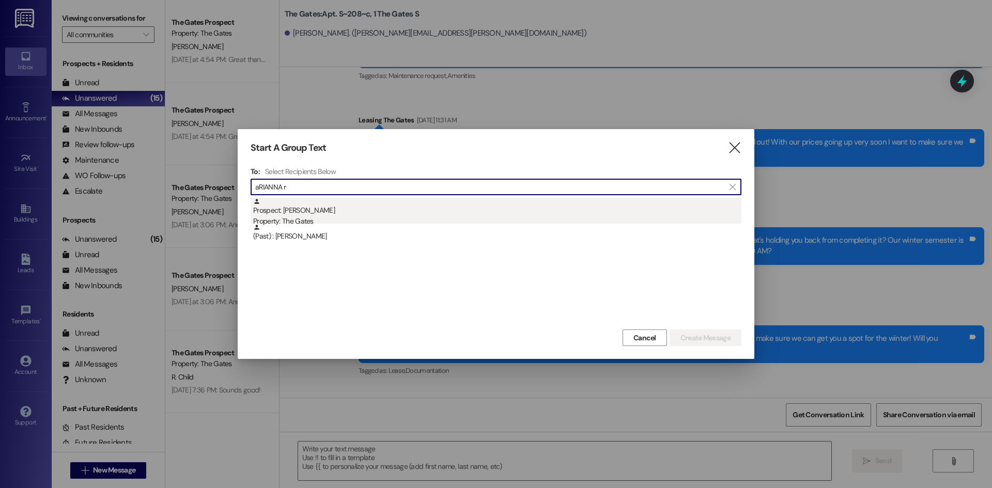
type input "aRIANNA r"
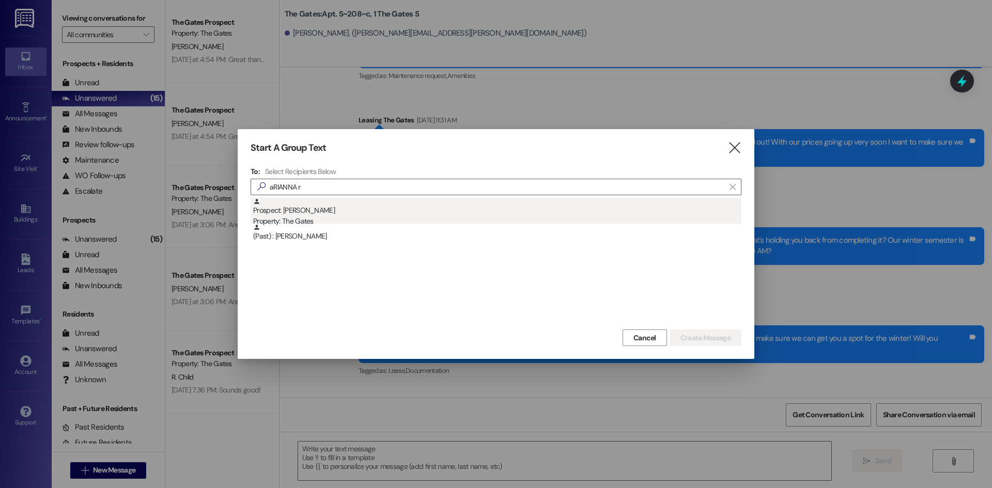
click at [310, 216] on div "Property: The Gates" at bounding box center [497, 221] width 488 height 11
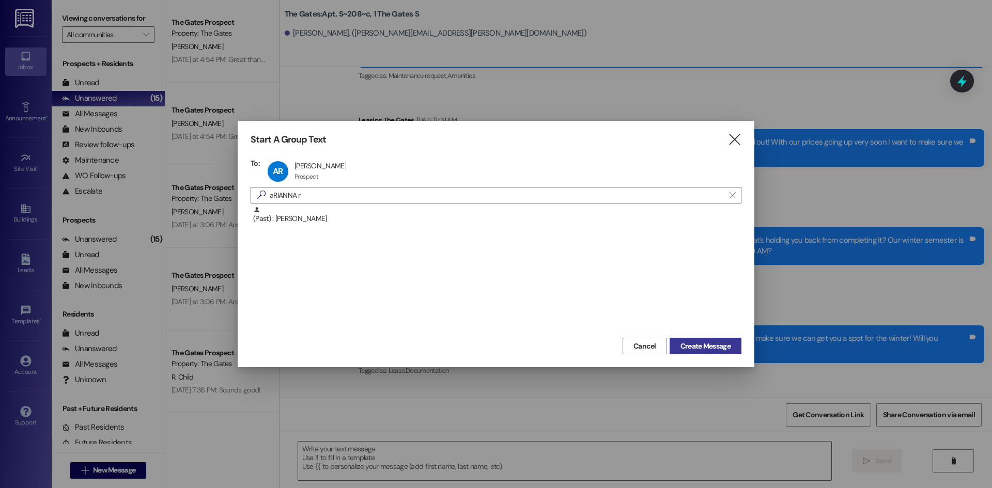
click at [729, 351] on span "Create Message" at bounding box center [705, 346] width 50 height 11
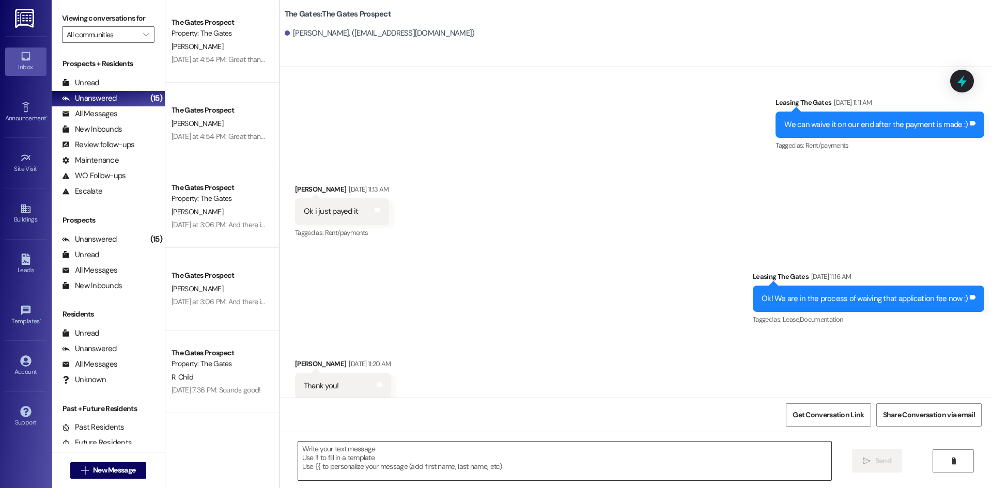
click at [317, 464] on textarea at bounding box center [564, 461] width 533 height 39
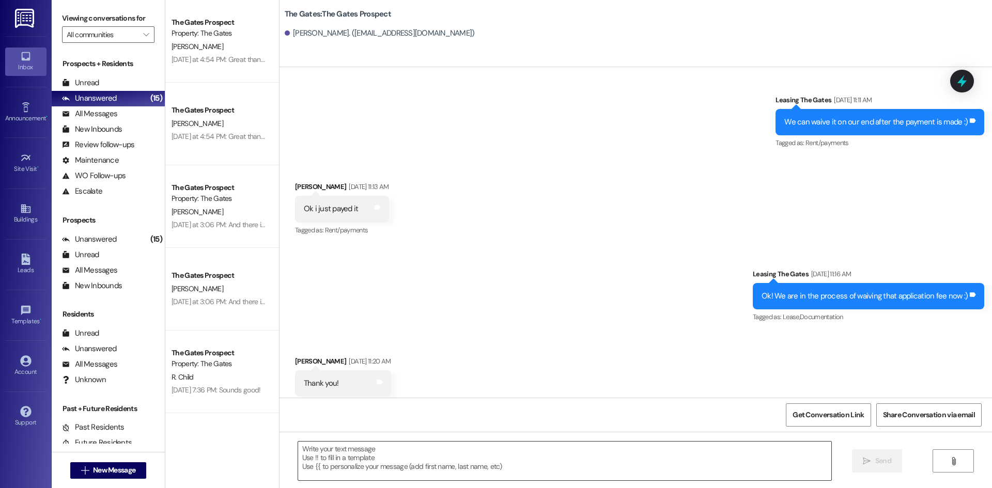
paste textarea "Happy [DATE] [PERSON_NAME]! This is [PERSON_NAME] with The Gates! How are you d…"
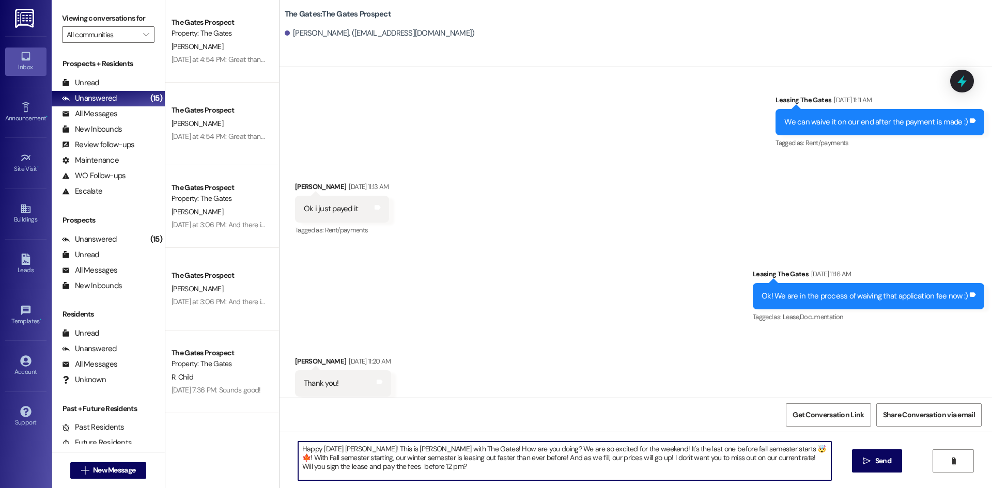
click at [363, 447] on textarea "Happy [DATE] [PERSON_NAME]! This is [PERSON_NAME] with The Gates! How are you d…" at bounding box center [564, 461] width 533 height 39
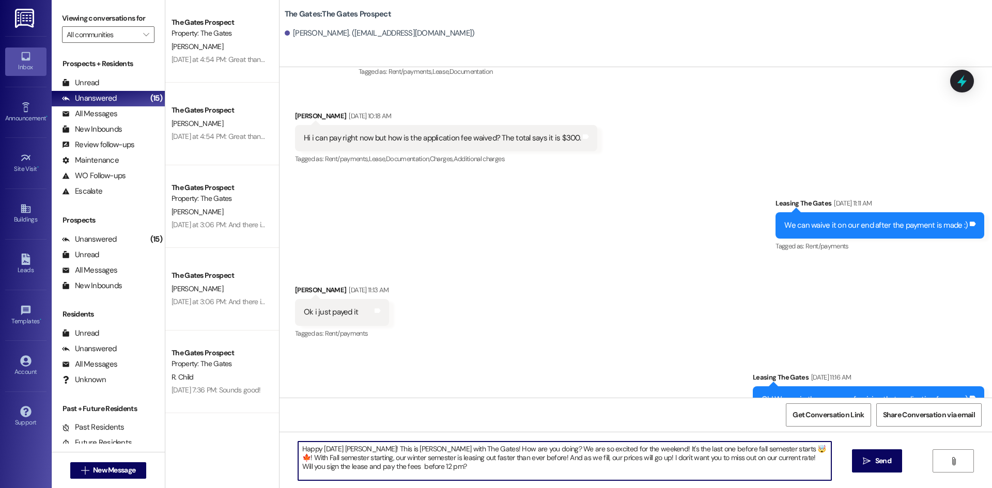
scroll to position [3303, 0]
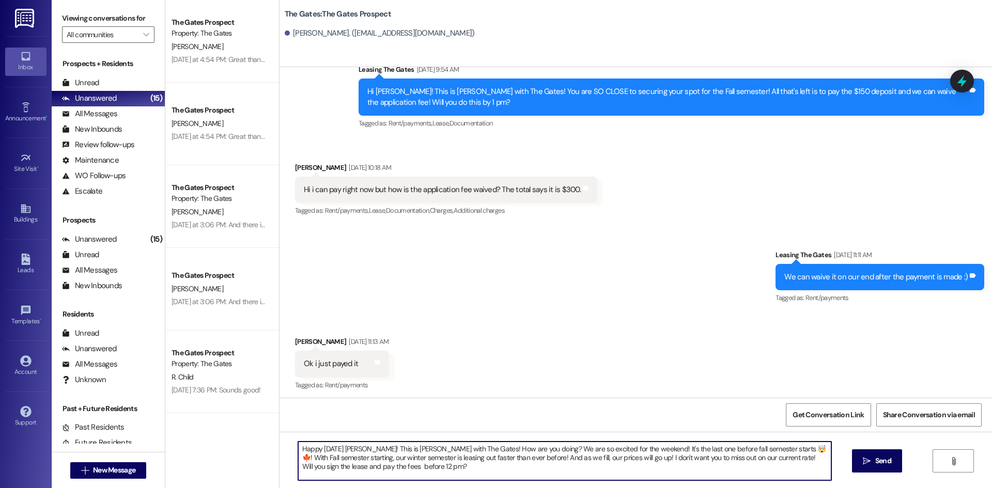
type textarea "Happy [DATE] [PERSON_NAME]! This is [PERSON_NAME] with The Gates! How are you d…"
click at [847, 462] on div "Happy [DATE] [PERSON_NAME]! This is [PERSON_NAME] with The Gates! How are you d…" at bounding box center [636, 471] width 713 height 78
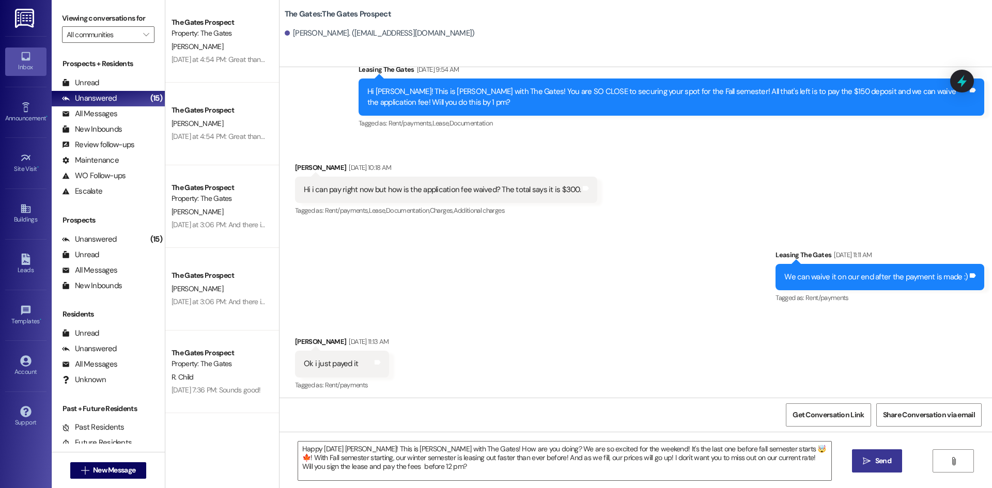
click at [863, 465] on icon "" at bounding box center [867, 461] width 8 height 8
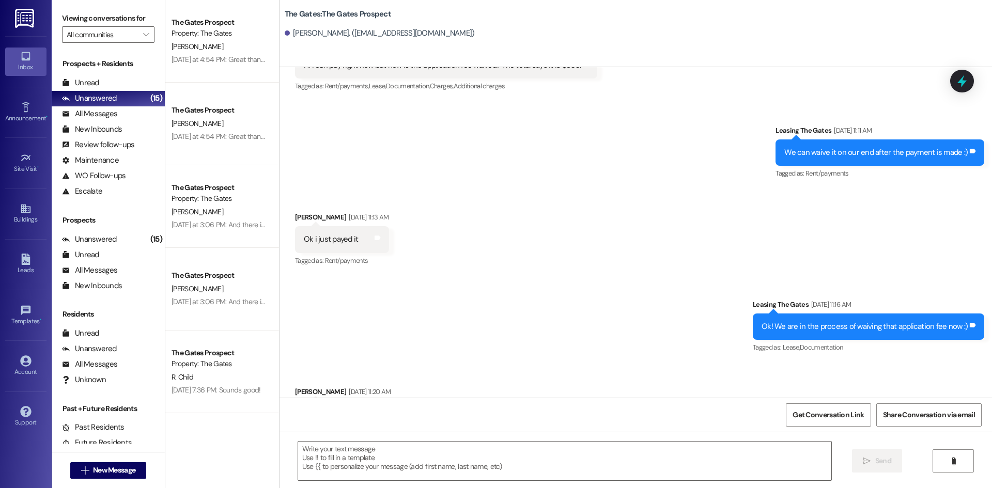
scroll to position [3458, 0]
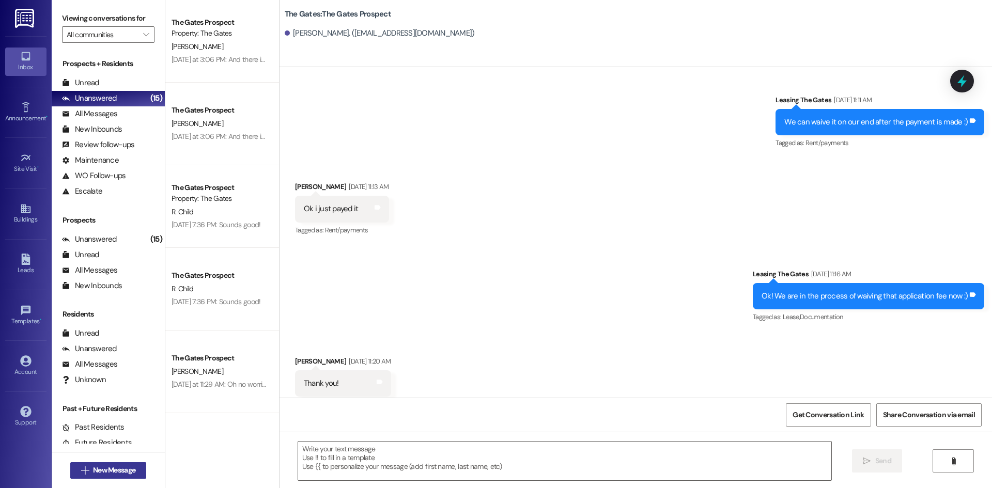
click at [128, 464] on button " New Message" at bounding box center [108, 470] width 76 height 17
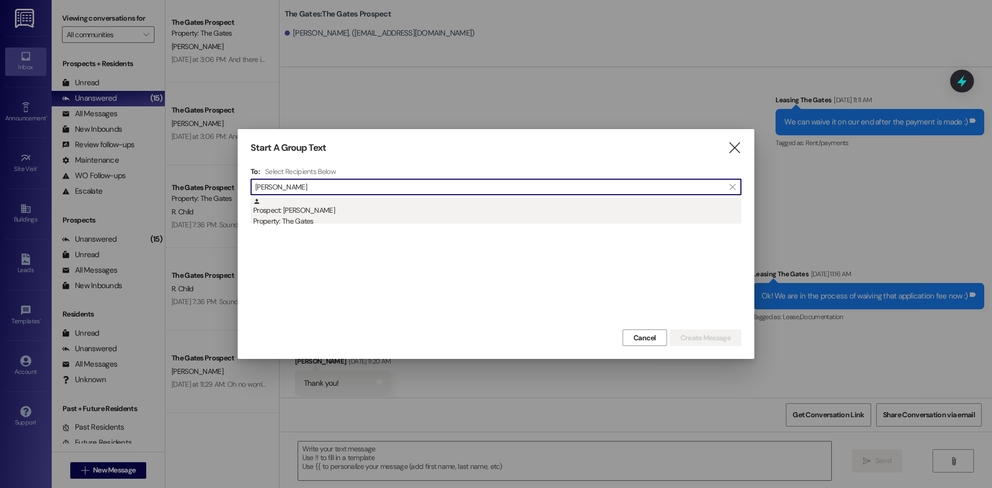
type input "[PERSON_NAME]"
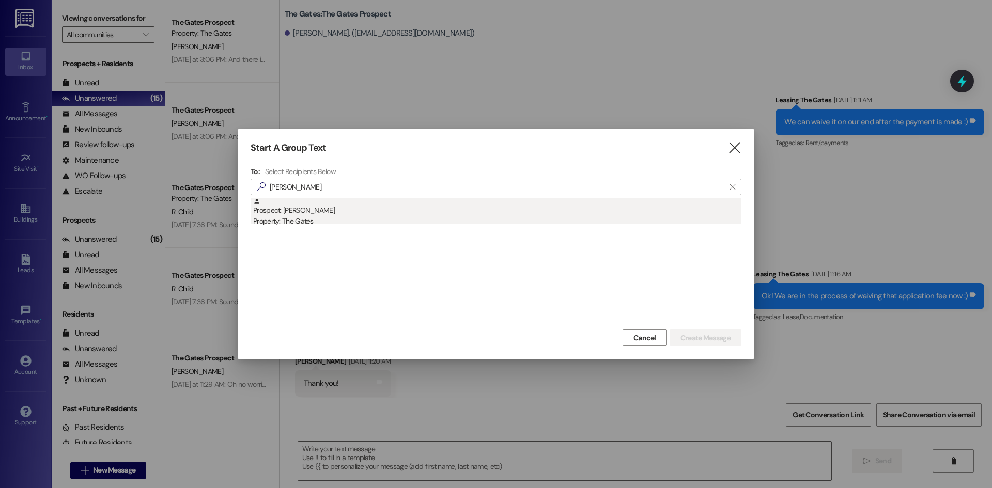
click at [302, 221] on div "Property: The Gates" at bounding box center [497, 221] width 488 height 11
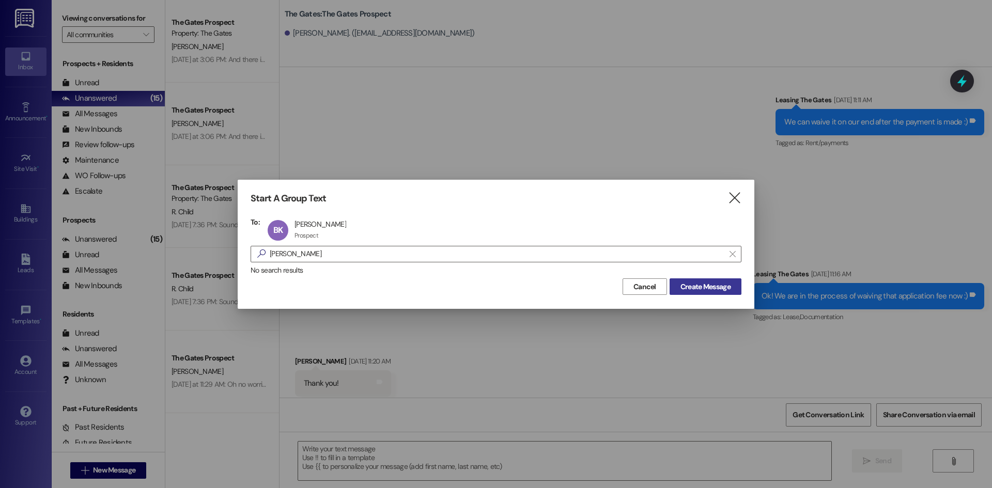
click at [701, 286] on span "Create Message" at bounding box center [705, 287] width 50 height 11
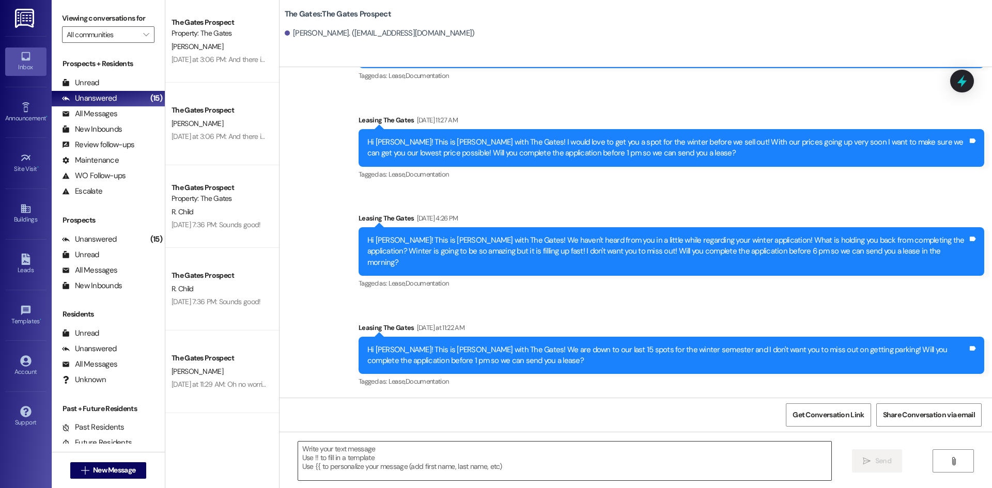
scroll to position [506, 0]
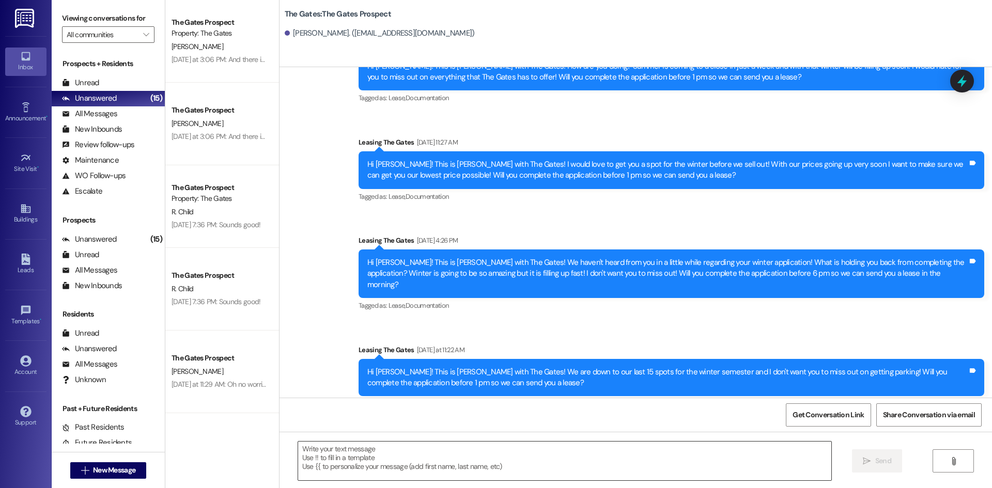
click at [353, 442] on textarea at bounding box center [564, 461] width 533 height 39
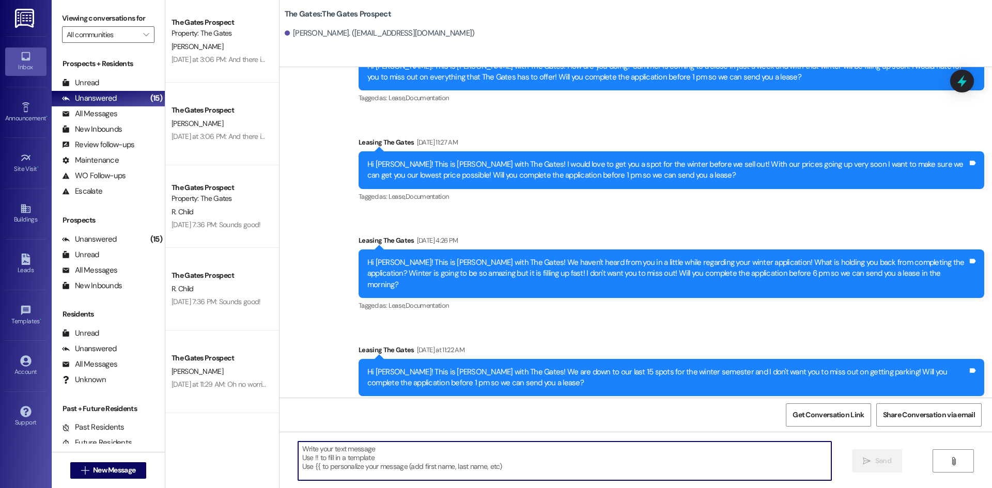
paste textarea "Happy [DATE] [PERSON_NAME]! This is [PERSON_NAME] with The Gates! How are you d…"
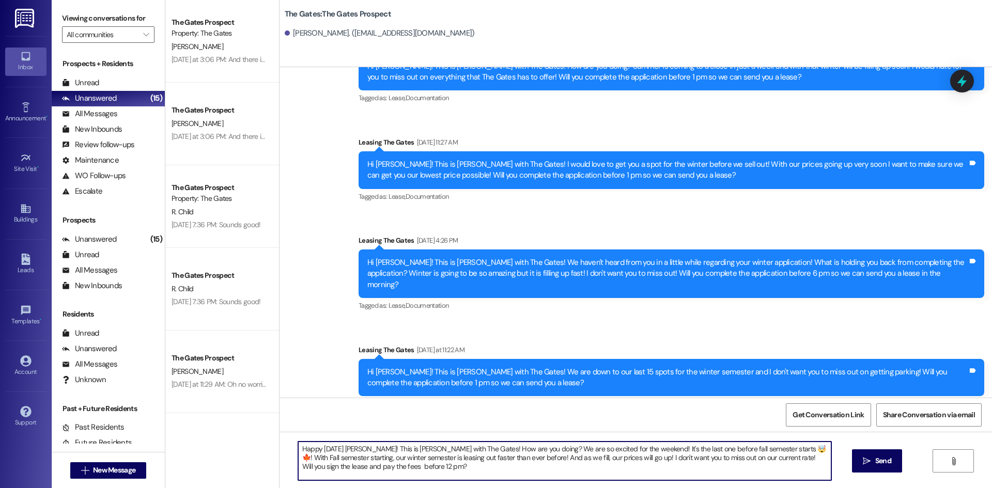
click at [360, 449] on textarea "Happy [DATE] [PERSON_NAME]! This is [PERSON_NAME] with The Gates! How are you d…" at bounding box center [564, 461] width 533 height 39
type textarea "Happy [DATE] [PERSON_NAME]! This is [PERSON_NAME] with The Gates! How are you d…"
click at [866, 465] on icon "" at bounding box center [867, 461] width 8 height 8
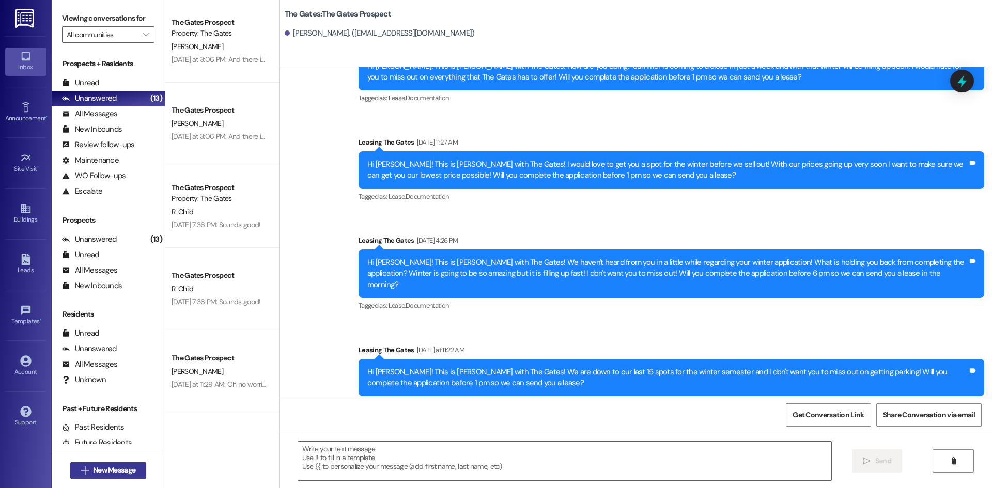
click at [87, 462] on button " New Message" at bounding box center [108, 470] width 76 height 17
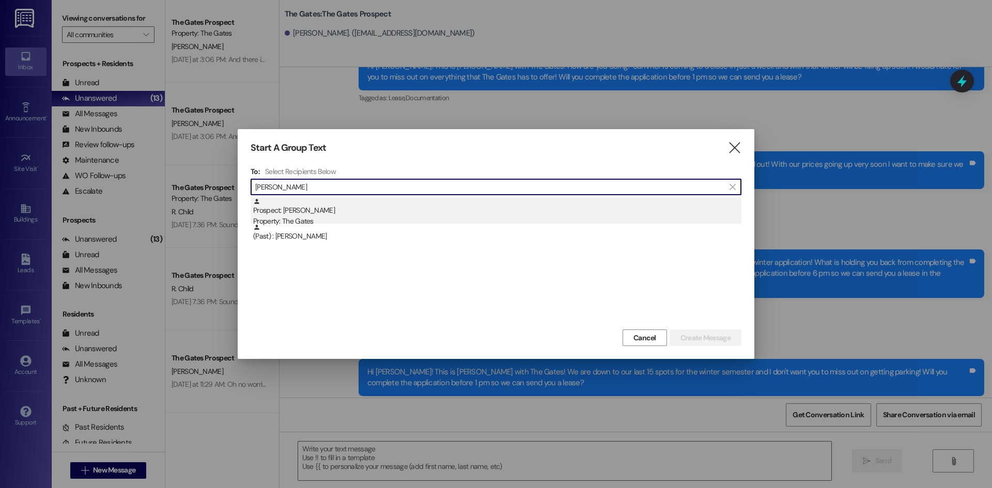
type input "[PERSON_NAME]"
click at [332, 211] on div "Prospect: [PERSON_NAME] Property: The Gates" at bounding box center [497, 212] width 488 height 29
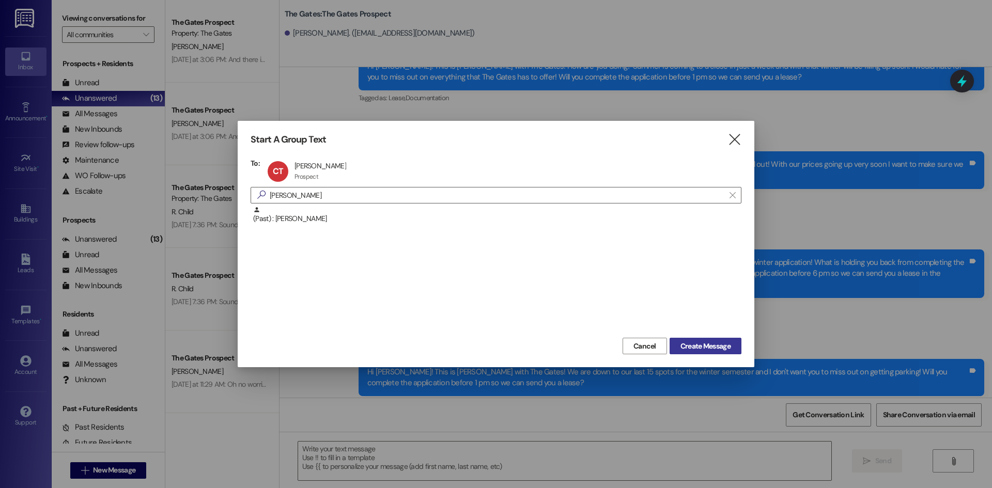
click at [705, 342] on span "Create Message" at bounding box center [705, 346] width 50 height 11
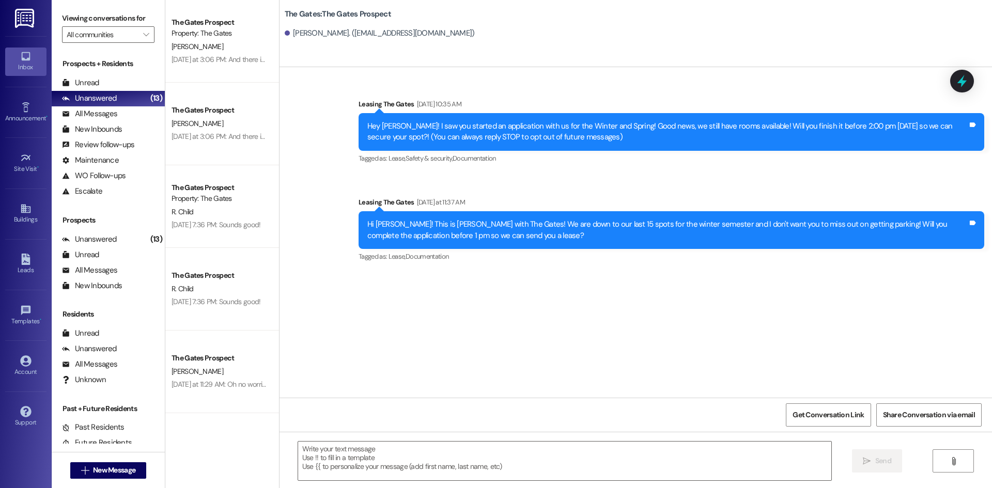
scroll to position [0, 0]
click at [339, 439] on div " Send " at bounding box center [636, 471] width 713 height 78
click at [334, 452] on textarea at bounding box center [564, 461] width 533 height 39
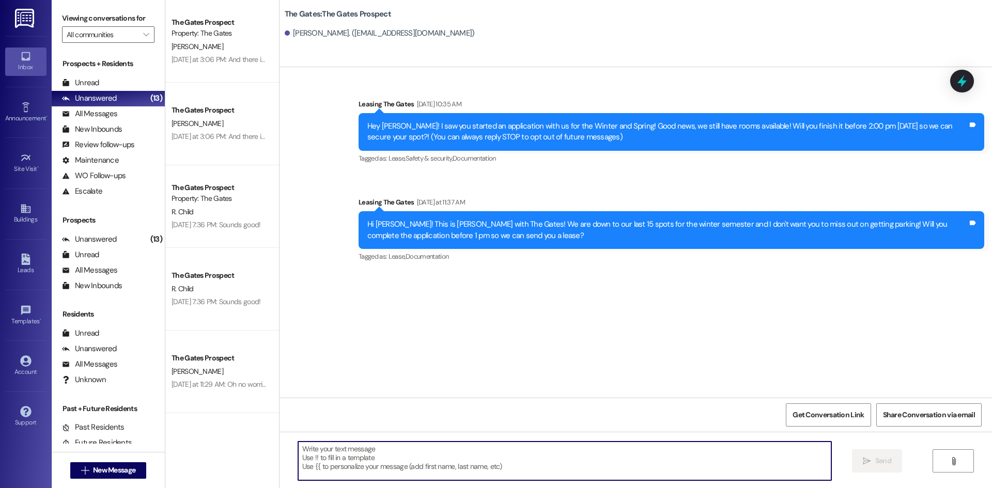
paste textarea "Happy [DATE] [PERSON_NAME]! This is [PERSON_NAME] with The Gates! How are you d…"
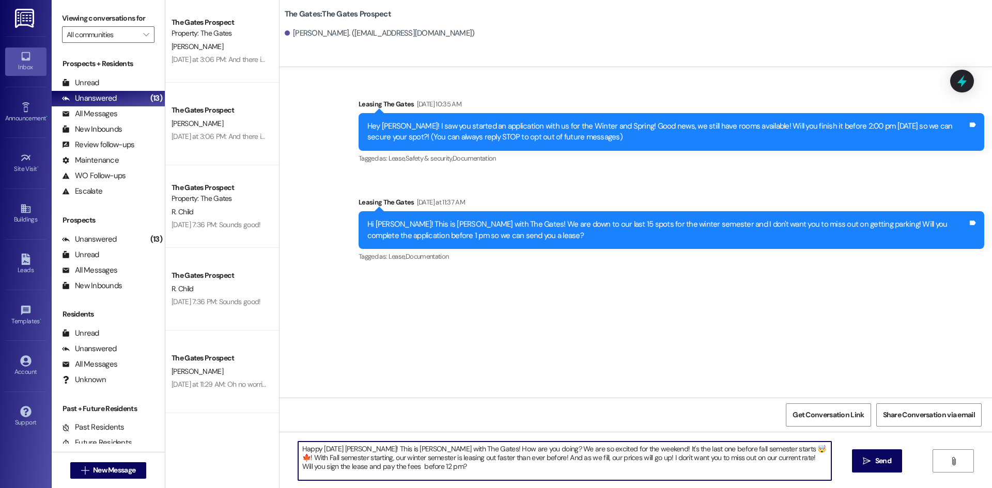
click at [353, 448] on textarea "Happy [DATE] [PERSON_NAME]! This is [PERSON_NAME] with The Gates! How are you d…" at bounding box center [564, 461] width 533 height 39
type textarea "Happy [DATE] [PERSON_NAME]! This is [PERSON_NAME] with The Gates! How are you d…"
click at [888, 463] on span "Send" at bounding box center [883, 461] width 16 height 11
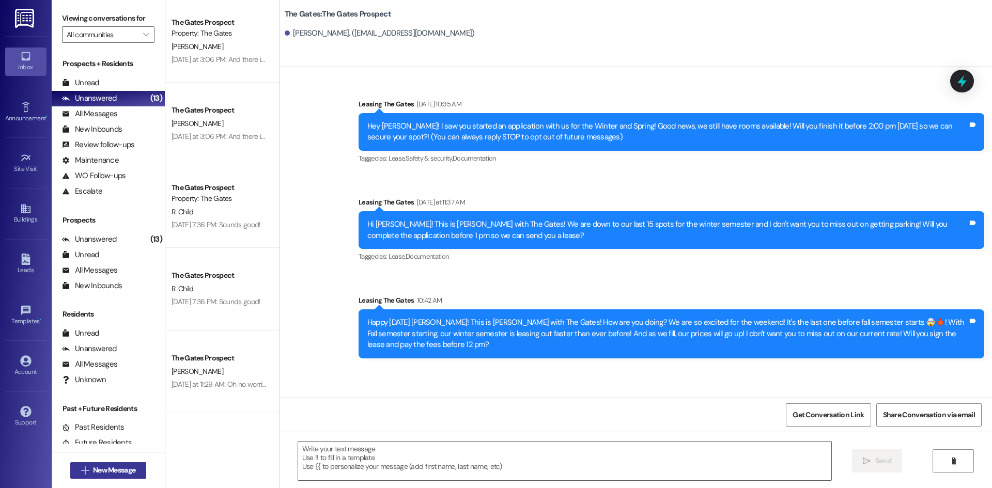
click at [119, 467] on span "New Message" at bounding box center [114, 470] width 42 height 11
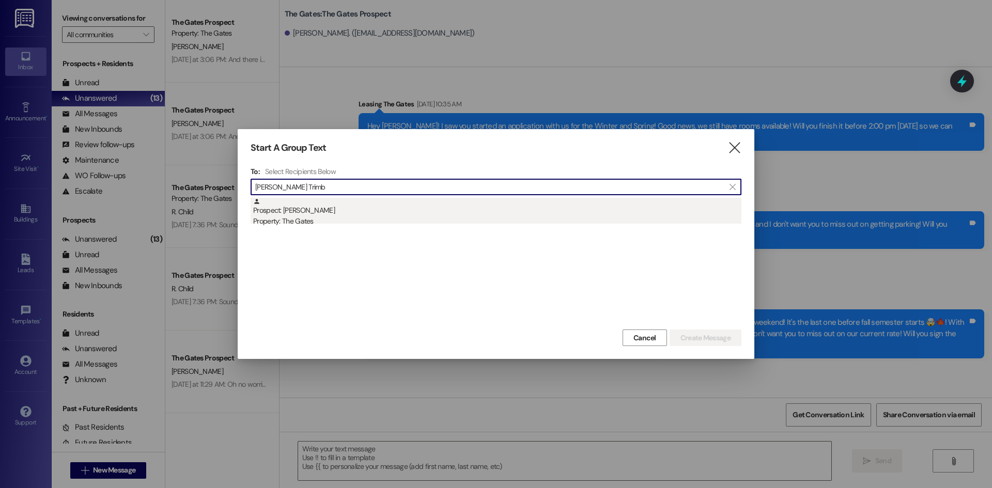
type input "[PERSON_NAME] Trimb"
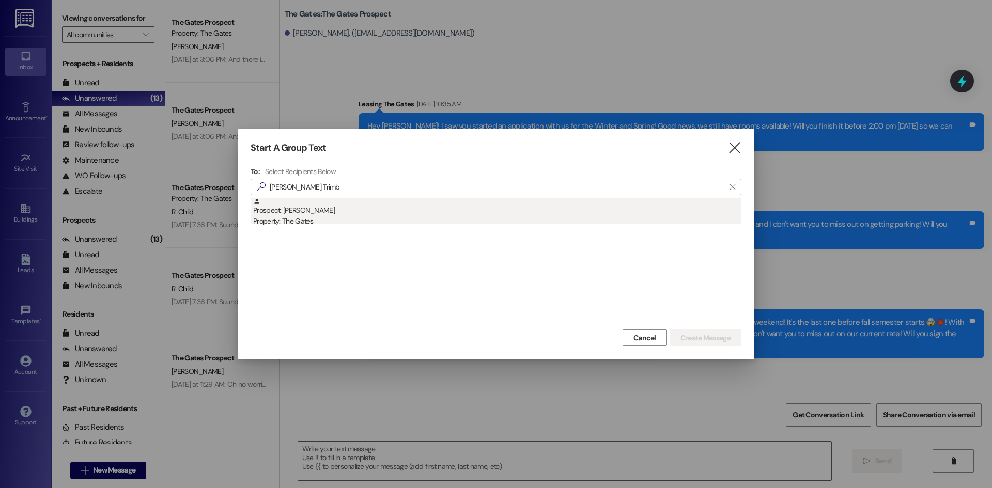
click at [335, 218] on div "Property: The Gates" at bounding box center [497, 221] width 488 height 11
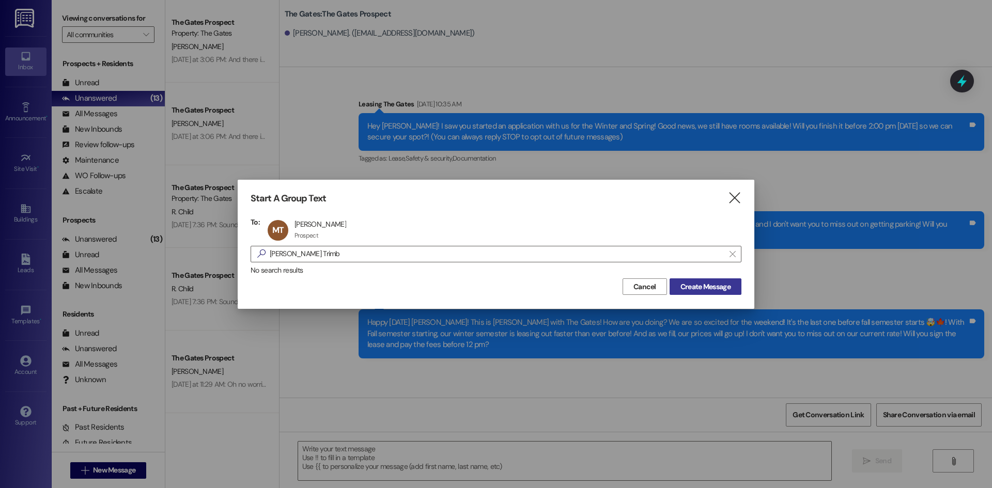
click at [717, 288] on span "Create Message" at bounding box center [705, 287] width 50 height 11
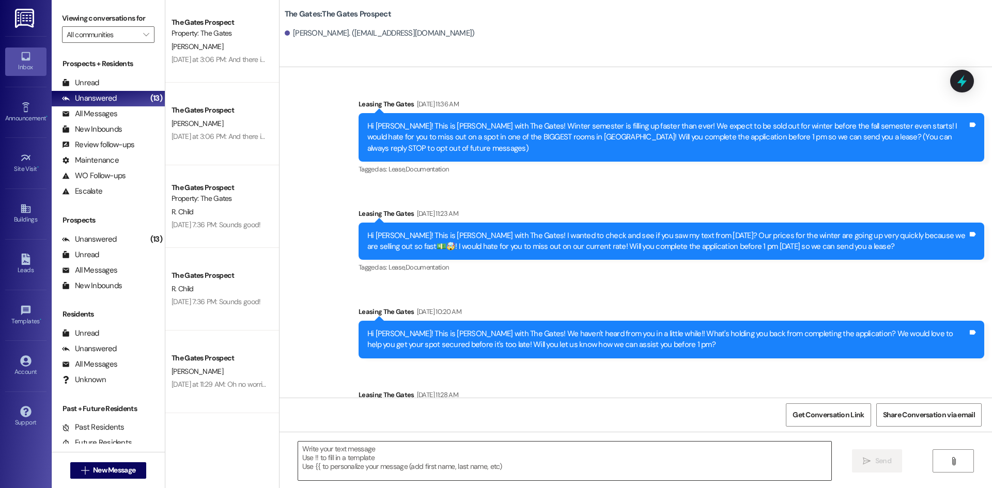
click at [339, 462] on textarea at bounding box center [564, 461] width 533 height 39
paste textarea "Happy [DATE] [PERSON_NAME]! This is [PERSON_NAME] with The Gates! How are you d…"
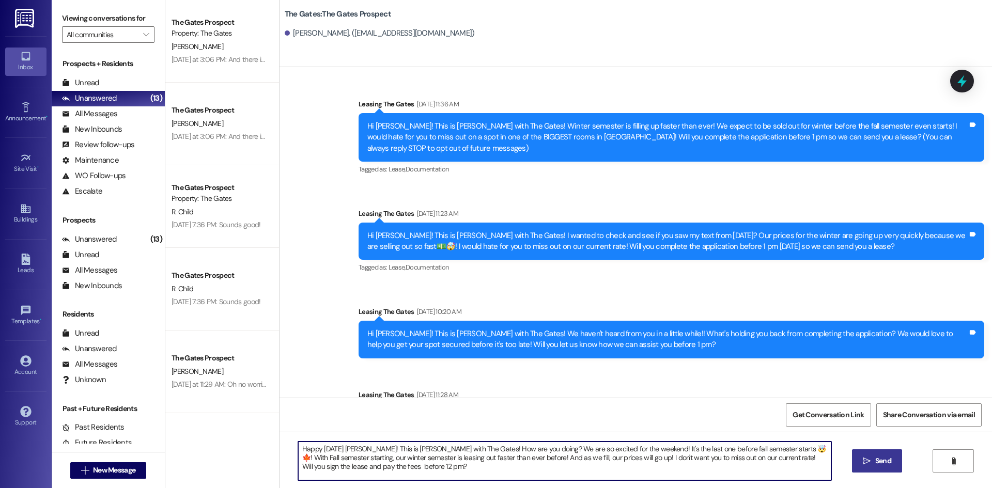
click at [351, 445] on textarea "Happy [DATE] [PERSON_NAME]! This is [PERSON_NAME] with The Gates! How are you d…" at bounding box center [564, 461] width 533 height 39
type textarea "Happy [DATE] [PERSON_NAME]! This is [PERSON_NAME] with The Gates! How are you d…"
click at [883, 447] on div "Happy [DATE] [PERSON_NAME]! This is [PERSON_NAME] with The Gates! How are you d…" at bounding box center [636, 471] width 713 height 78
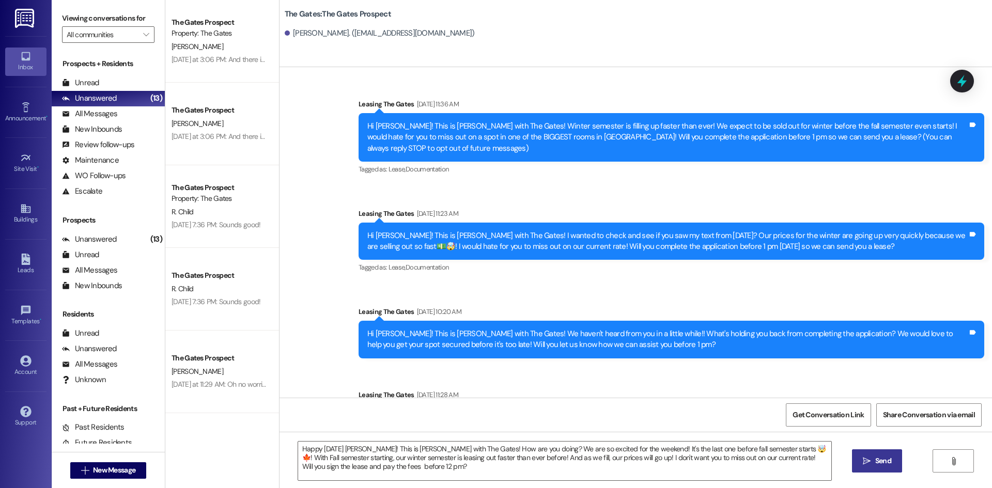
click at [884, 455] on button " Send" at bounding box center [877, 461] width 50 height 23
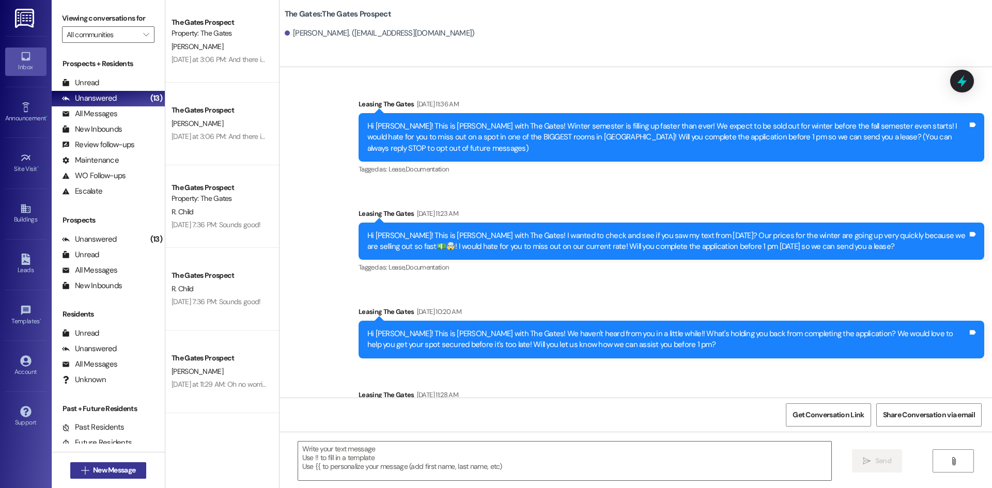
click at [112, 464] on button " New Message" at bounding box center [108, 470] width 76 height 17
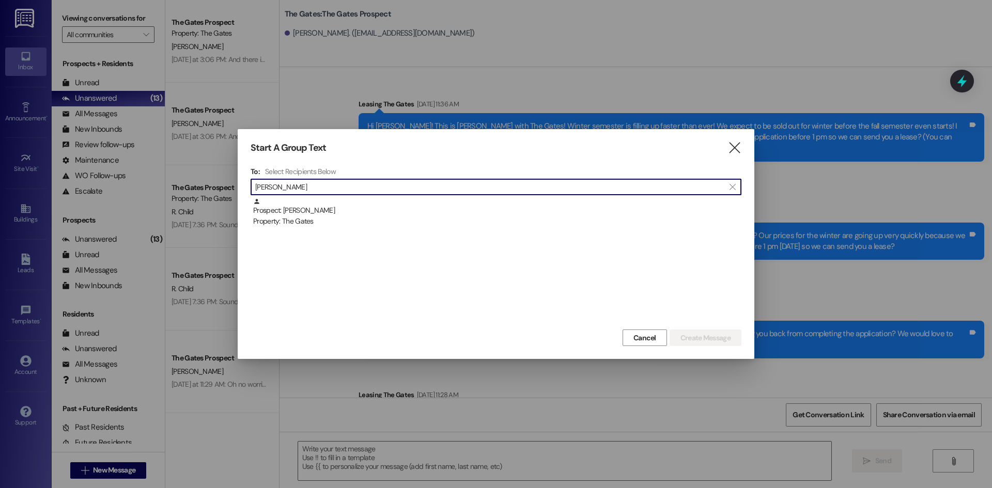
type input "[PERSON_NAME]"
click at [323, 220] on div "Property: The Gates" at bounding box center [497, 221] width 488 height 11
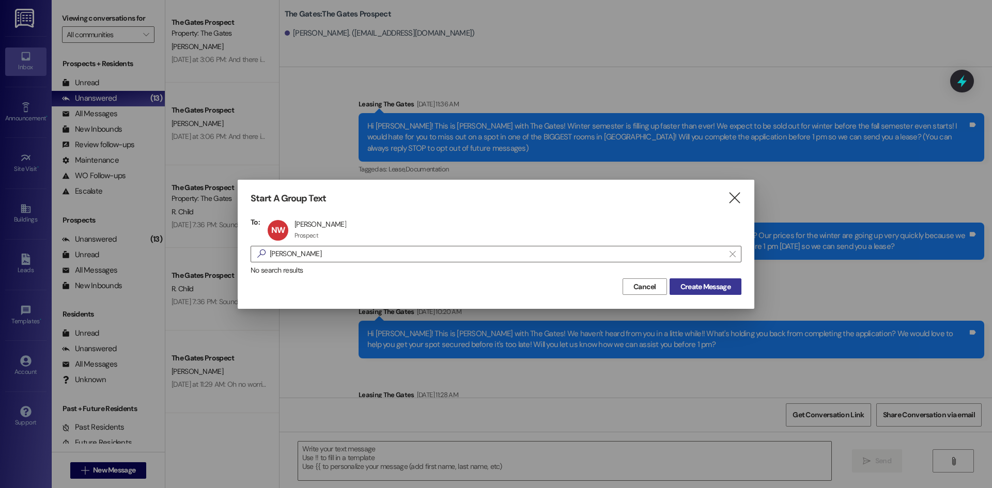
click at [709, 284] on span "Create Message" at bounding box center [705, 287] width 50 height 11
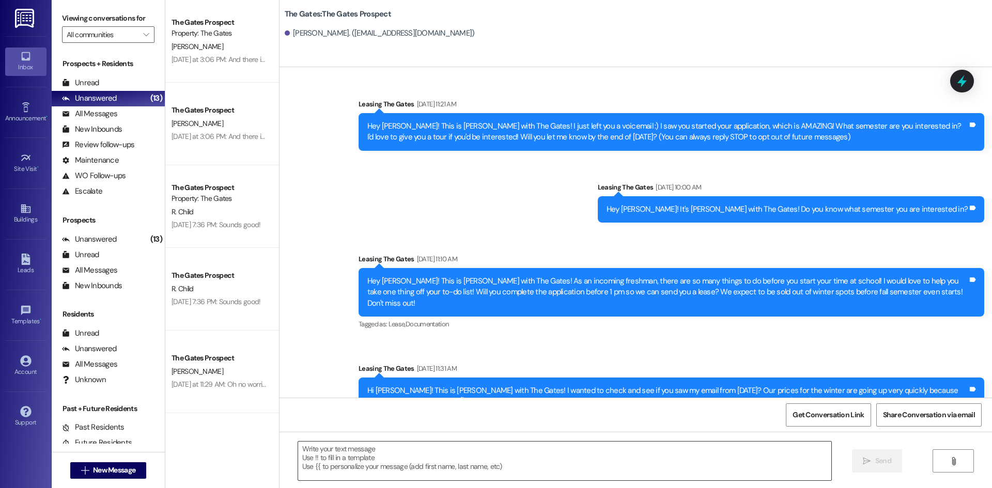
click at [369, 455] on textarea at bounding box center [564, 461] width 533 height 39
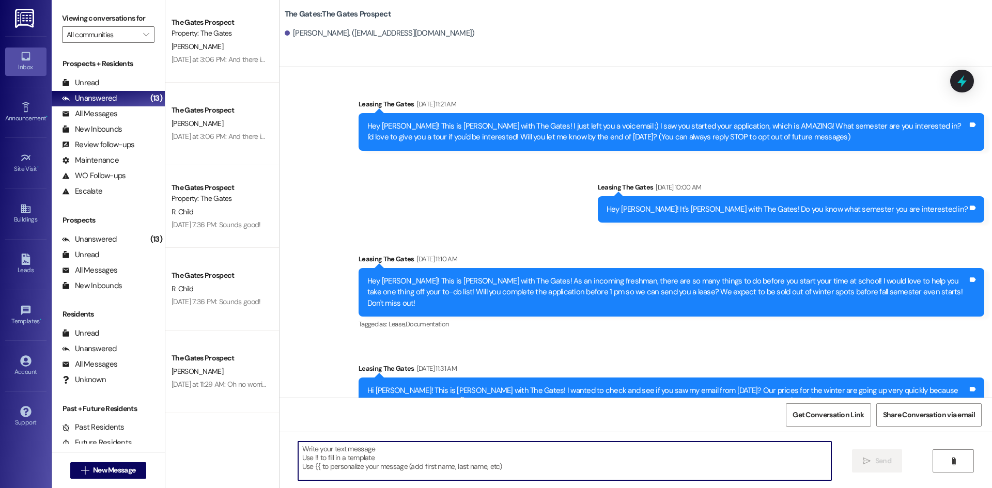
paste textarea "Happy [DATE] [PERSON_NAME]! This is [PERSON_NAME] with The Gates! How are you d…"
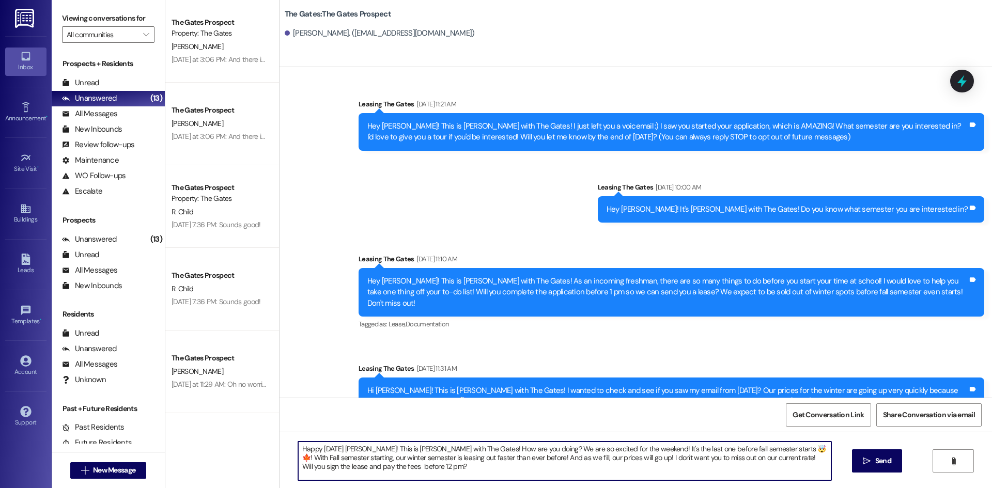
click at [357, 448] on textarea "Happy [DATE] [PERSON_NAME]! This is [PERSON_NAME] with The Gates! How are you d…" at bounding box center [564, 461] width 533 height 39
type textarea "Happy [DATE] [PERSON_NAME]! This is [PERSON_NAME] with The Gates! How are you d…"
click at [863, 461] on icon "" at bounding box center [867, 461] width 8 height 8
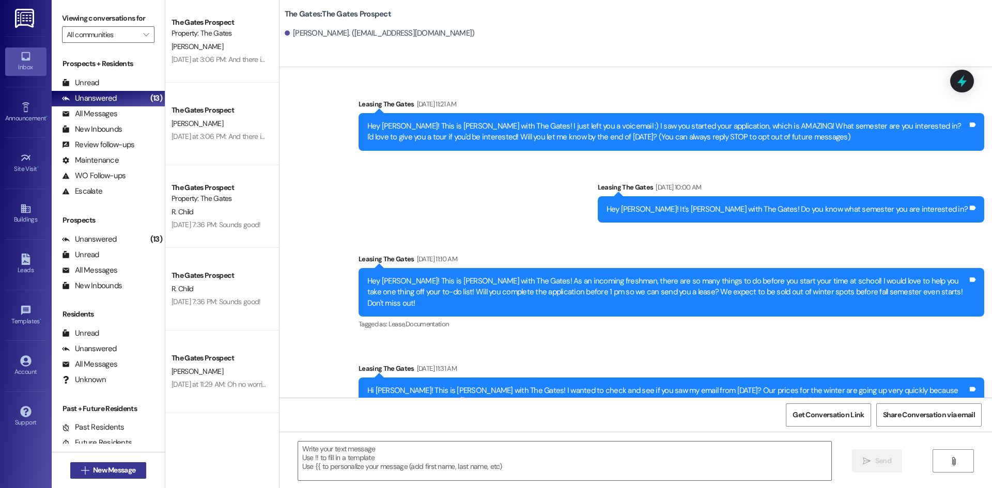
click at [98, 475] on span "New Message" at bounding box center [114, 470] width 42 height 11
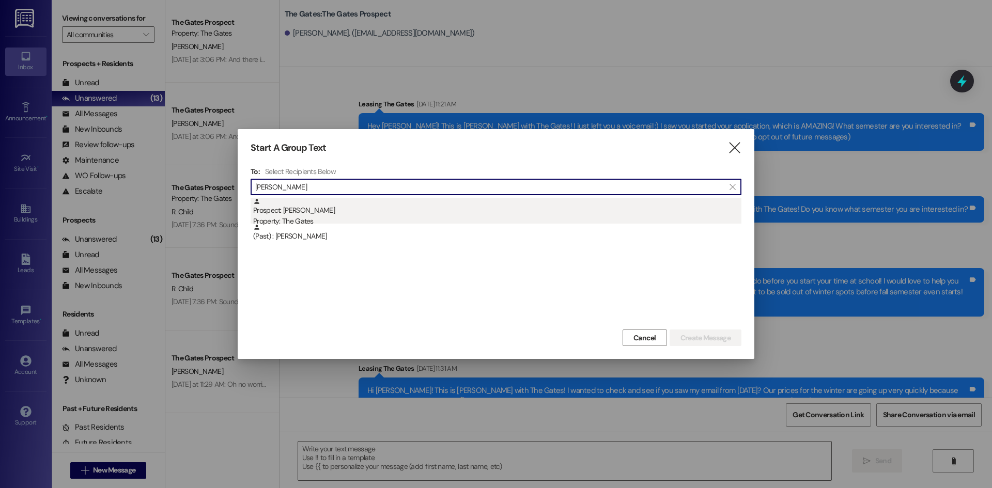
type input "[PERSON_NAME]"
click at [311, 211] on div "Prospect: [PERSON_NAME] Property: The Gates" at bounding box center [497, 212] width 488 height 29
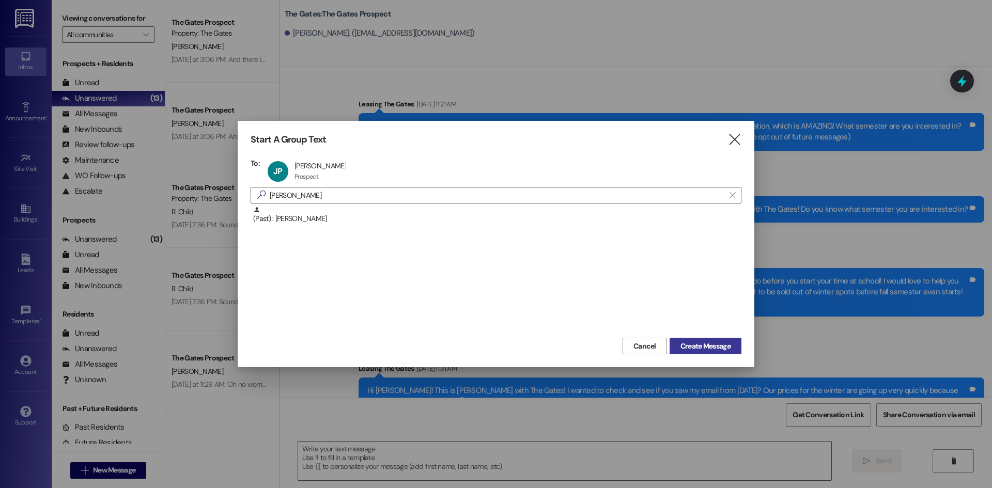
click at [717, 341] on span "Create Message" at bounding box center [705, 346] width 50 height 11
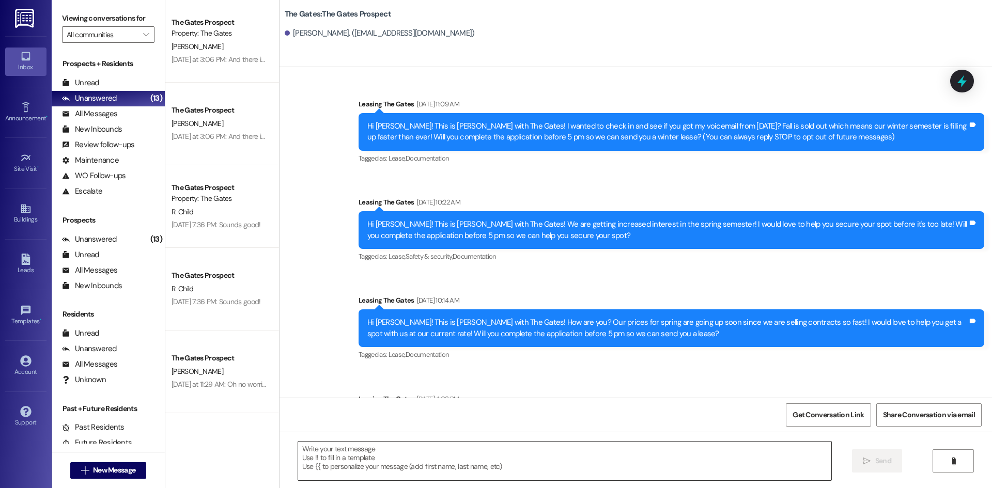
click at [383, 461] on textarea at bounding box center [564, 461] width 533 height 39
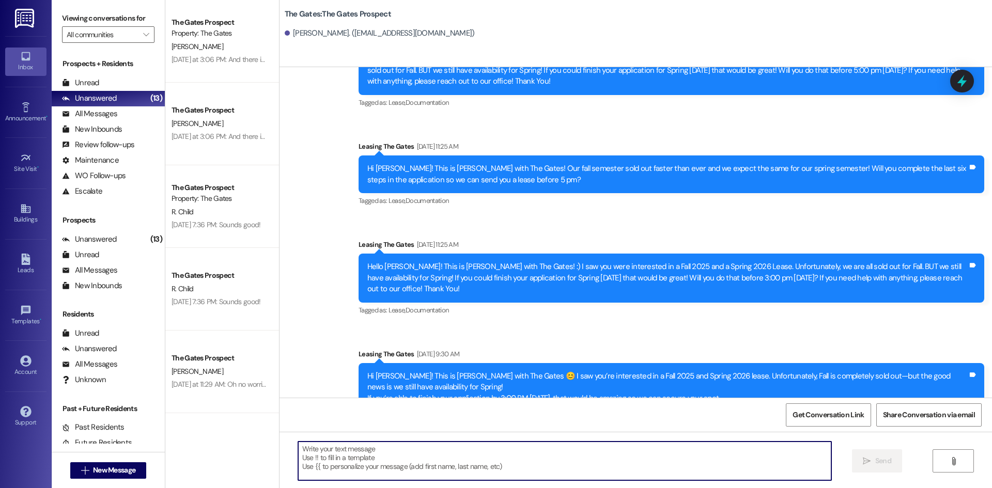
scroll to position [520, 0]
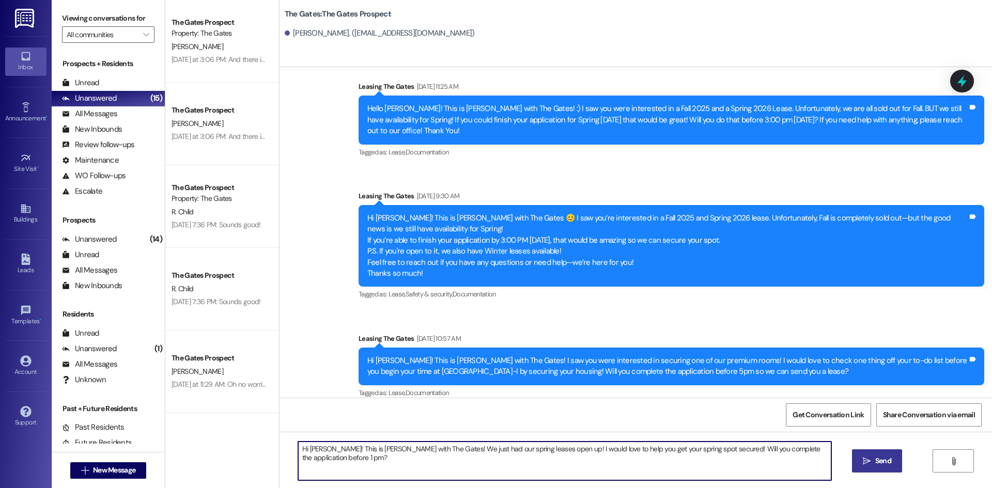
type textarea "Hi [PERSON_NAME]! This is [PERSON_NAME] with The Gates! We just had our spring …"
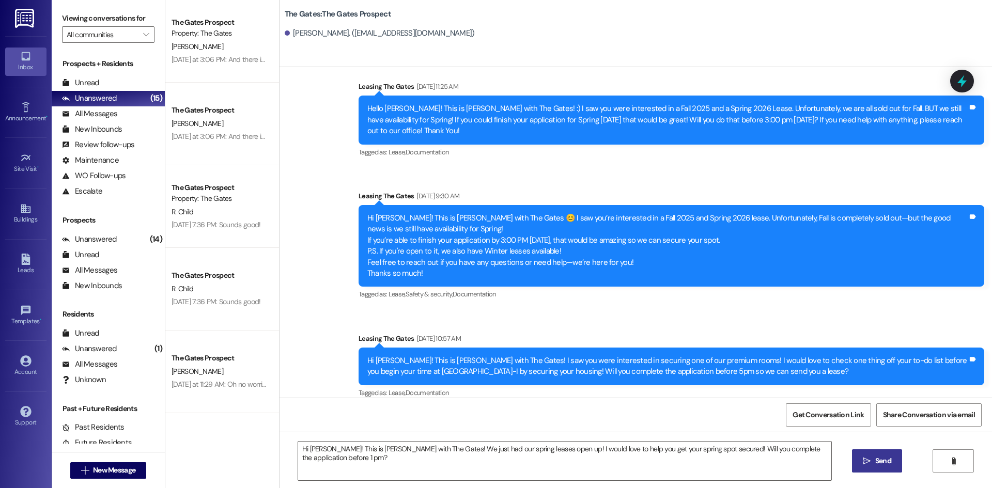
click at [883, 459] on span "Send" at bounding box center [883, 461] width 16 height 11
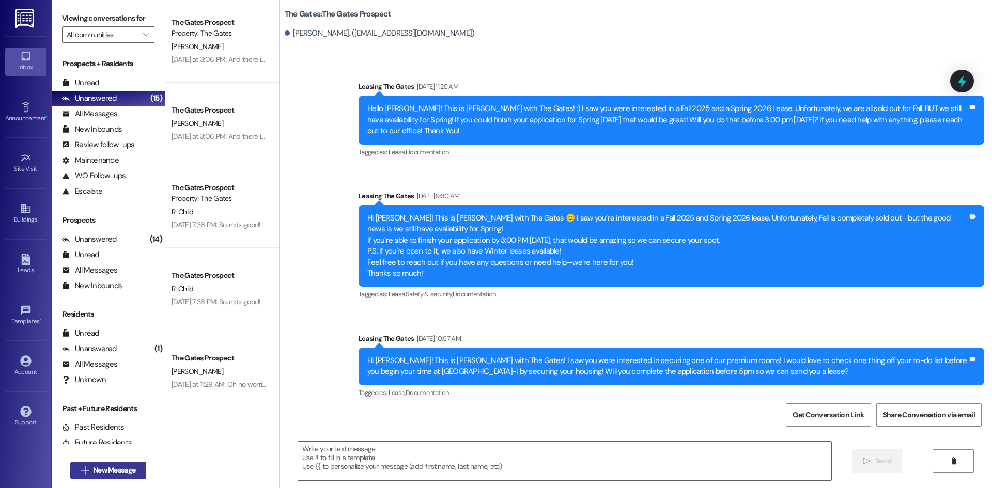
click at [96, 472] on span "New Message" at bounding box center [114, 470] width 42 height 11
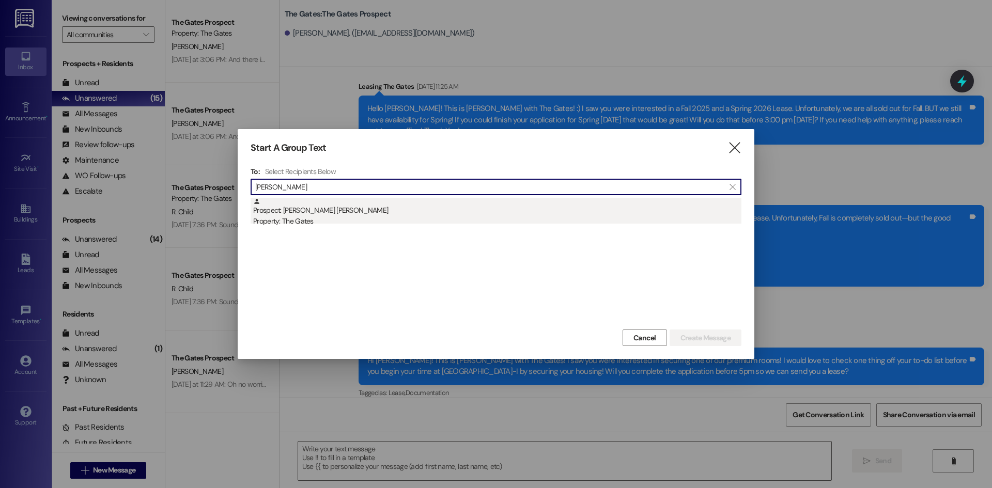
type input "[PERSON_NAME]"
click at [317, 223] on div "Property: The Gates" at bounding box center [497, 221] width 488 height 11
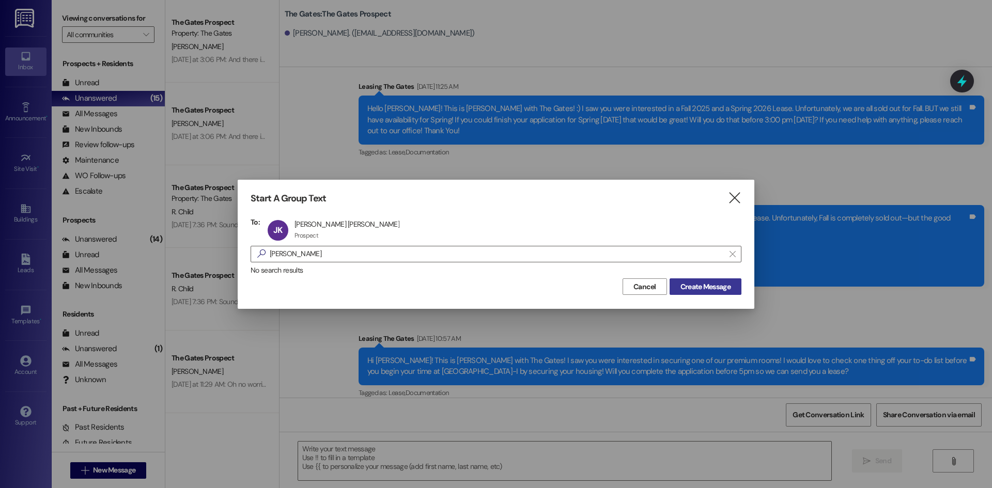
click at [703, 284] on span "Create Message" at bounding box center [705, 287] width 50 height 11
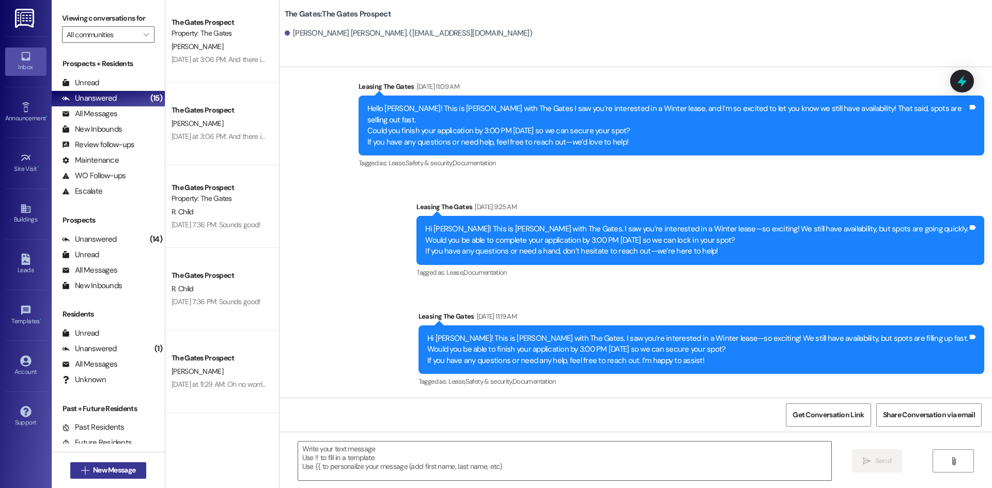
click at [118, 475] on span "New Message" at bounding box center [114, 470] width 42 height 11
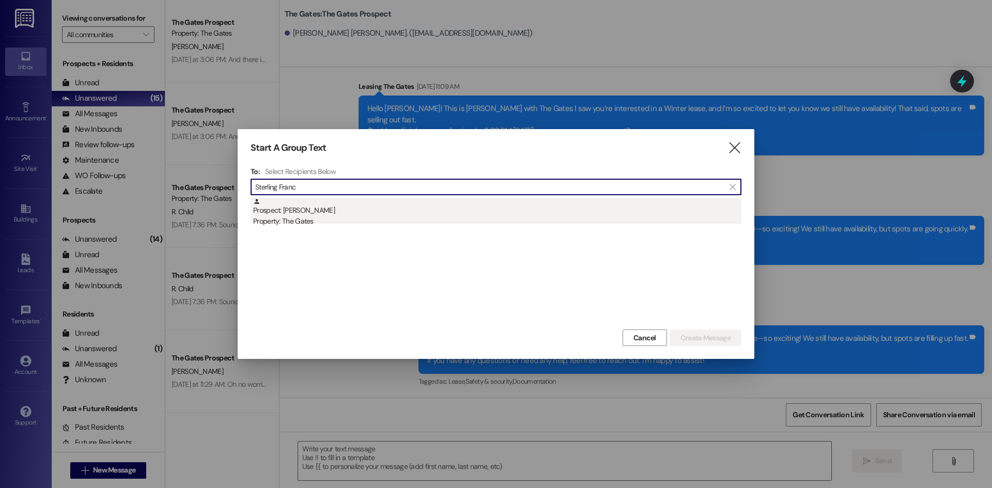
type input "Sterling Franc"
click at [314, 213] on div "Prospect: [PERSON_NAME] Property: The Gates" at bounding box center [497, 212] width 488 height 29
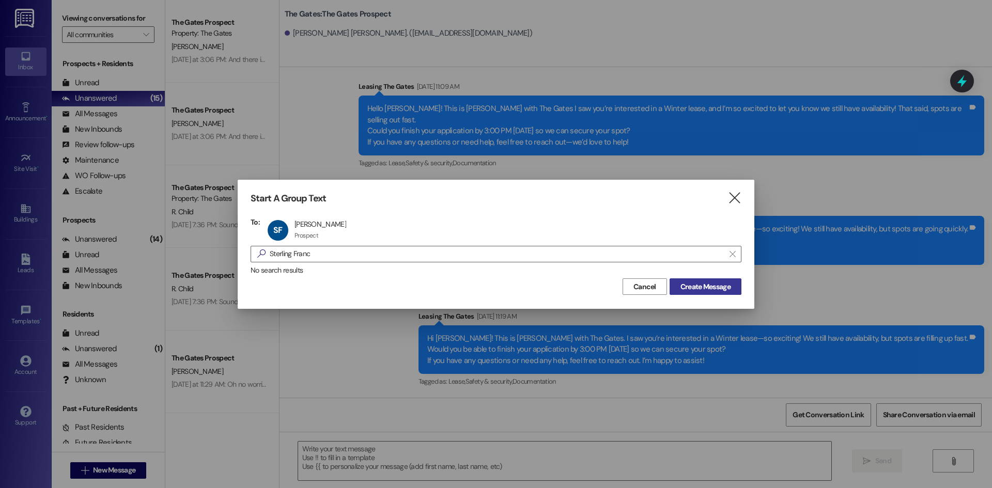
click at [718, 283] on span "Create Message" at bounding box center [705, 287] width 50 height 11
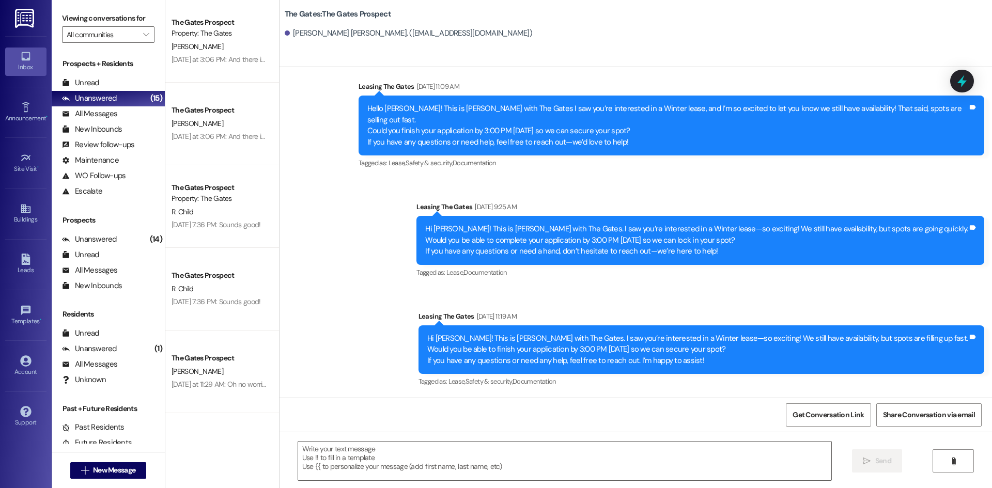
scroll to position [445, 0]
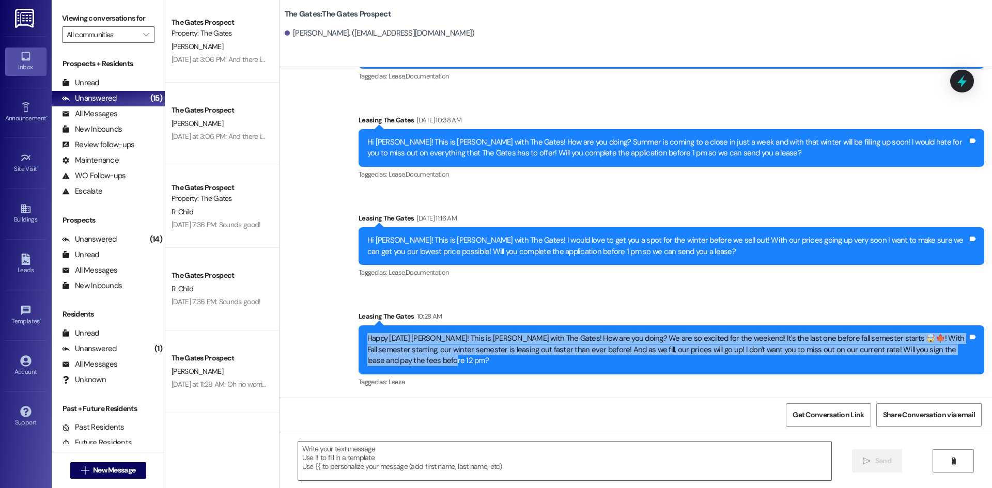
drag, startPoint x: 392, startPoint y: 358, endPoint x: 359, endPoint y: 336, distance: 39.8
click at [366, 336] on div "Happy [DATE] [PERSON_NAME]! This is [PERSON_NAME] with The Gates! How are you d…" at bounding box center [667, 349] width 602 height 33
copy div "Happy [DATE] [PERSON_NAME]! This is [PERSON_NAME] with The Gates! How are you d…"
click at [104, 470] on span "New Message" at bounding box center [114, 470] width 42 height 11
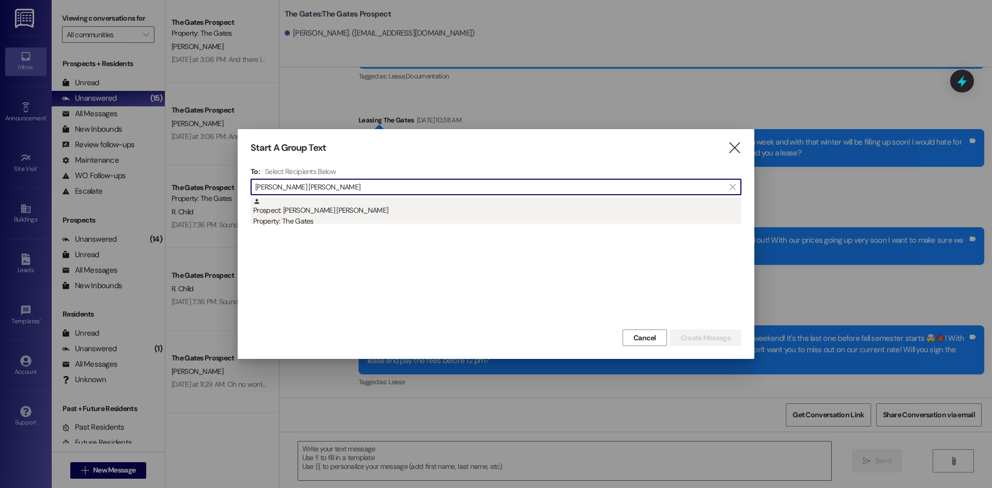
type input "[PERSON_NAME] [PERSON_NAME]"
click at [320, 215] on div "Prospect: [PERSON_NAME] [PERSON_NAME] Property: The Gates" at bounding box center [497, 212] width 488 height 29
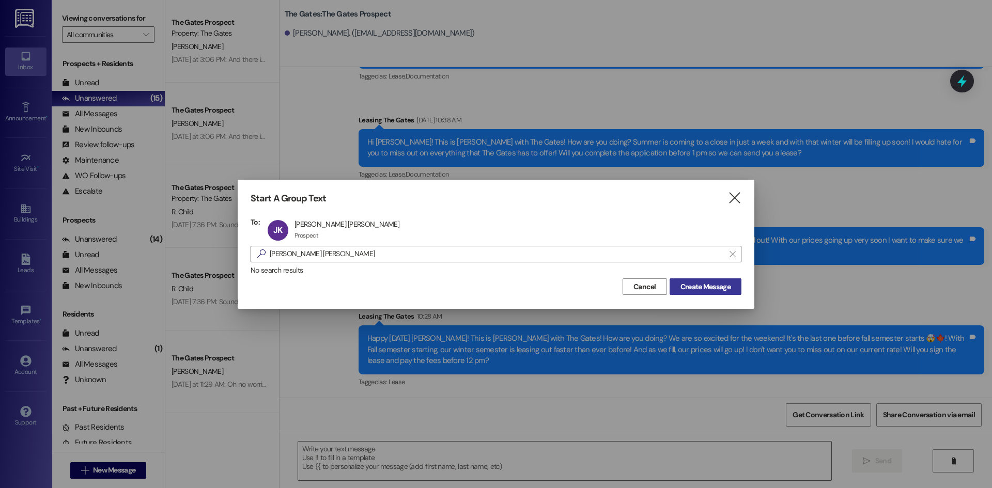
click at [713, 295] on button "Create Message" at bounding box center [706, 287] width 72 height 17
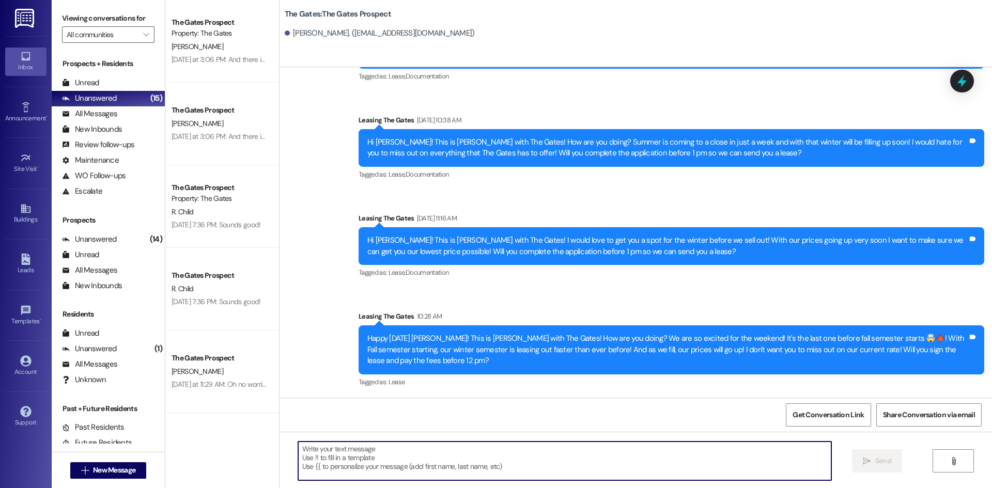
click at [302, 453] on textarea at bounding box center [564, 461] width 533 height 39
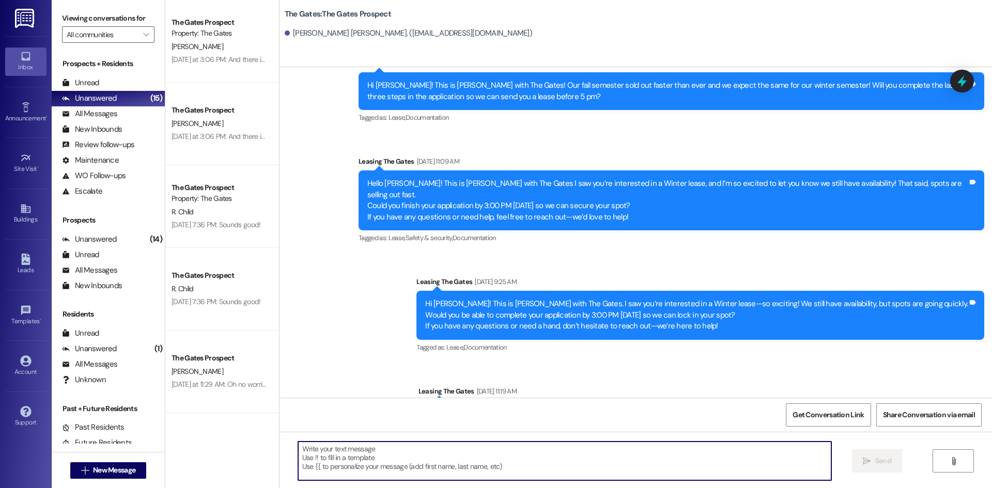
paste textarea "Happy [DATE] [PERSON_NAME]! This is [PERSON_NAME] with The Gates! How are you d…"
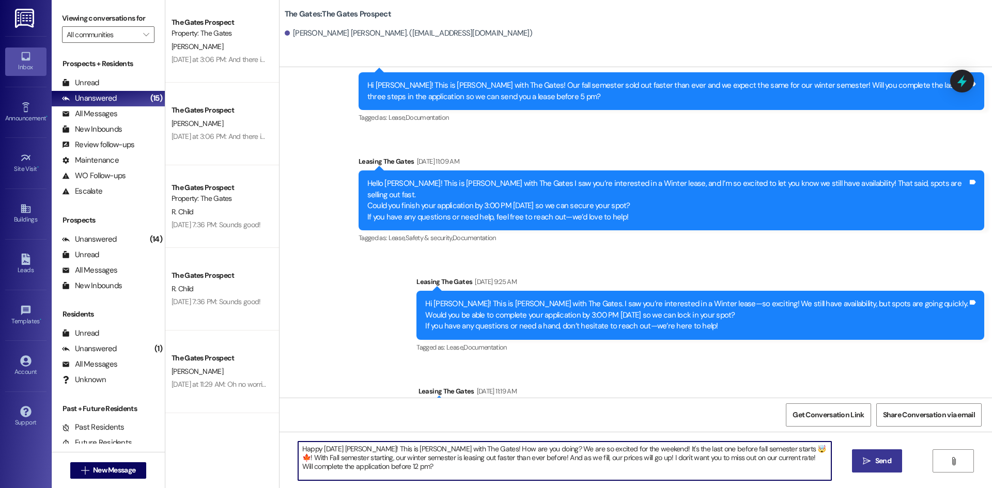
click at [358, 444] on textarea "Happy [DATE] [PERSON_NAME]! This is [PERSON_NAME] with The Gates! How are you d…" at bounding box center [564, 461] width 533 height 39
type textarea "Happy [DATE] [PERSON_NAME]! This is [PERSON_NAME] with The Gates! How are you d…"
click at [870, 467] on span " Send" at bounding box center [877, 461] width 33 height 11
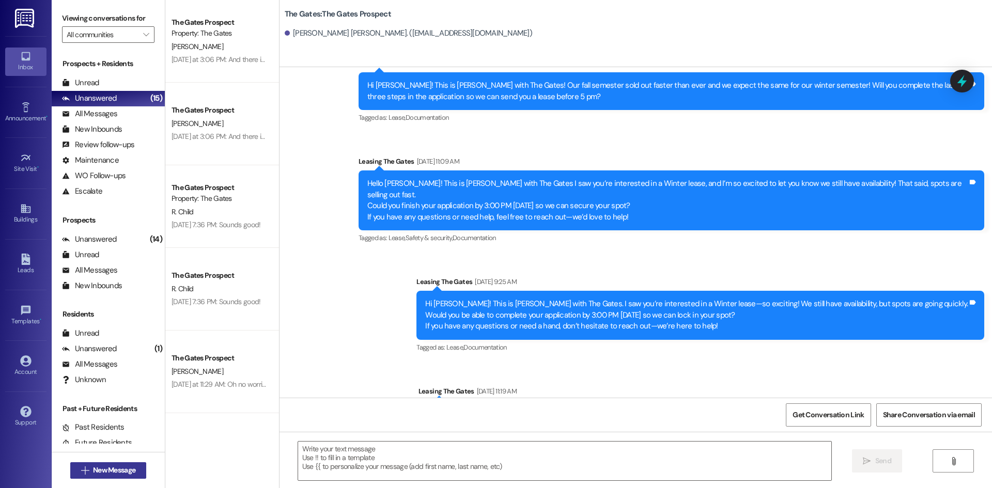
click at [95, 463] on button " New Message" at bounding box center [108, 470] width 76 height 17
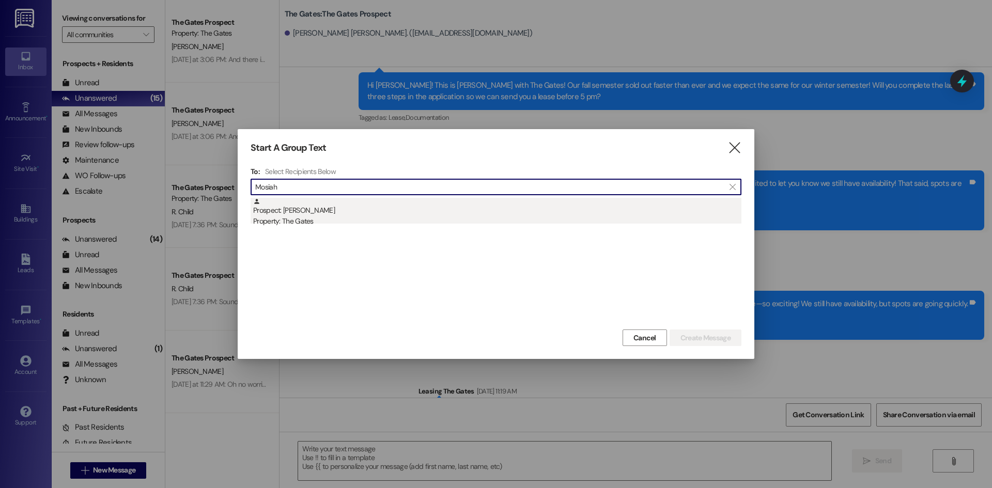
type input "Mosiah"
click at [307, 222] on div "Property: The Gates" at bounding box center [497, 221] width 488 height 11
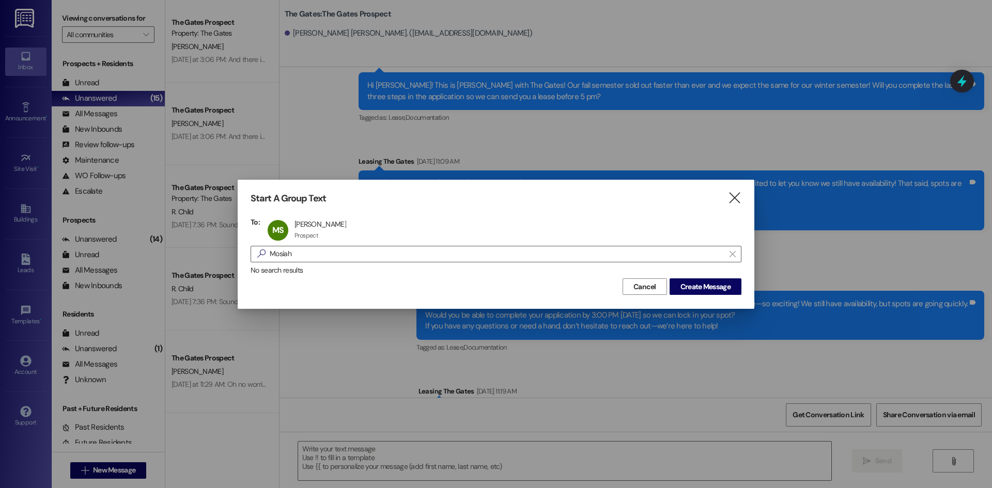
click at [712, 278] on div "Cancel Create Message" at bounding box center [496, 285] width 491 height 19
click at [712, 279] on button "Create Message" at bounding box center [706, 287] width 72 height 17
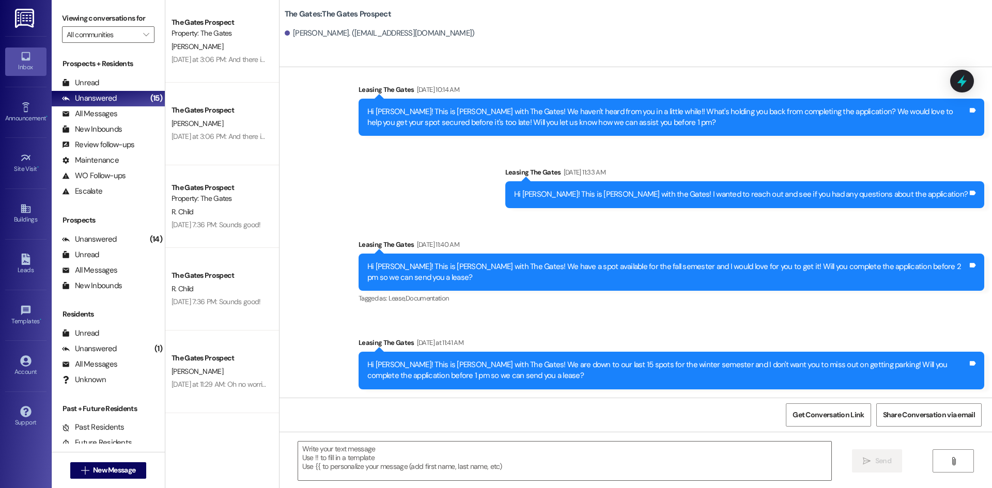
scroll to position [124, 0]
click at [363, 450] on textarea at bounding box center [564, 461] width 533 height 39
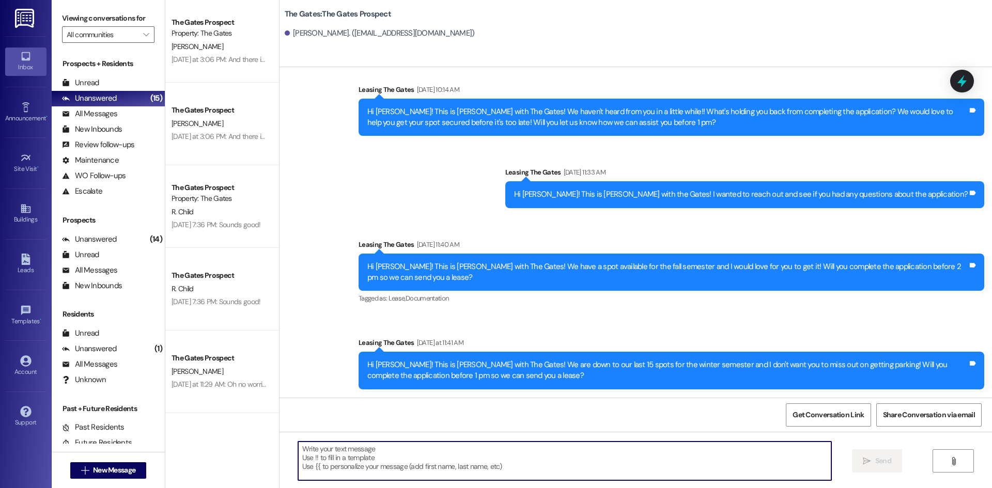
paste textarea "Happy [DATE] [PERSON_NAME]! This is [PERSON_NAME] with The Gates! How are you d…"
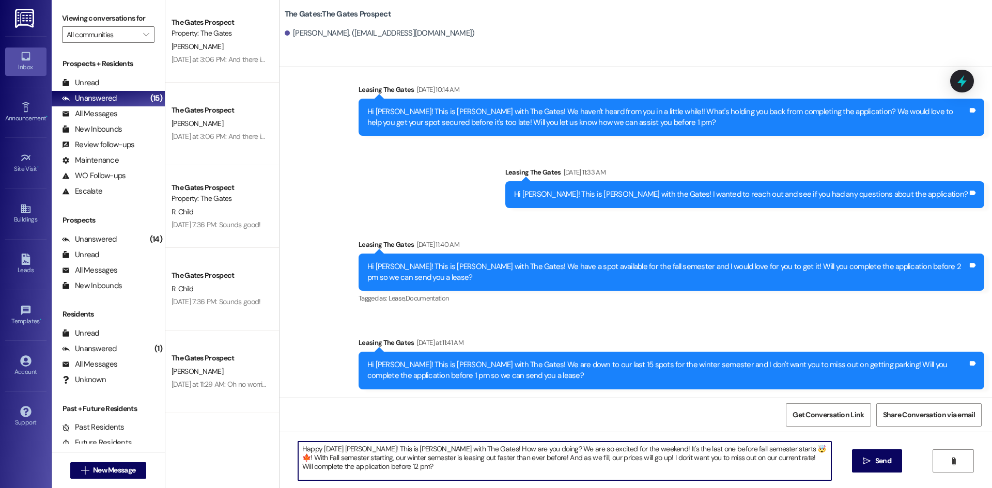
click at [355, 448] on textarea "Happy [DATE] [PERSON_NAME]! This is [PERSON_NAME] with The Gates! How are you d…" at bounding box center [564, 461] width 533 height 39
type textarea "Happy [DATE] Mosiah! This is [PERSON_NAME] with The Gates! How are you doing? W…"
click at [876, 472] on button " Send" at bounding box center [877, 461] width 50 height 23
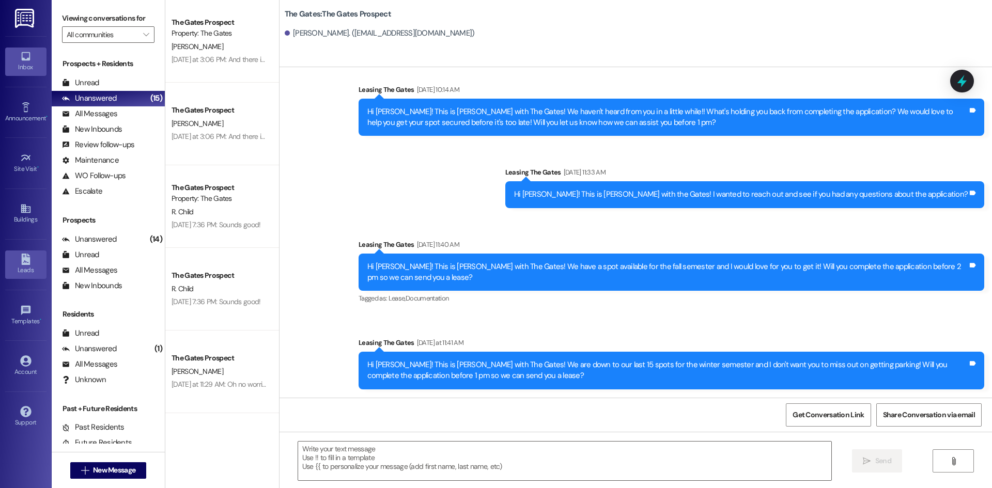
scroll to position [207, 0]
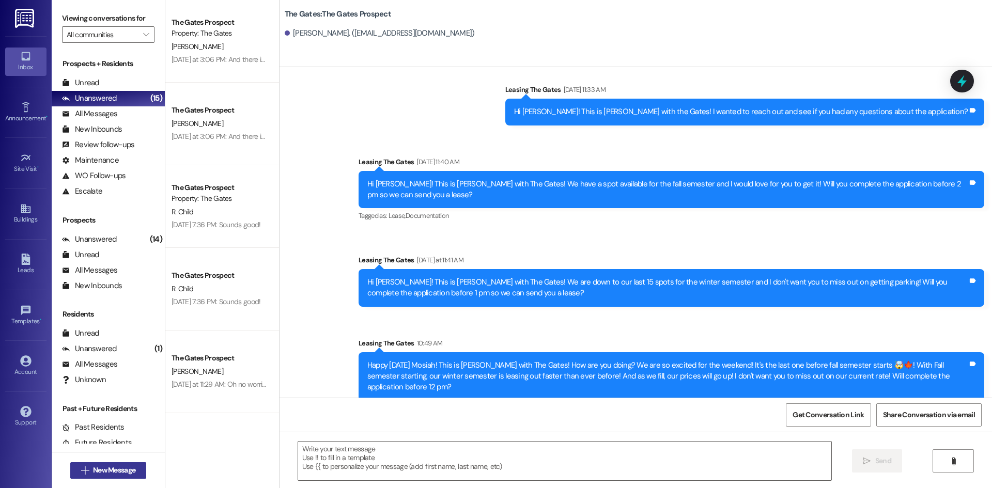
click at [103, 469] on span "New Message" at bounding box center [114, 470] width 42 height 11
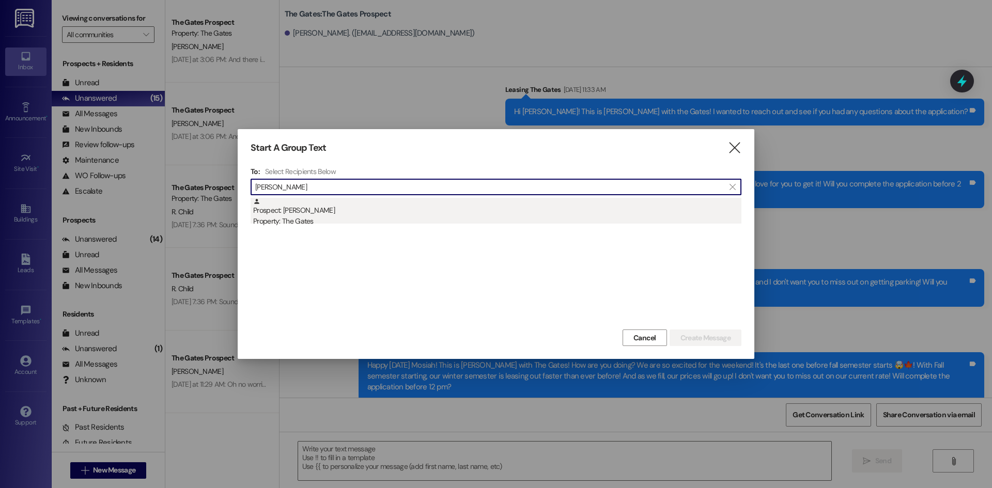
type input "[PERSON_NAME]"
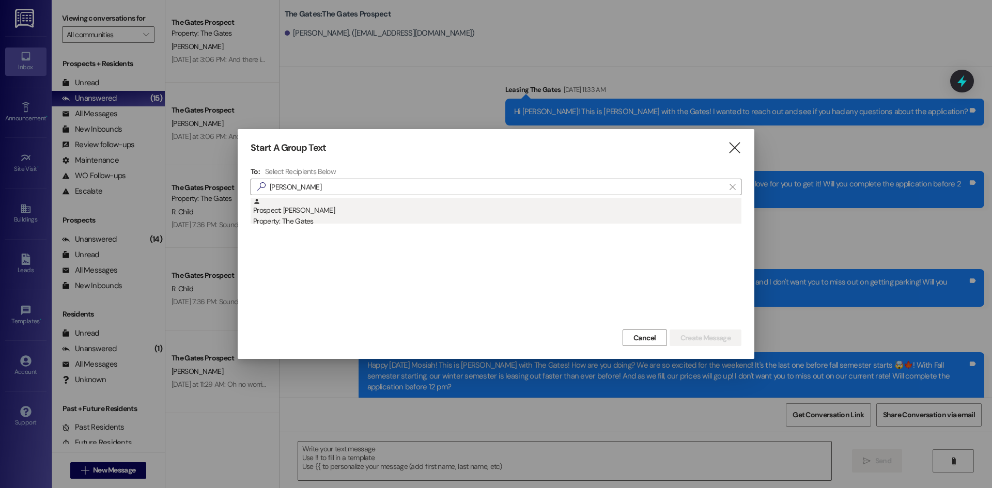
click at [326, 213] on div "Prospect: [PERSON_NAME] Property: The Gates" at bounding box center [497, 212] width 488 height 29
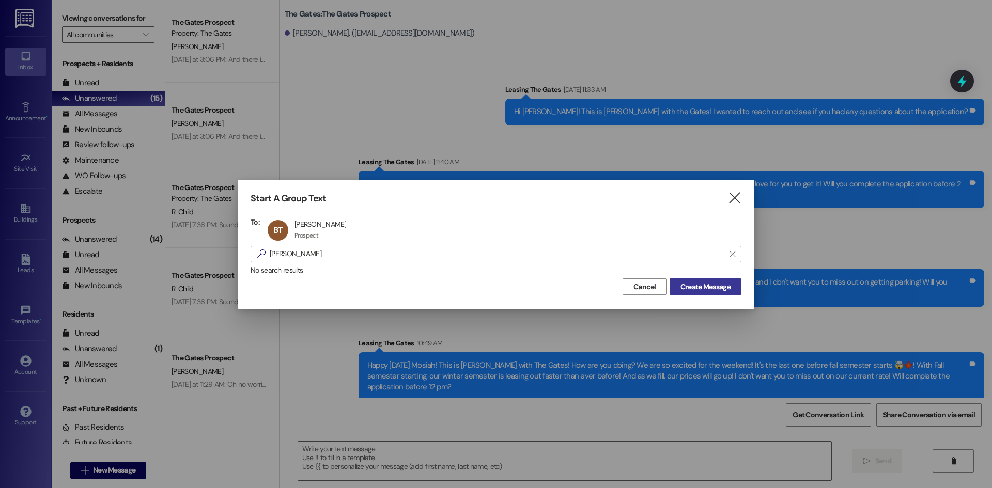
click at [700, 288] on span "Create Message" at bounding box center [705, 287] width 50 height 11
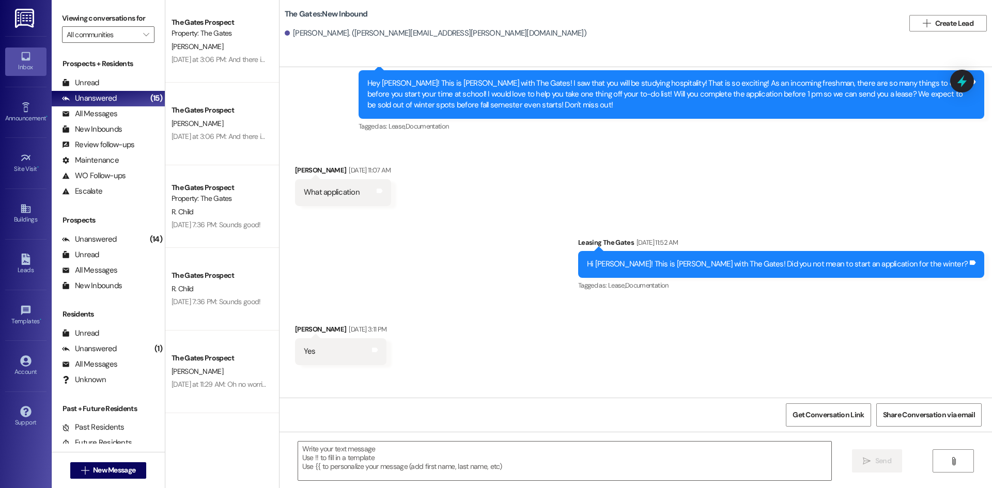
scroll to position [128, 0]
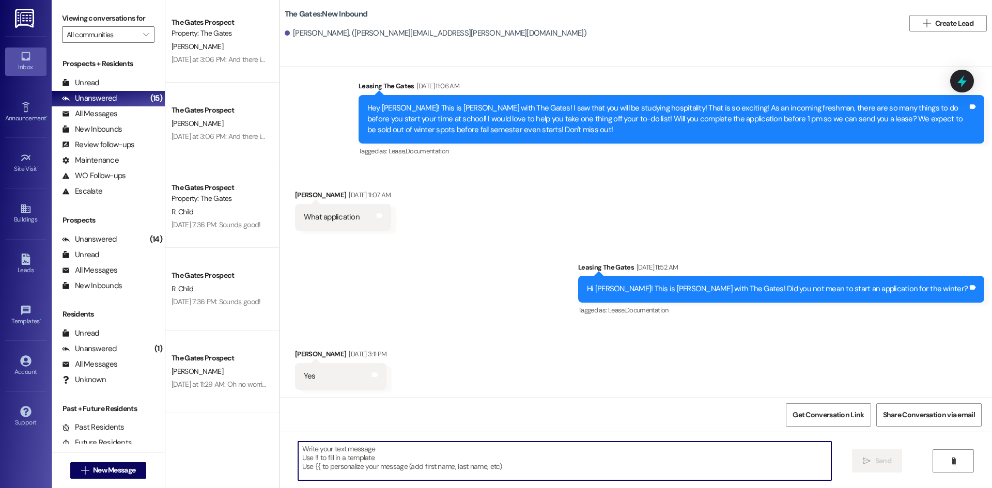
click at [305, 455] on textarea at bounding box center [564, 461] width 533 height 39
